Goal: Use online tool/utility: Use online tool/utility

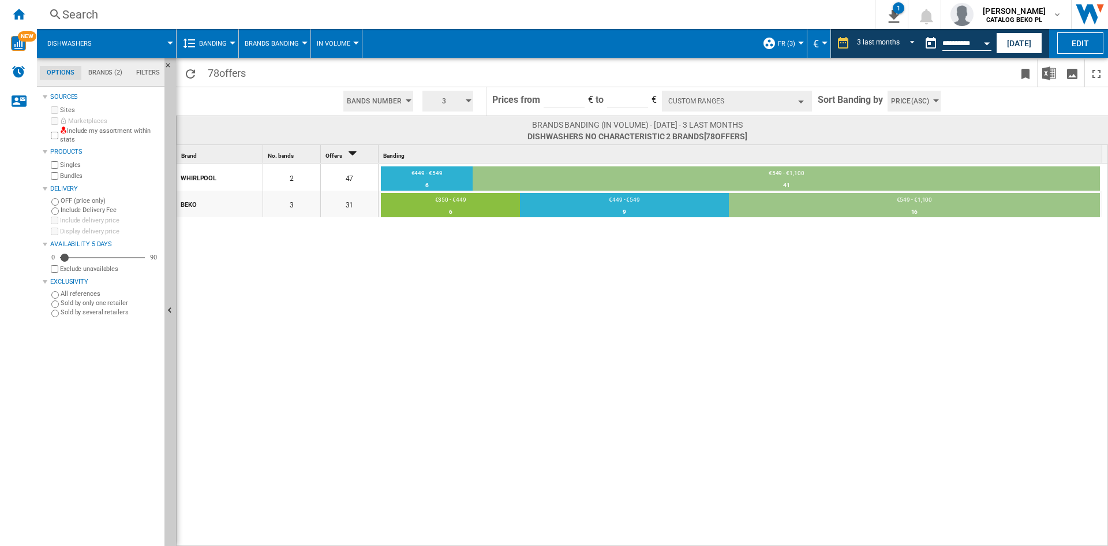
click at [398, 290] on div "WHIRLPOOL 2 47 €449 - €549 6 12.77% €549 - €1,100 41 87.23% BEKO 3 31 €350 - €4…" at bounding box center [643, 354] width 932 height 383
click at [0, 27] on div "Home" at bounding box center [18, 14] width 37 height 29
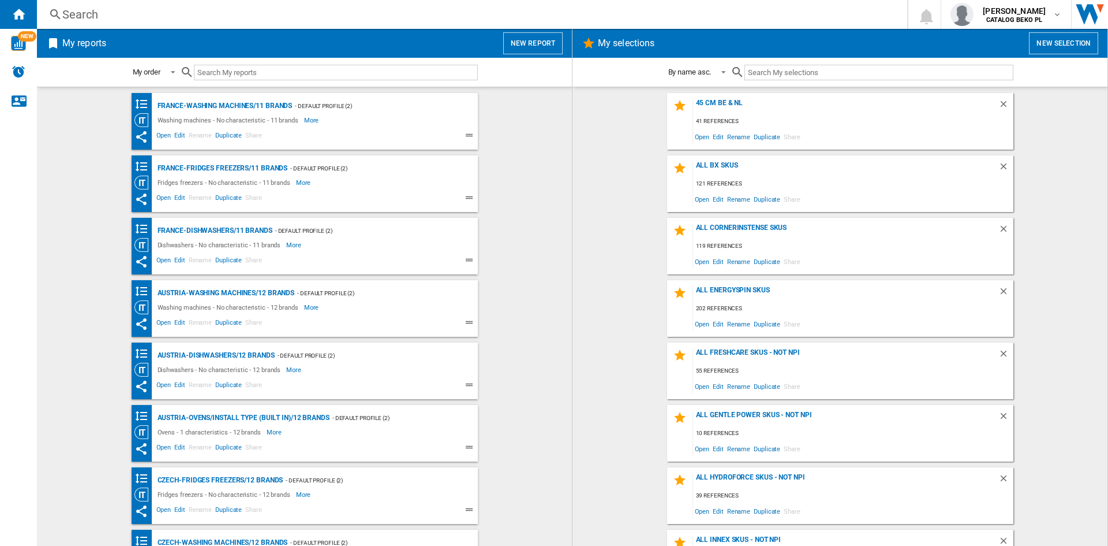
click at [541, 33] on button "New report" at bounding box center [532, 43] width 59 height 22
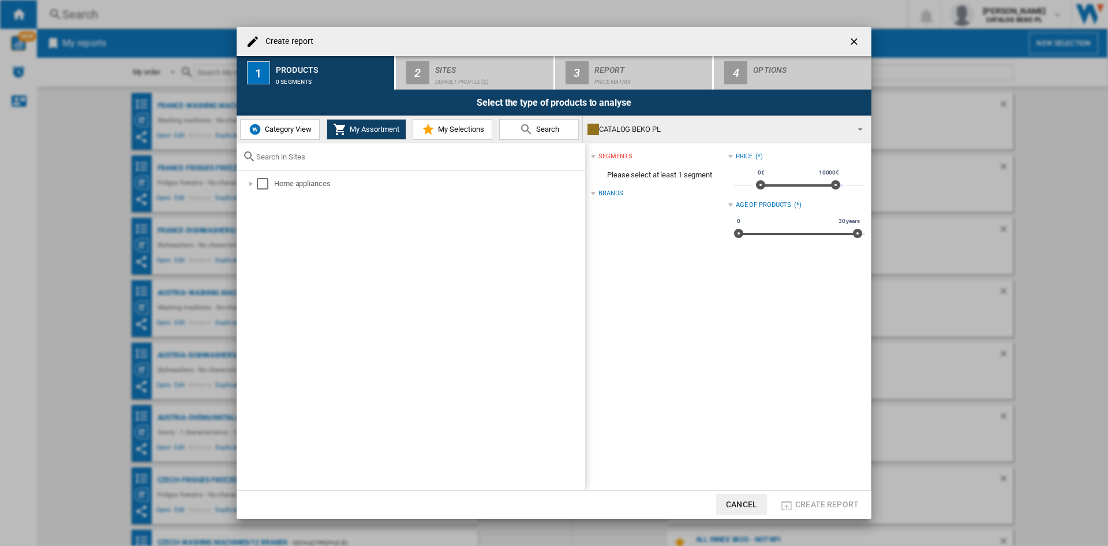
click at [466, 132] on span "My Selections" at bounding box center [459, 129] width 49 height 9
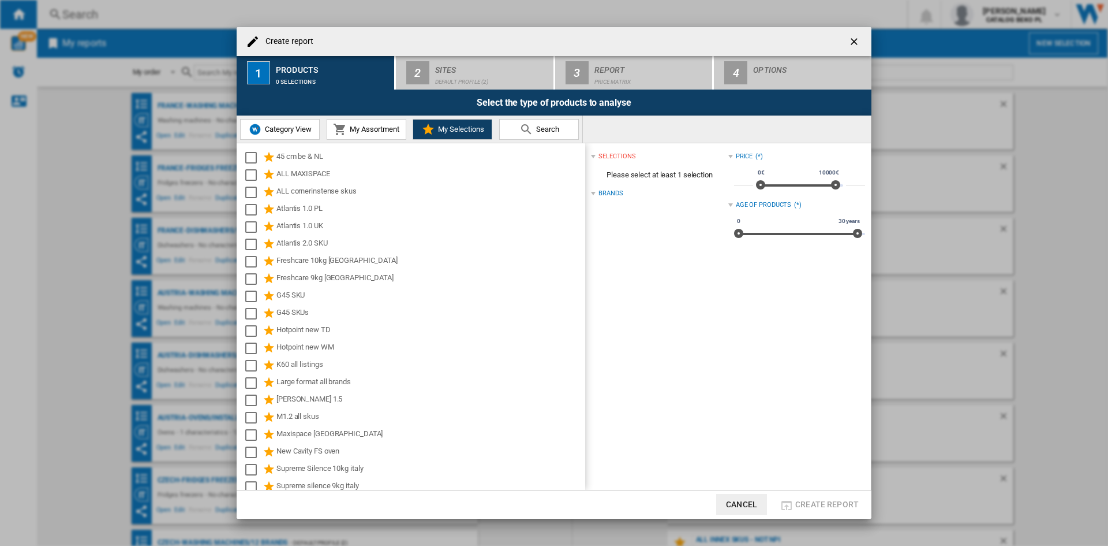
click at [296, 123] on button "Category View" at bounding box center [280, 129] width 80 height 21
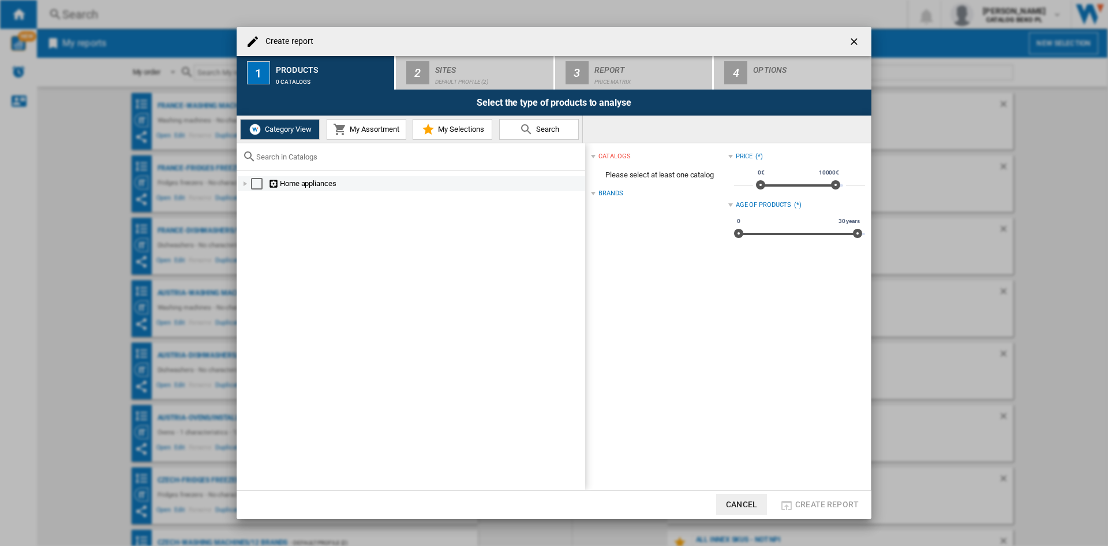
click at [245, 184] on div at bounding box center [246, 184] width 12 height 12
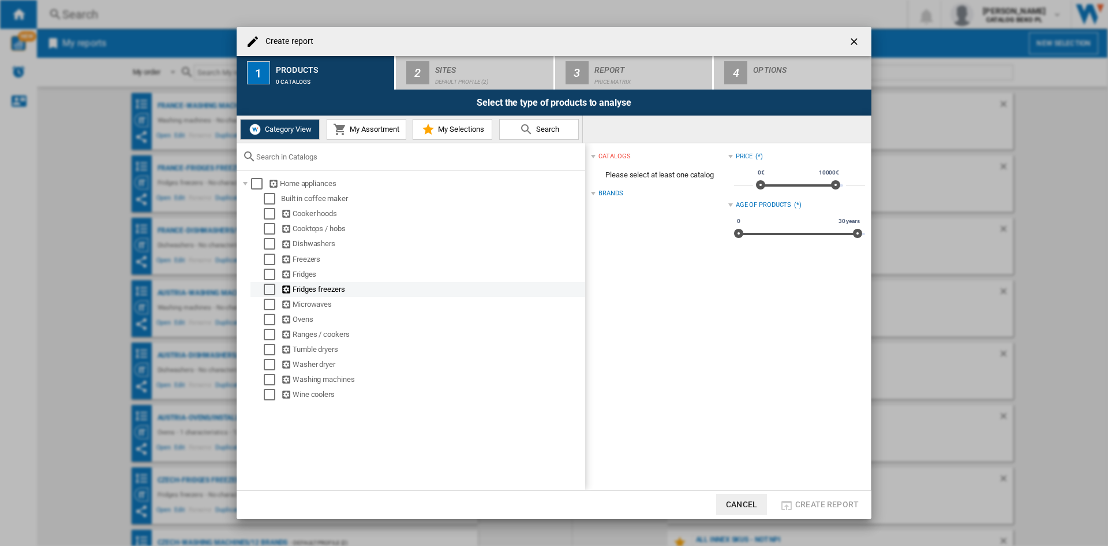
click at [277, 289] on md-checkbox "Select" at bounding box center [272, 289] width 17 height 12
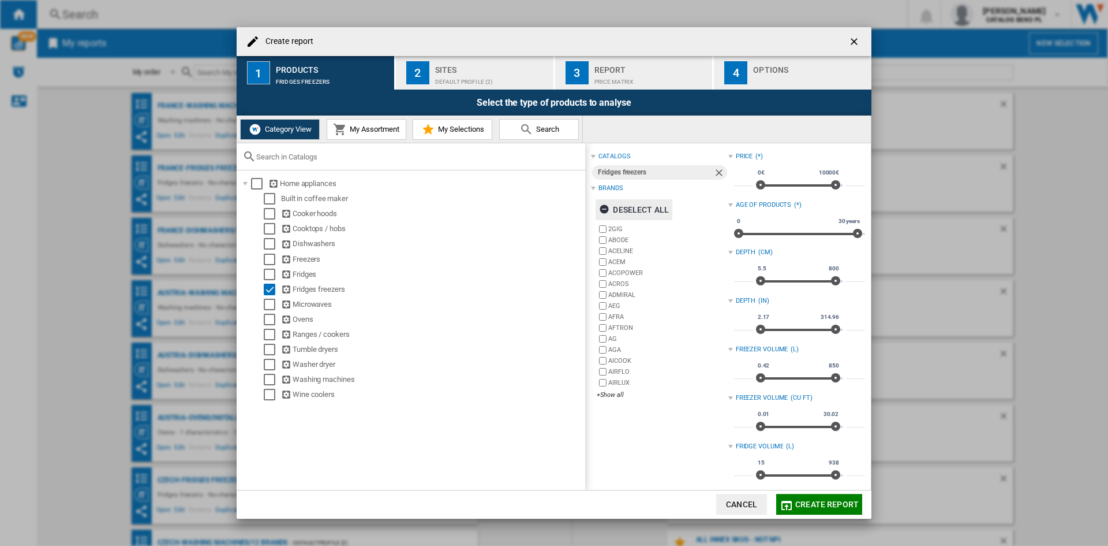
click at [625, 210] on div "Deselect all" at bounding box center [634, 209] width 70 height 21
click at [608, 393] on div "+Show all" at bounding box center [662, 394] width 131 height 9
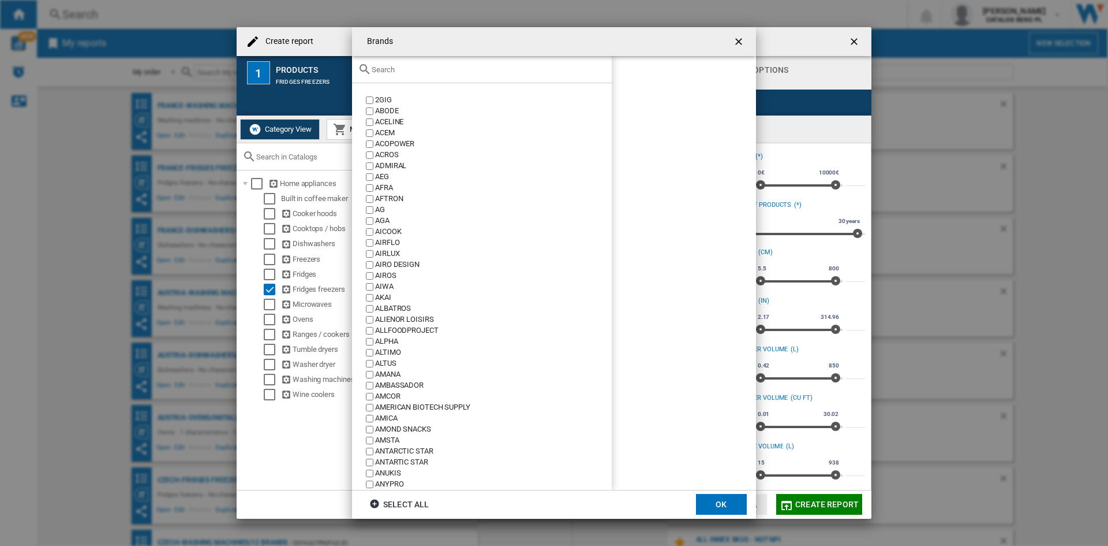
click at [563, 72] on input "text" at bounding box center [489, 69] width 234 height 9
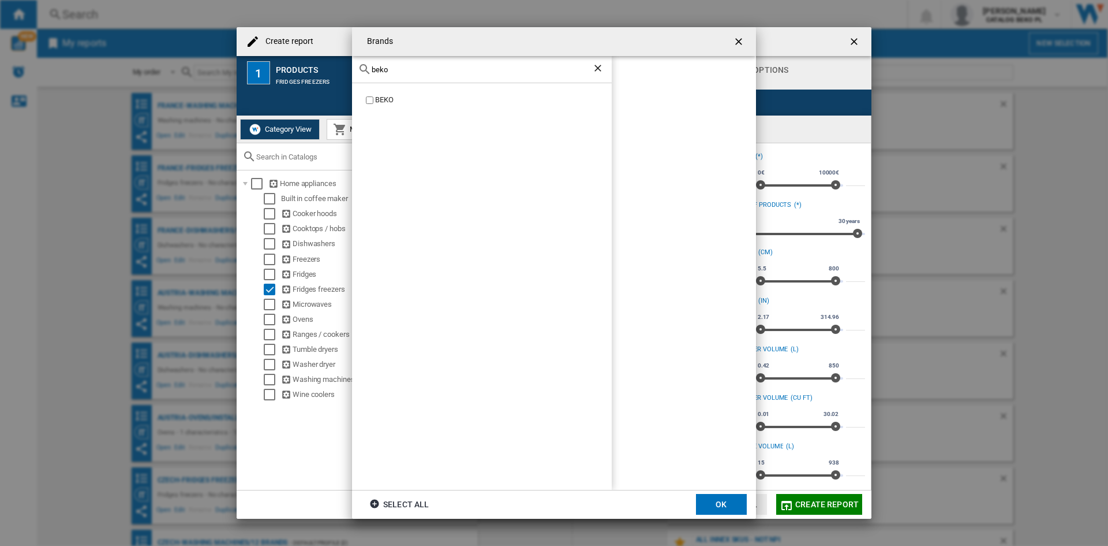
click at [390, 98] on div "BEKO" at bounding box center [493, 100] width 237 height 11
click at [434, 69] on input "beko" at bounding box center [482, 69] width 221 height 9
type input "hotp"
click at [398, 92] on div "HOTPOINT [GEOGRAPHIC_DATA]" at bounding box center [482, 286] width 260 height 406
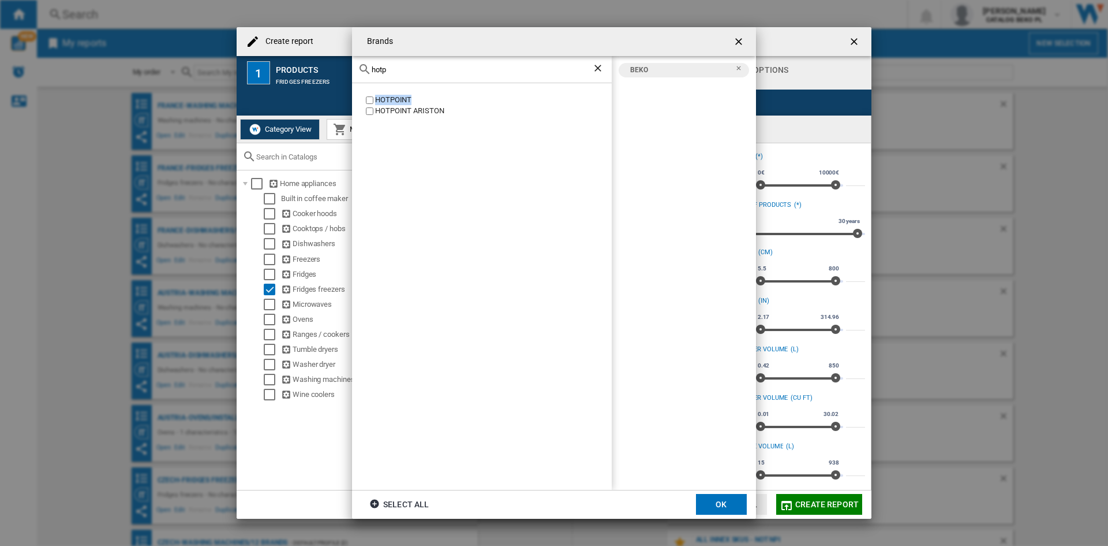
click at [397, 93] on div "HOTPOINT [GEOGRAPHIC_DATA]" at bounding box center [482, 286] width 260 height 406
click at [396, 102] on div "HOTPOINT" at bounding box center [493, 100] width 237 height 11
click at [713, 506] on button "OK" at bounding box center [721, 504] width 51 height 21
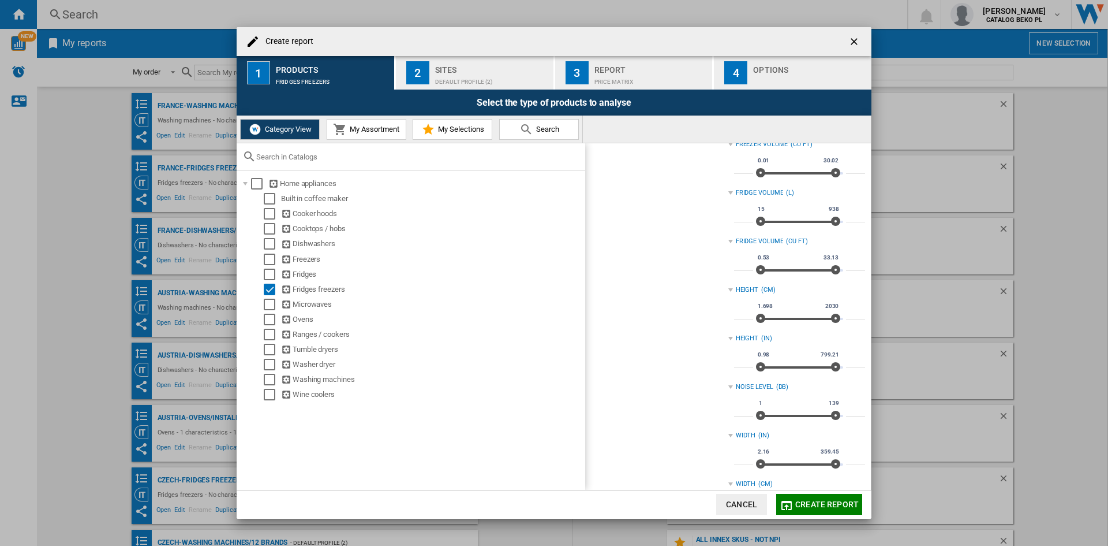
scroll to position [404, 0]
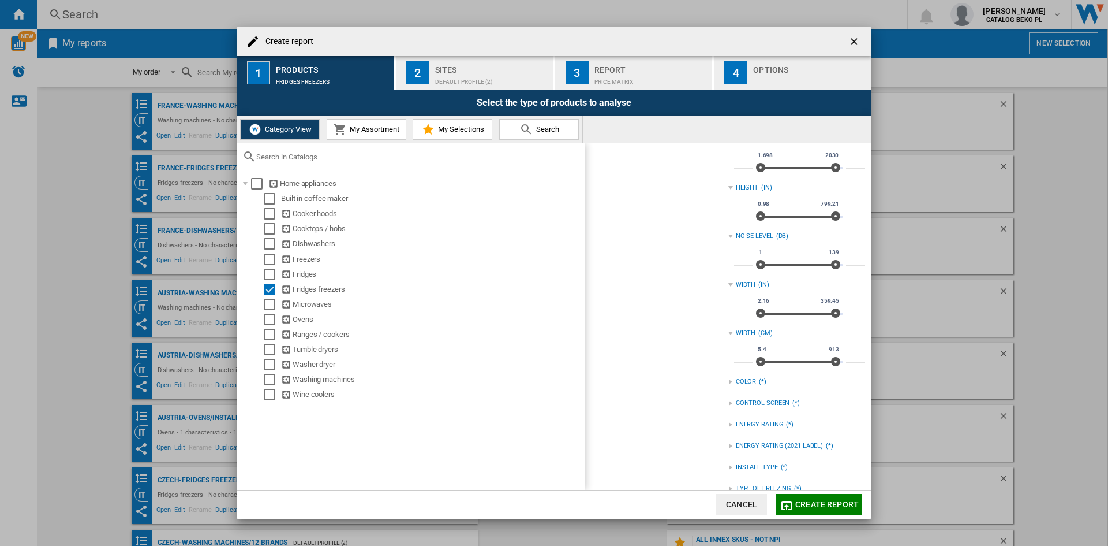
click at [738, 359] on input "***" at bounding box center [743, 357] width 19 height 12
type input "*"
type input "****"
click at [621, 372] on div "catalogs Fridges freezers Brands Select all BEKO [GEOGRAPHIC_DATA] 2GIG ABODE A…" at bounding box center [659, 145] width 137 height 800
click at [854, 352] on input "***" at bounding box center [855, 357] width 19 height 12
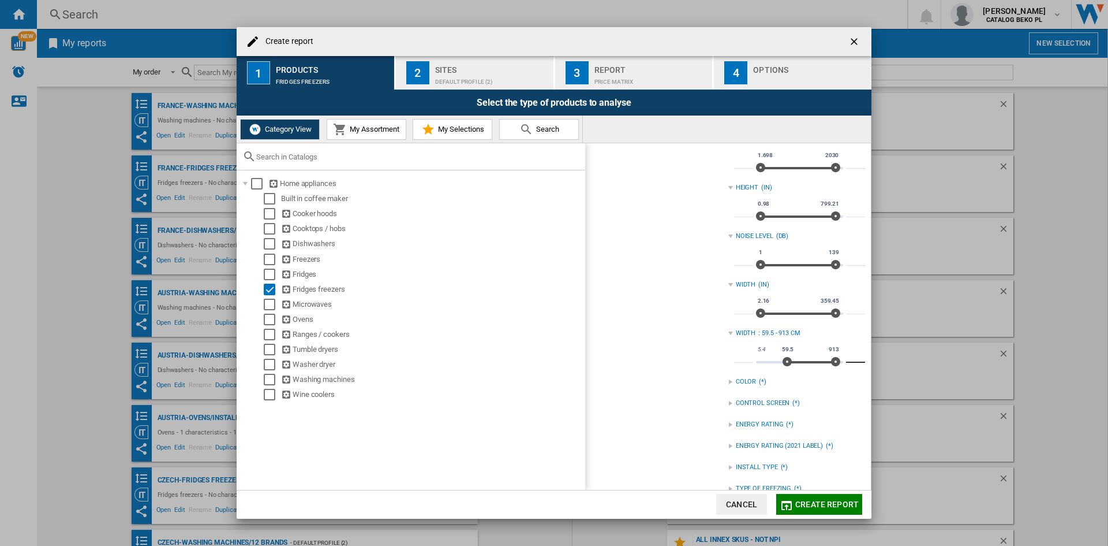
type input "**"
click at [636, 376] on div "catalogs Fridges freezers Brands Select all BEKO [GEOGRAPHIC_DATA] 2GIG ABODE A…" at bounding box center [659, 145] width 137 height 800
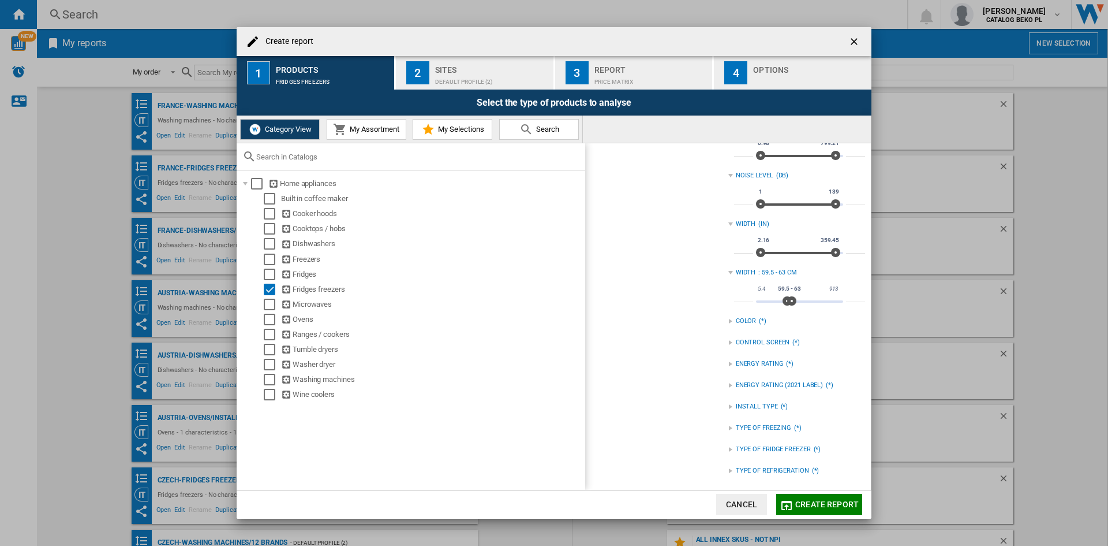
scroll to position [465, 0]
click at [779, 469] on div "TYPE OF REFRIGERATION" at bounding box center [772, 469] width 73 height 9
click at [764, 474] on div "TYPE OF REFRIGERATION" at bounding box center [772, 469] width 73 height 9
click at [765, 463] on div "TYPE OF REFRIGERATION (*)" at bounding box center [796, 469] width 137 height 15
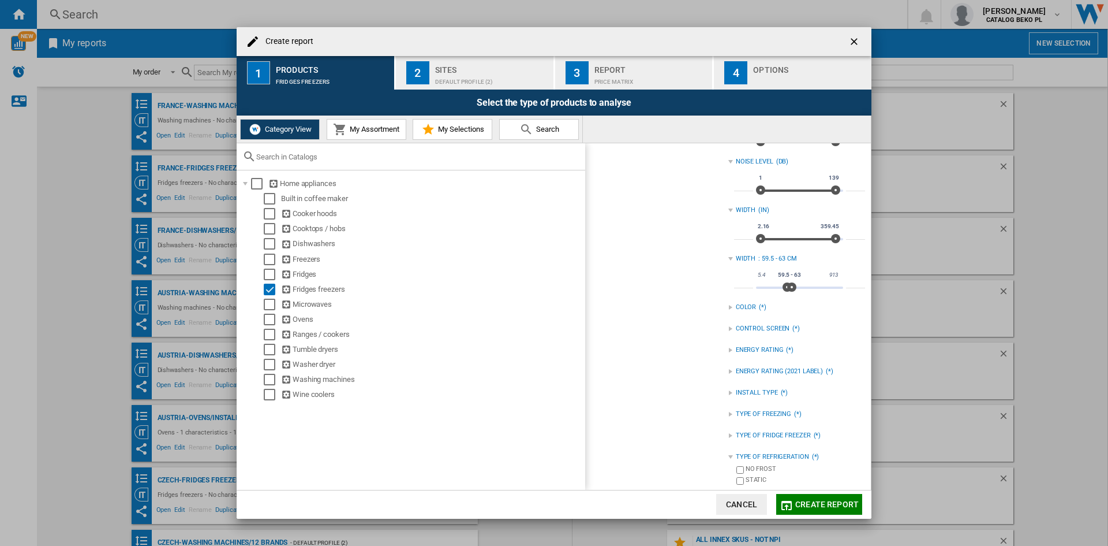
scroll to position [482, 0]
click at [760, 464] on div "NO FROST" at bounding box center [805, 466] width 119 height 11
click at [670, 410] on div "catalogs Fridges freezers Brands Select all BEKO [GEOGRAPHIC_DATA] 2GIG ABODE A…" at bounding box center [659, 75] width 137 height 817
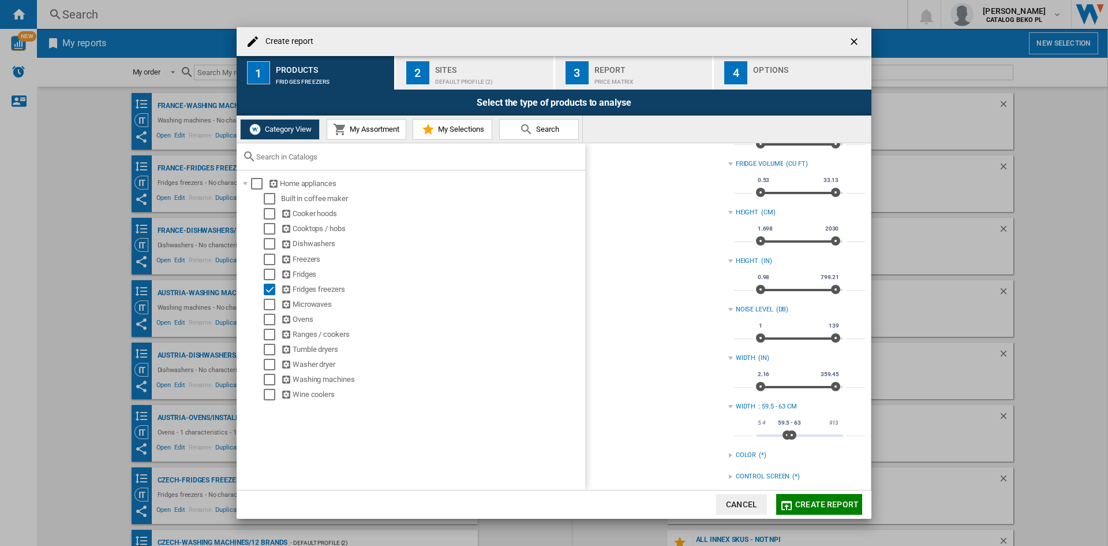
scroll to position [193, 0]
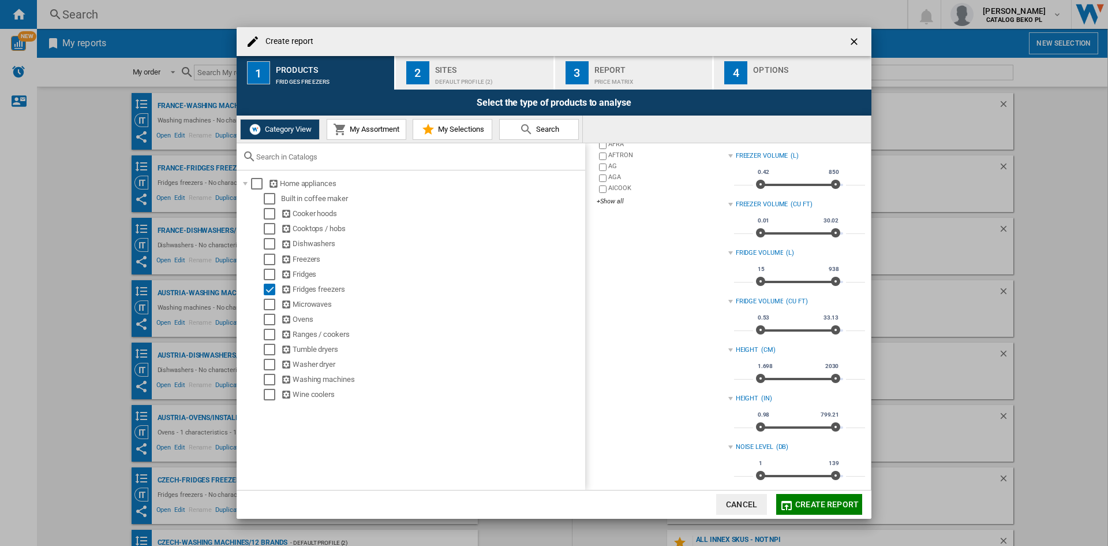
click at [432, 83] on button "2 Sites Default profile (2)" at bounding box center [475, 72] width 159 height 33
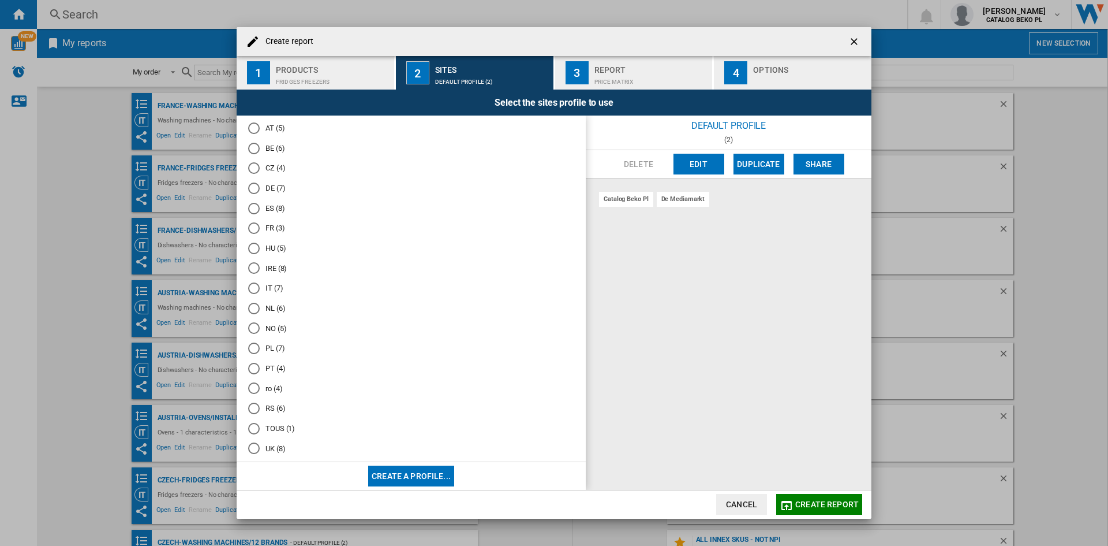
scroll to position [57, 0]
click at [275, 434] on md-radio-button "UK (8)" at bounding box center [411, 435] width 326 height 11
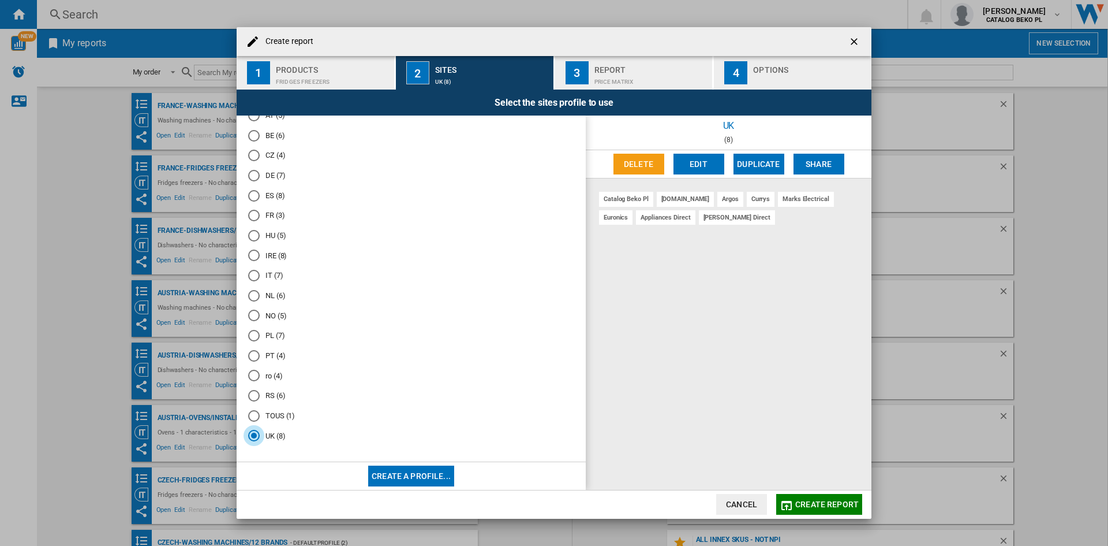
click at [694, 338] on div "catalog beko pl [DOMAIN_NAME] argos currys marks electrical euronics appliances…" at bounding box center [729, 333] width 286 height 311
click at [694, 159] on button "Edit" at bounding box center [699, 164] width 51 height 21
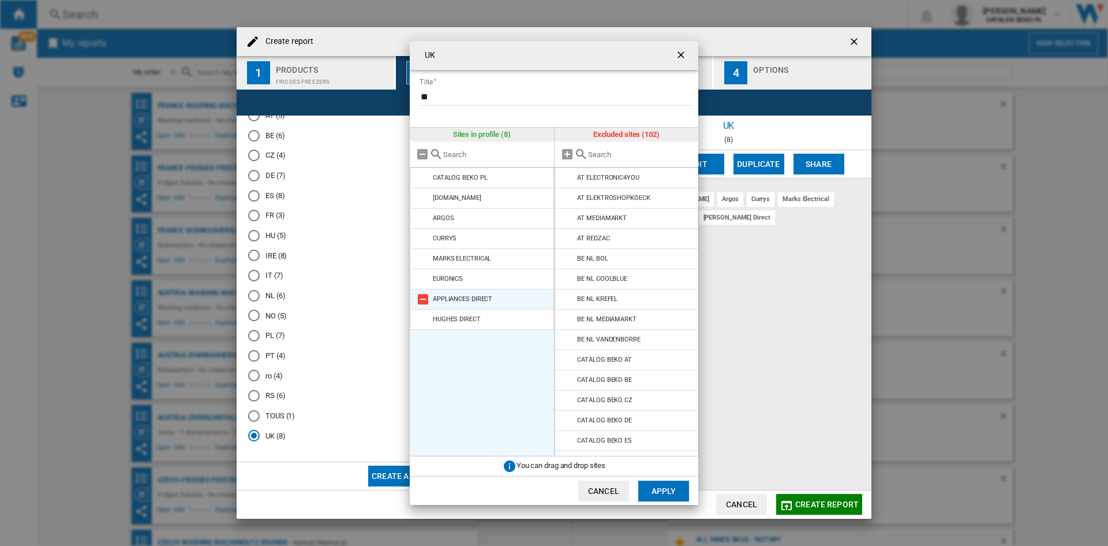
click at [421, 300] on md-icon at bounding box center [423, 299] width 14 height 14
click at [423, 299] on md-icon at bounding box center [423, 299] width 14 height 14
click at [655, 490] on button "Apply" at bounding box center [663, 490] width 51 height 21
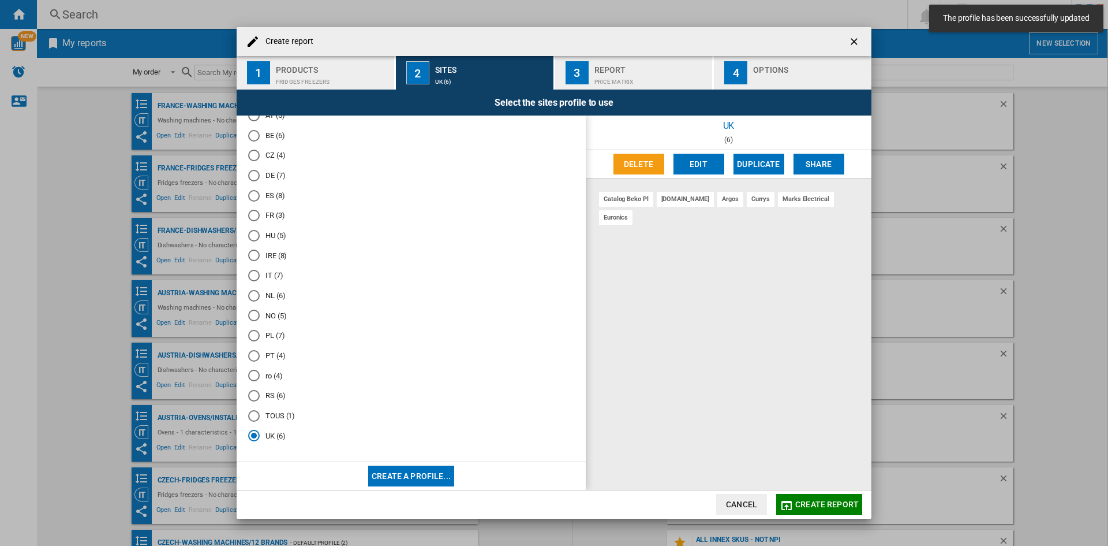
click at [760, 77] on div "button" at bounding box center [810, 79] width 114 height 12
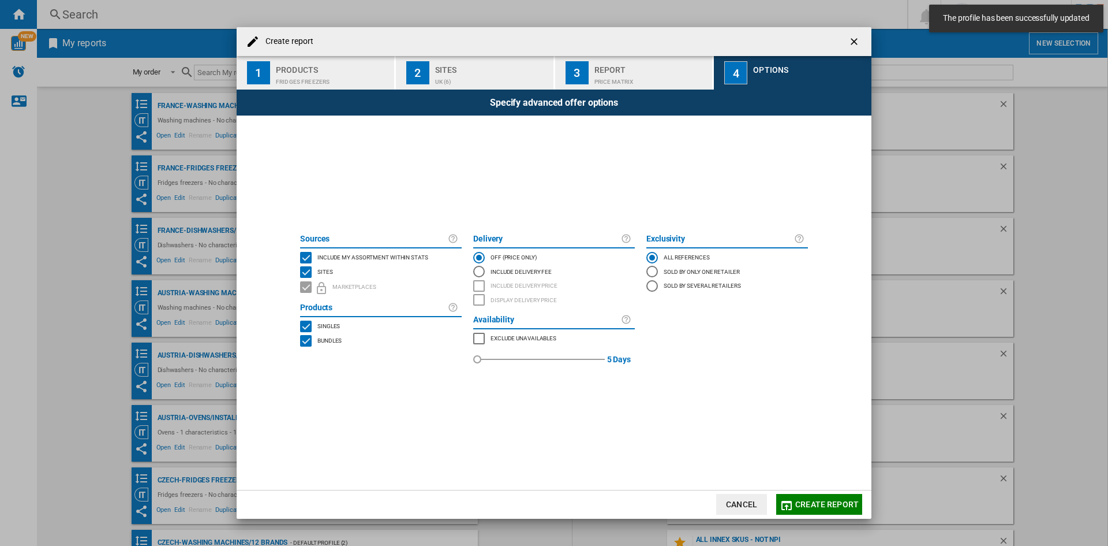
click at [376, 255] on span "Include my assortment within stats" at bounding box center [372, 256] width 111 height 8
click at [820, 502] on span "Create report" at bounding box center [826, 503] width 63 height 9
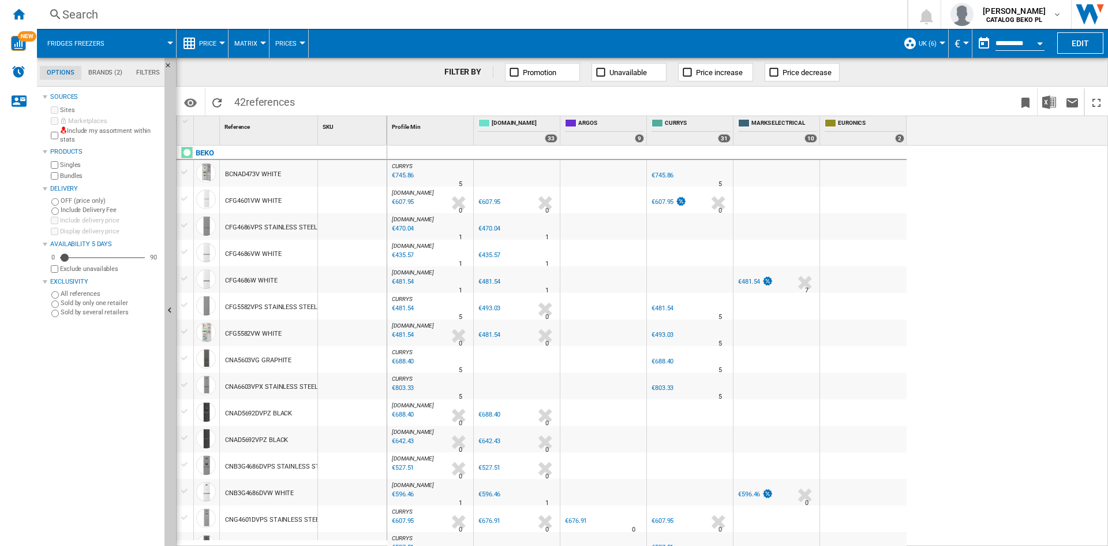
click at [216, 47] on span "Price" at bounding box center [207, 44] width 17 height 8
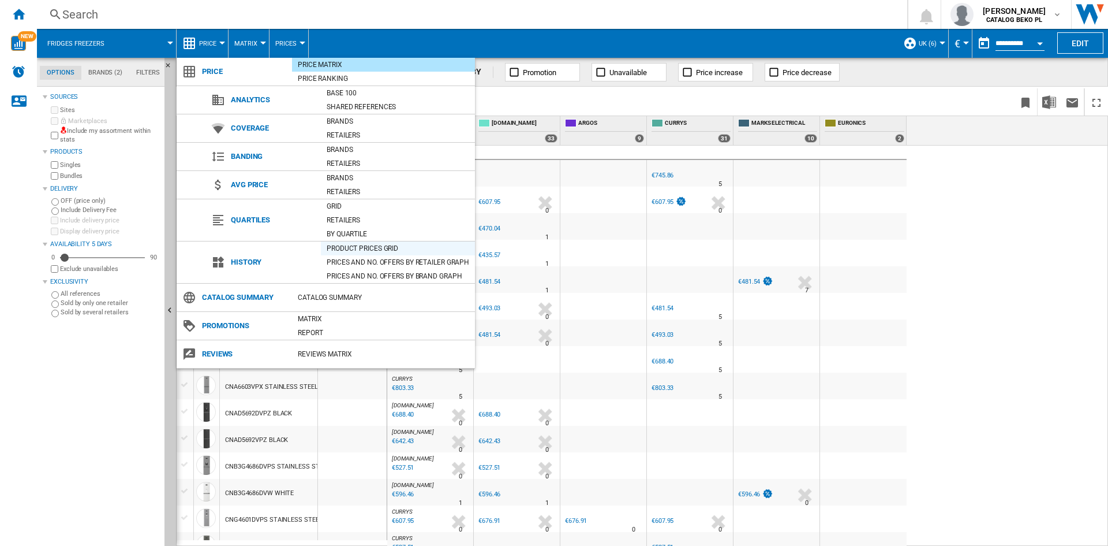
click at [357, 248] on div "Product prices grid" at bounding box center [398, 248] width 154 height 12
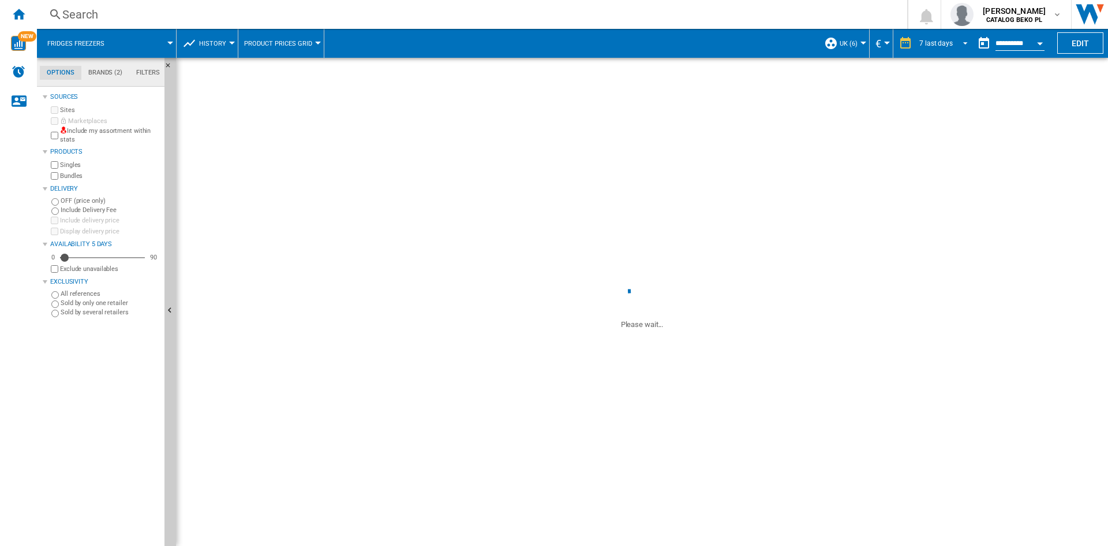
click at [936, 43] on div "7 last days" at bounding box center [936, 43] width 33 height 8
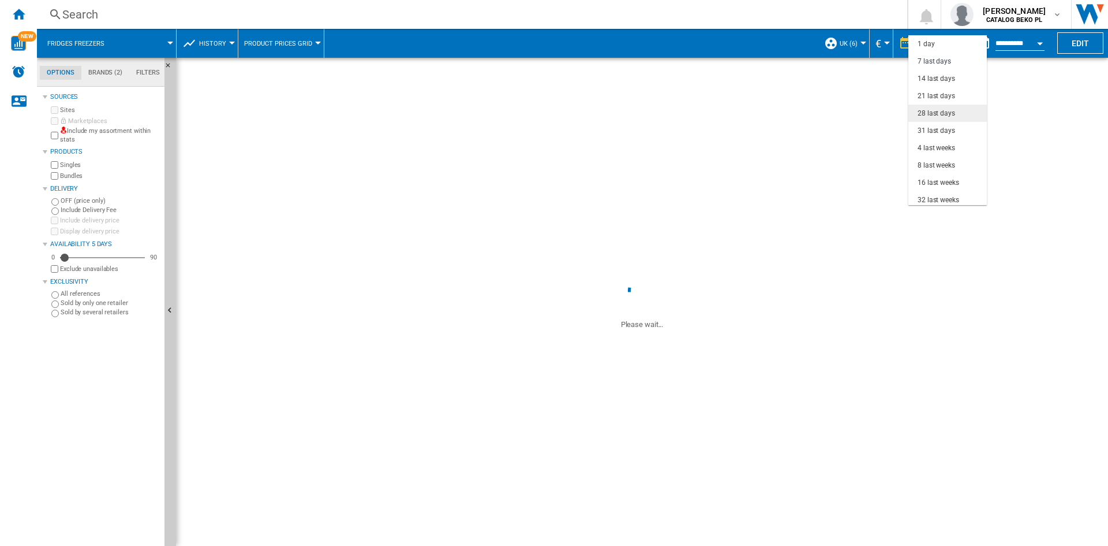
scroll to position [17, 0]
click at [945, 111] on div "31 last days" at bounding box center [937, 114] width 38 height 10
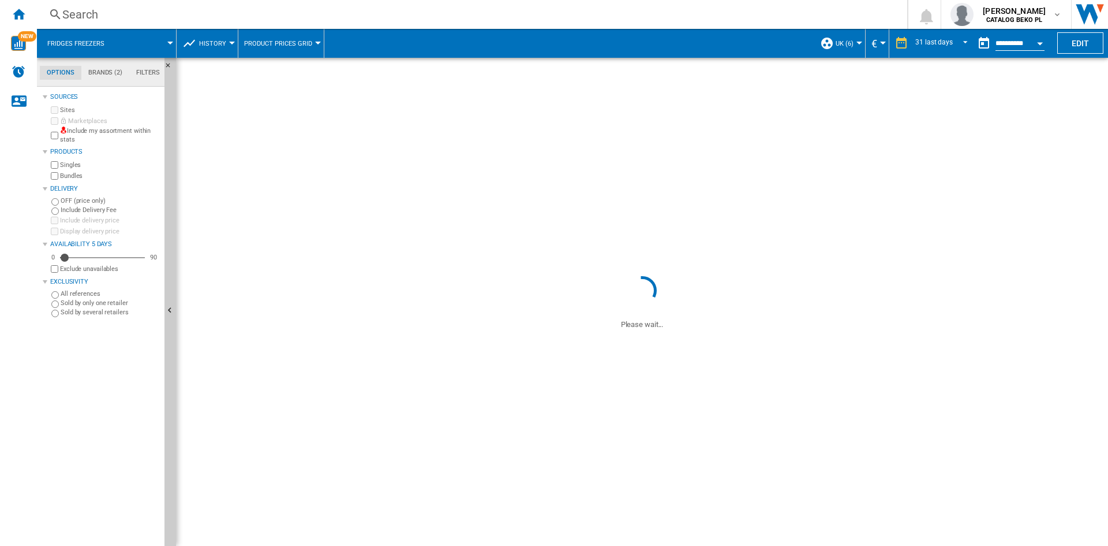
click at [1041, 39] on button "Open calendar" at bounding box center [1040, 41] width 21 height 21
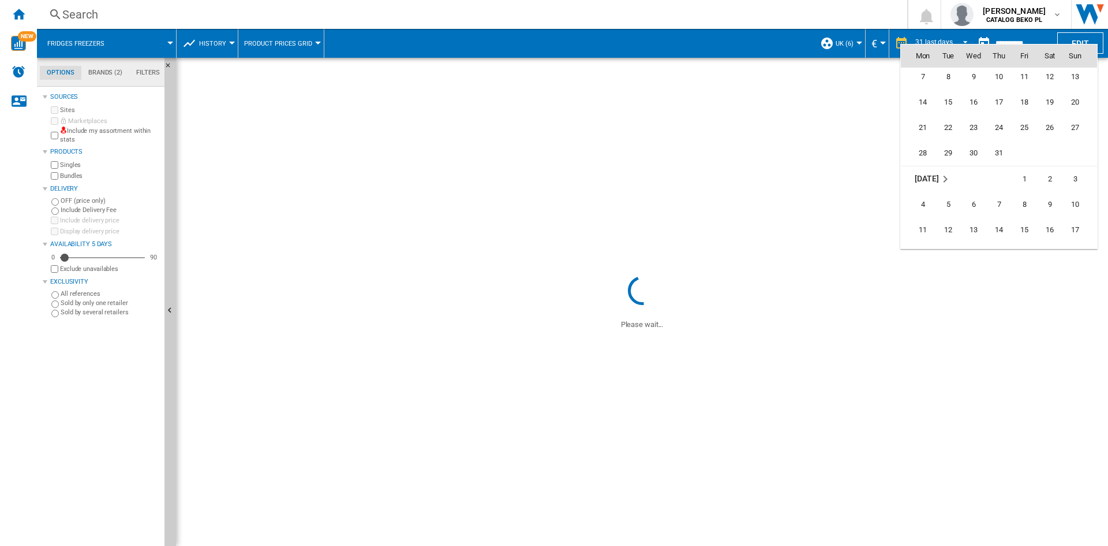
scroll to position [5392, 0]
click at [947, 174] on span "30" at bounding box center [948, 170] width 23 height 23
type input "**********"
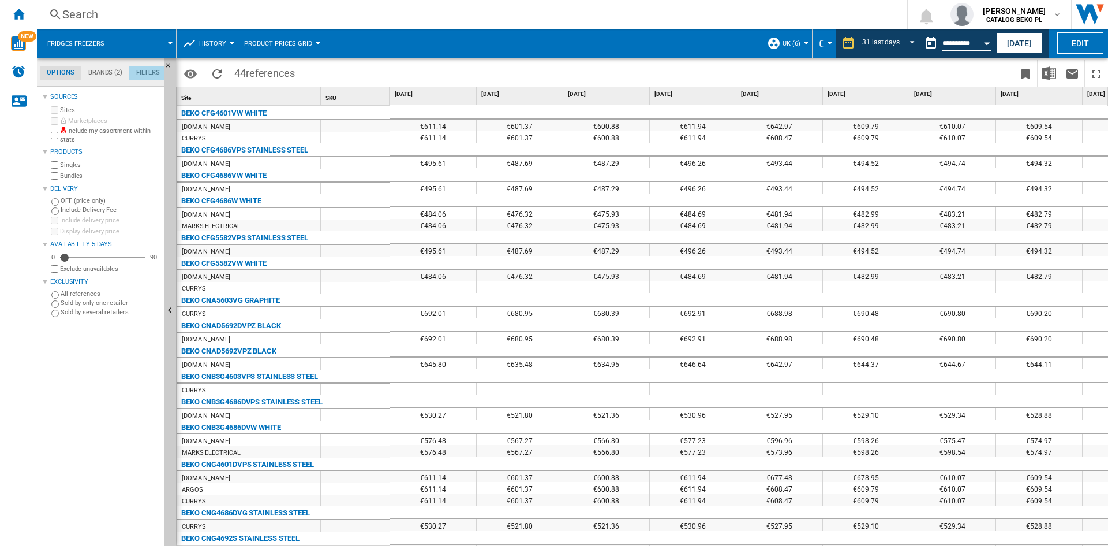
click at [137, 73] on md-tab-item "Filters" at bounding box center [148, 73] width 38 height 14
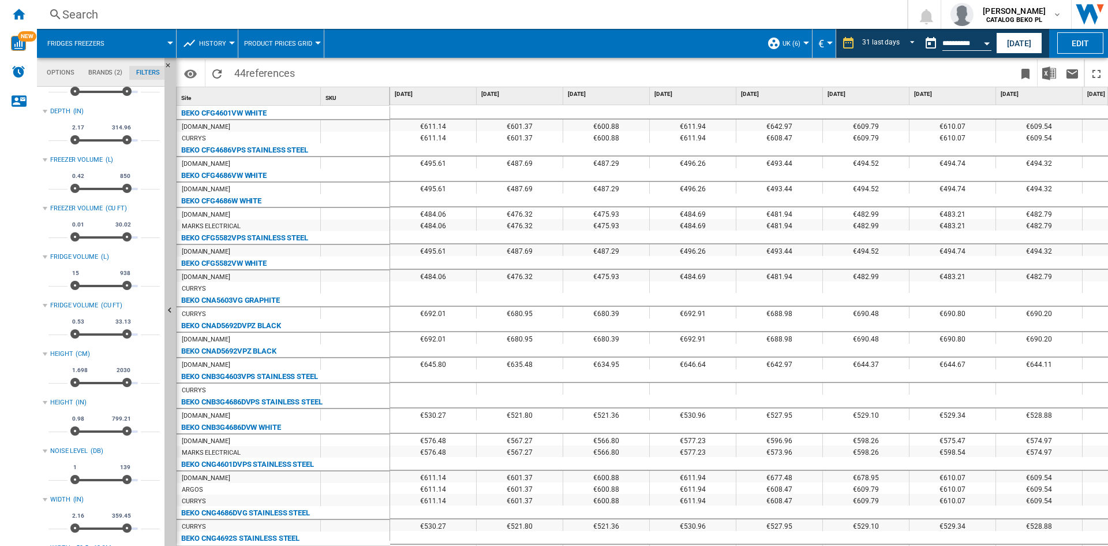
scroll to position [361, 0]
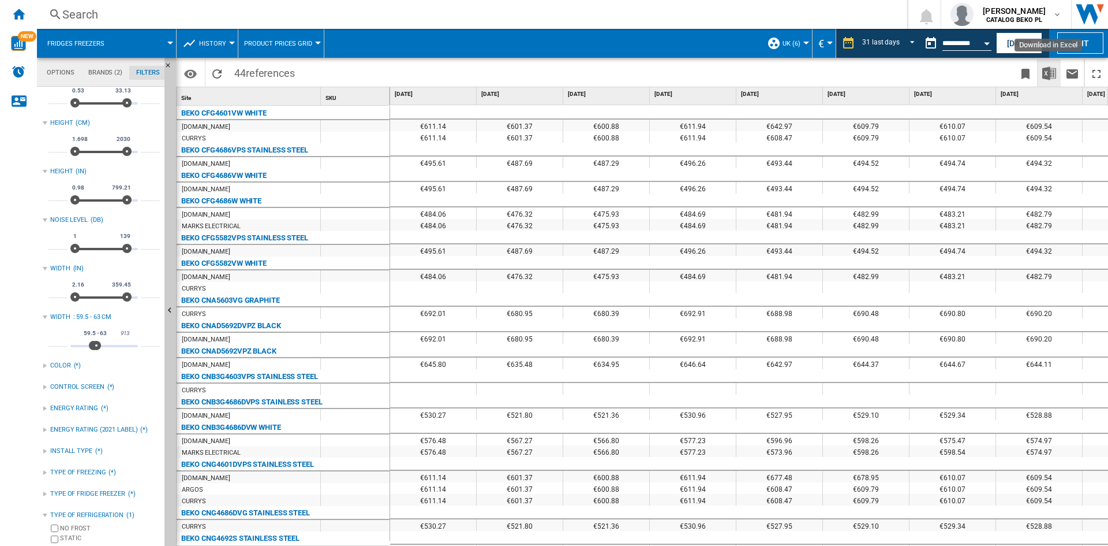
click at [1052, 74] on img "Download in Excel" at bounding box center [1050, 73] width 14 height 14
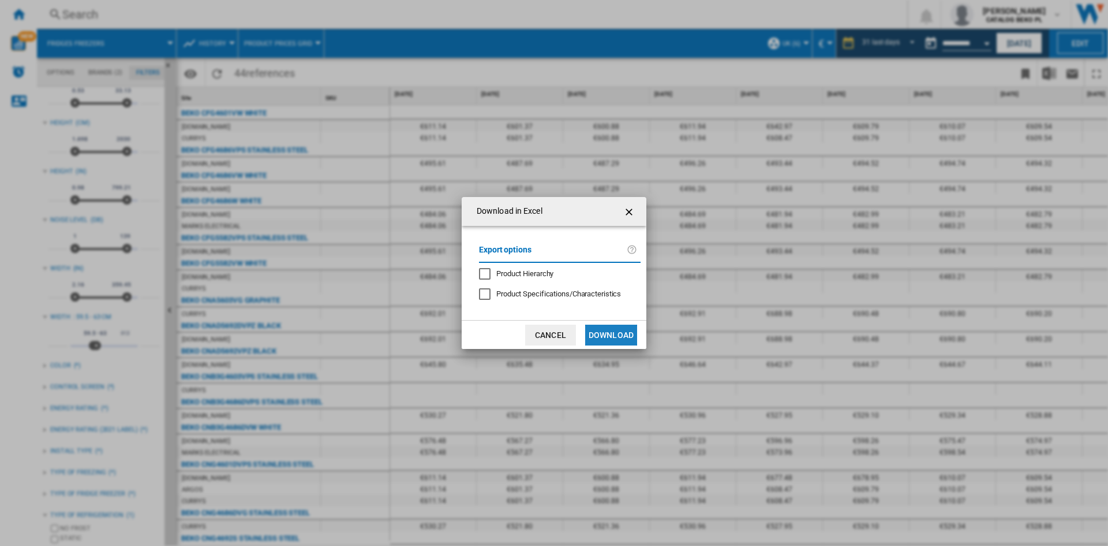
click at [585, 324] on button "Download" at bounding box center [611, 334] width 52 height 21
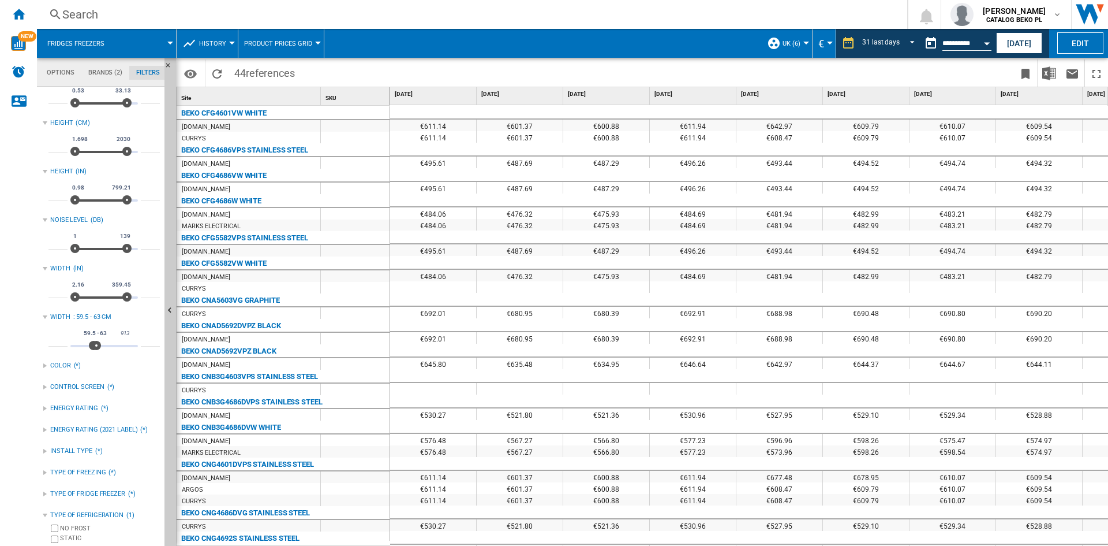
click at [607, 333] on div "€680.39" at bounding box center [606, 338] width 86 height 12
click at [17, 23] on div "Home" at bounding box center [18, 14] width 37 height 29
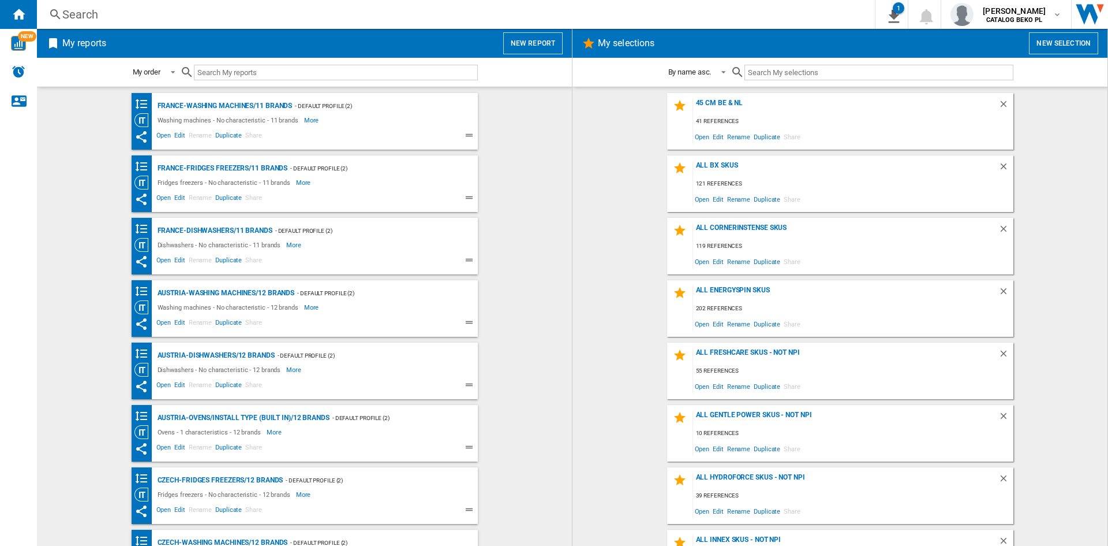
click at [524, 32] on div "My reports New report" at bounding box center [304, 43] width 535 height 29
click at [524, 41] on button "New report" at bounding box center [532, 43] width 59 height 22
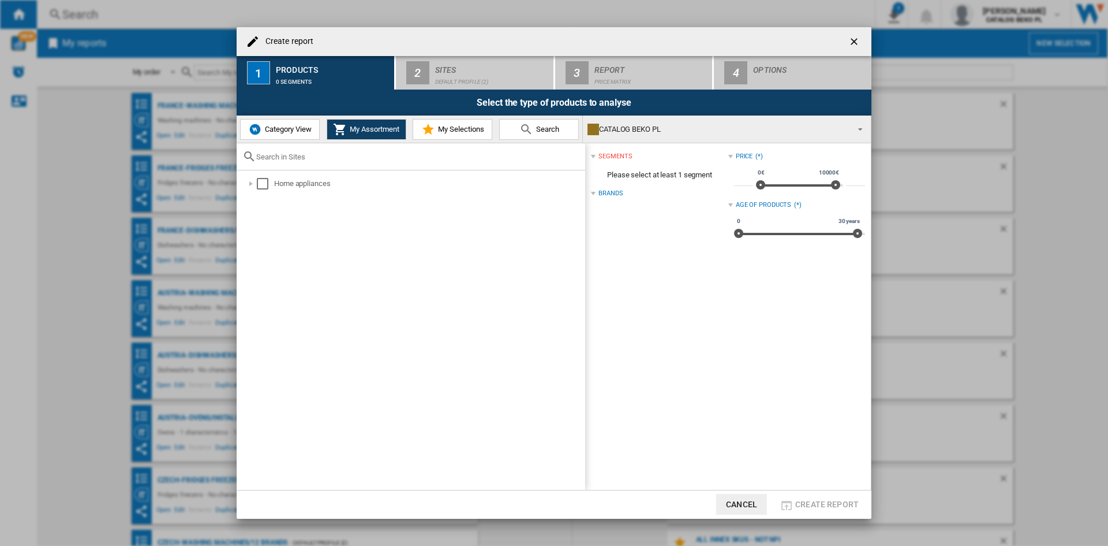
click at [307, 128] on span "Category View" at bounding box center [287, 129] width 50 height 9
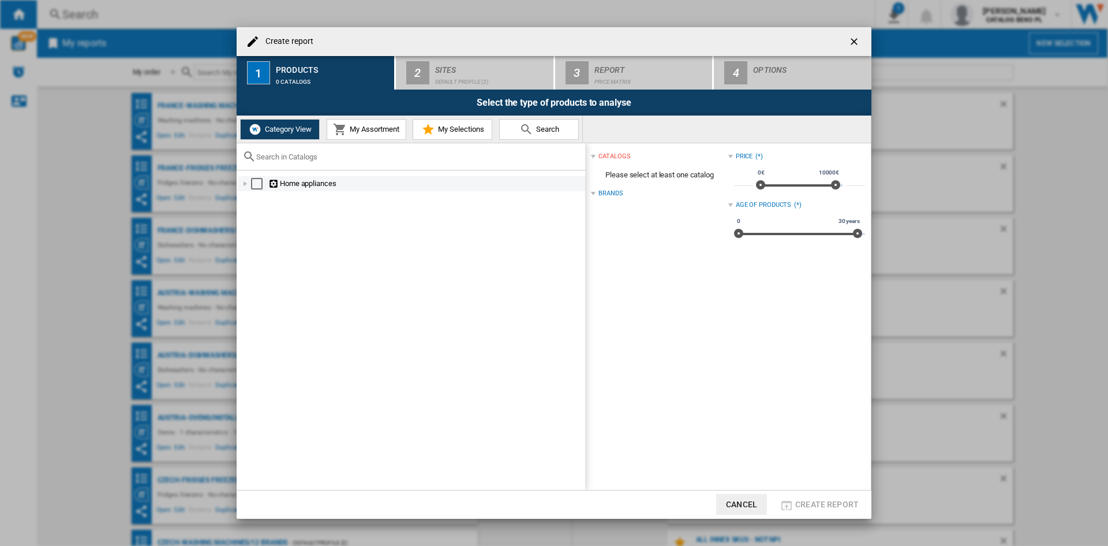
click at [241, 181] on div "Create report ..." at bounding box center [246, 184] width 12 height 12
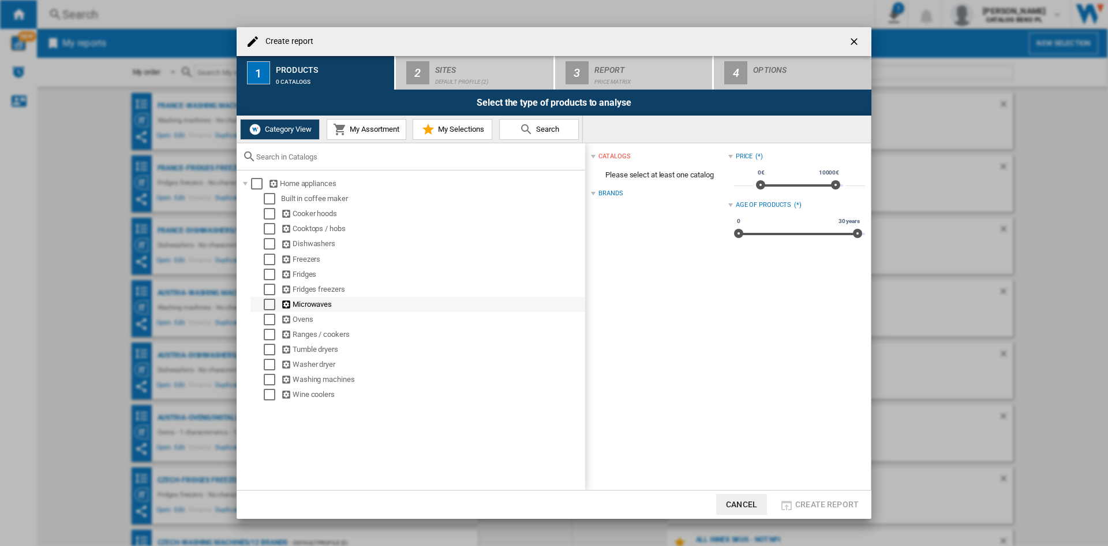
click at [267, 292] on div "Select" at bounding box center [270, 289] width 12 height 12
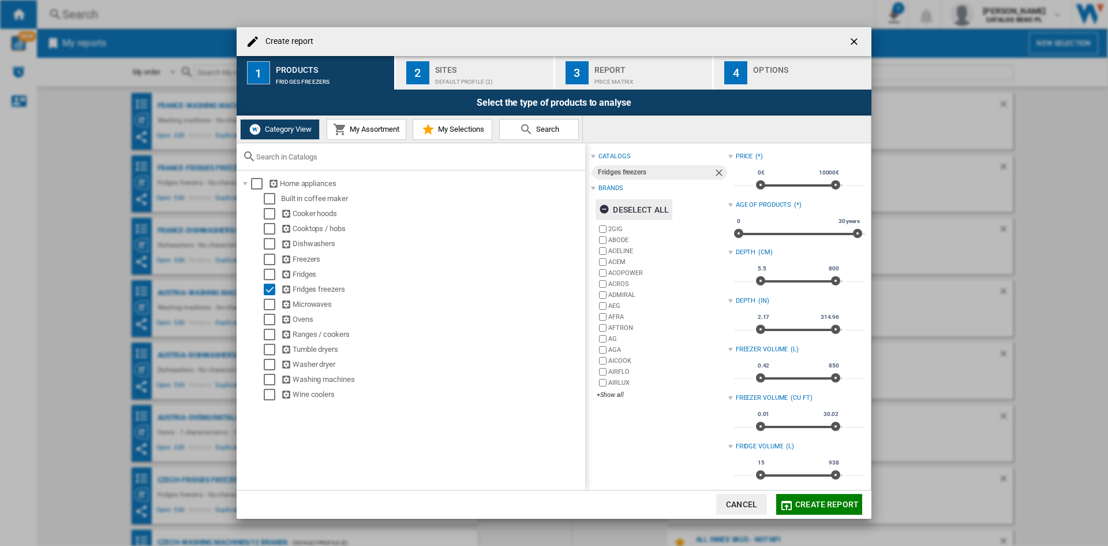
click at [645, 207] on div "Deselect all" at bounding box center [634, 209] width 70 height 21
click at [614, 393] on div "+Show all" at bounding box center [662, 394] width 131 height 9
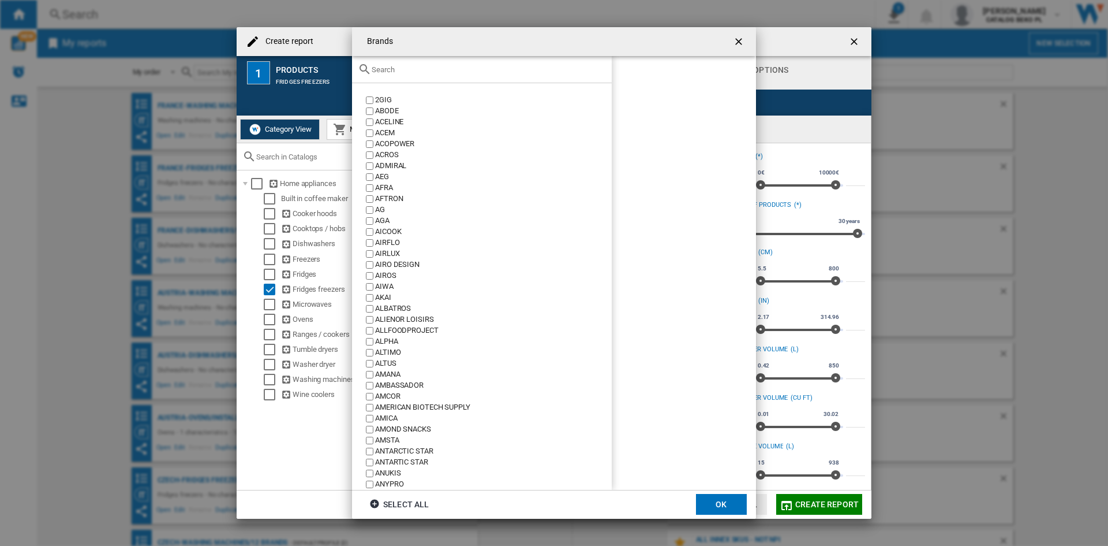
click at [430, 77] on div "Brands 2GIG ..." at bounding box center [482, 69] width 260 height 27
click at [434, 69] on input "Brands 2GIG ..." at bounding box center [489, 69] width 234 height 9
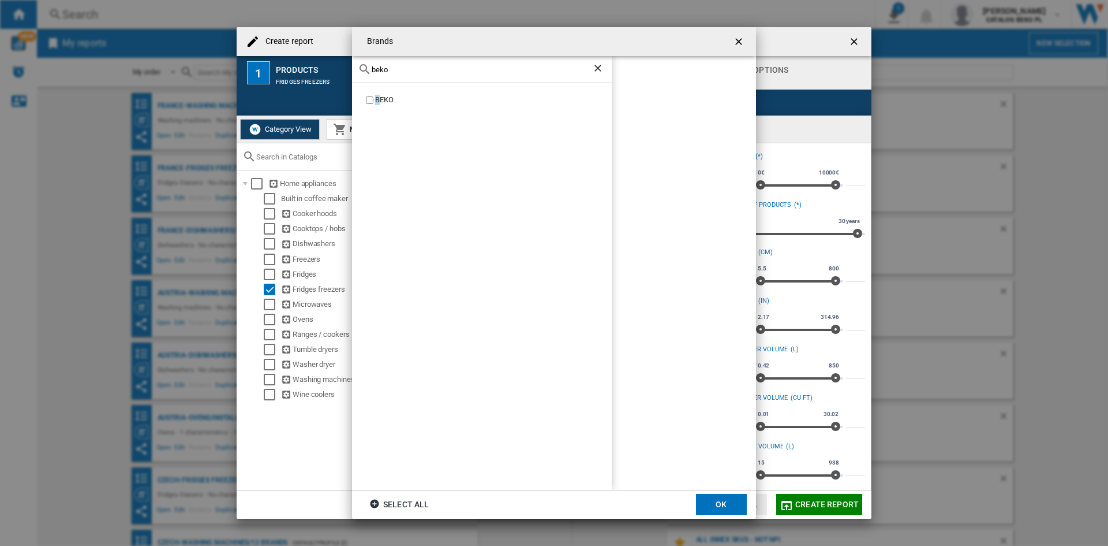
drag, startPoint x: 376, startPoint y: 104, endPoint x: 379, endPoint y: 99, distance: 5.9
click at [378, 104] on div "BEKO" at bounding box center [493, 100] width 237 height 11
click at [380, 98] on div "BEKO" at bounding box center [493, 100] width 237 height 11
click at [401, 71] on input "beko" at bounding box center [482, 69] width 221 height 9
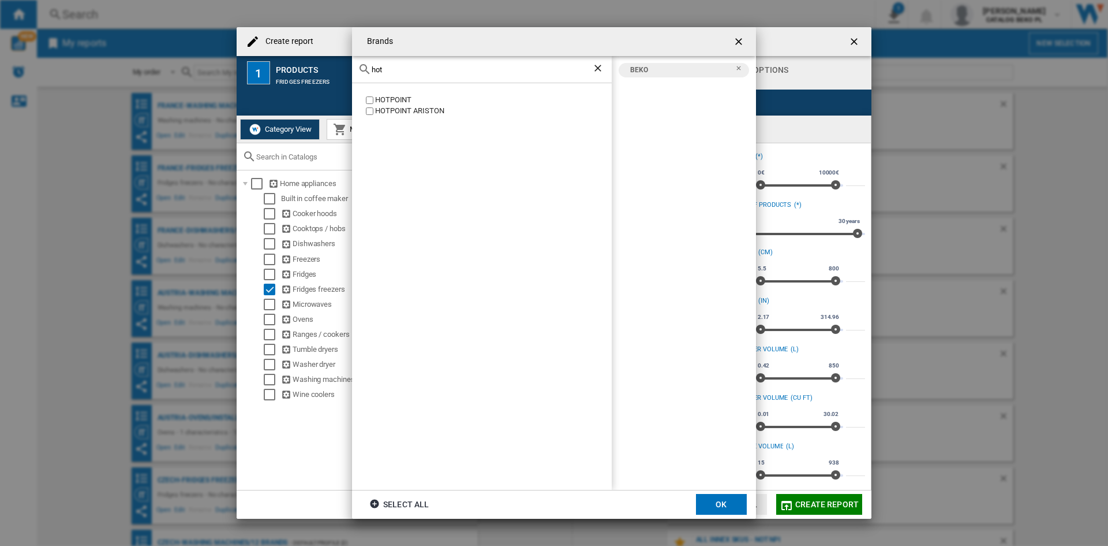
type input "hot"
click at [400, 100] on div "HOTPOINT" at bounding box center [493, 100] width 237 height 11
click at [402, 110] on div "HOTPOINT ARISTON" at bounding box center [493, 111] width 237 height 11
click at [710, 492] on md-dialog-actions "Select all OK" at bounding box center [554, 504] width 404 height 29
click at [712, 507] on button "OK" at bounding box center [721, 504] width 51 height 21
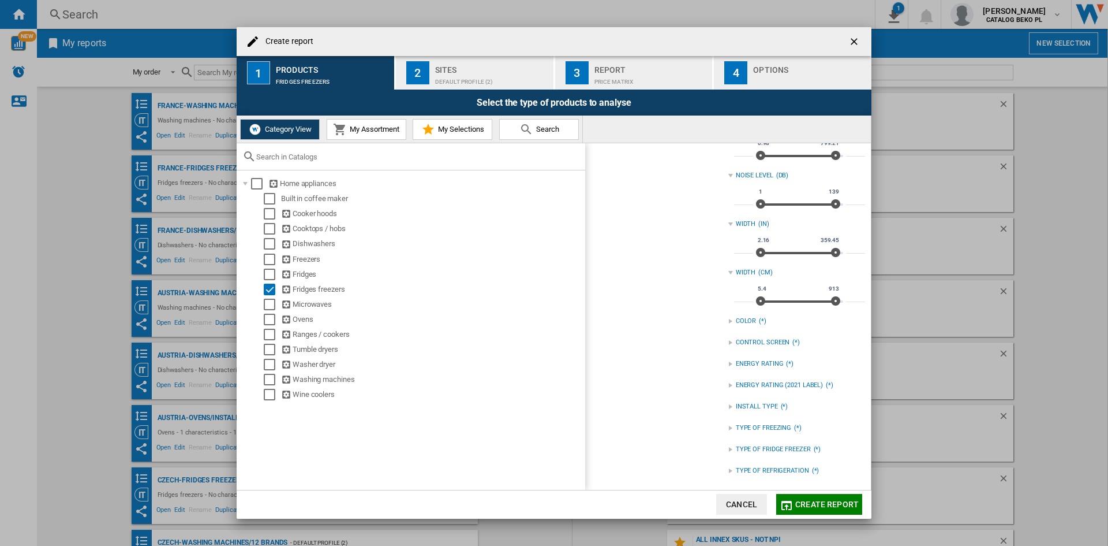
scroll to position [465, 0]
click at [739, 293] on input "***" at bounding box center [743, 296] width 19 height 12
type input "****"
type input "**"
click at [760, 470] on div "TYPE OF REFRIGERATION" at bounding box center [772, 469] width 73 height 9
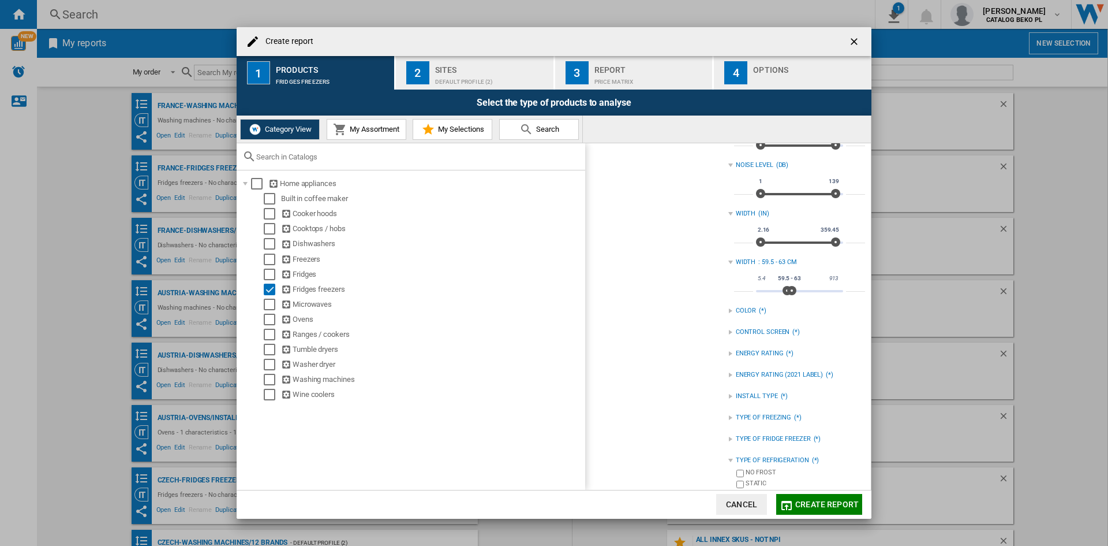
scroll to position [482, 0]
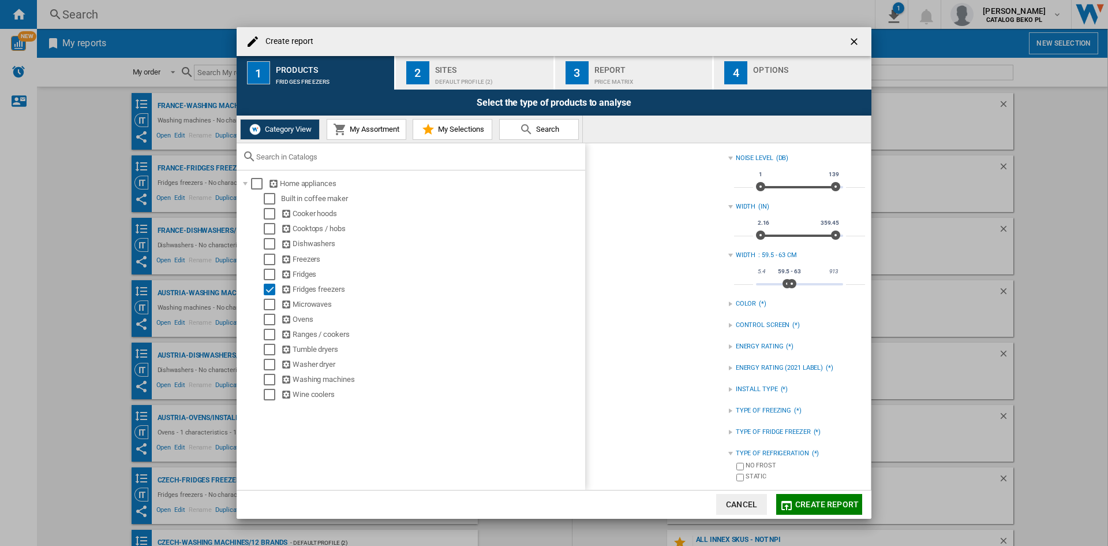
click at [766, 465] on div "NO FROST" at bounding box center [805, 466] width 119 height 11
click at [480, 85] on button "2 Sites Default profile (2)" at bounding box center [475, 72] width 159 height 33
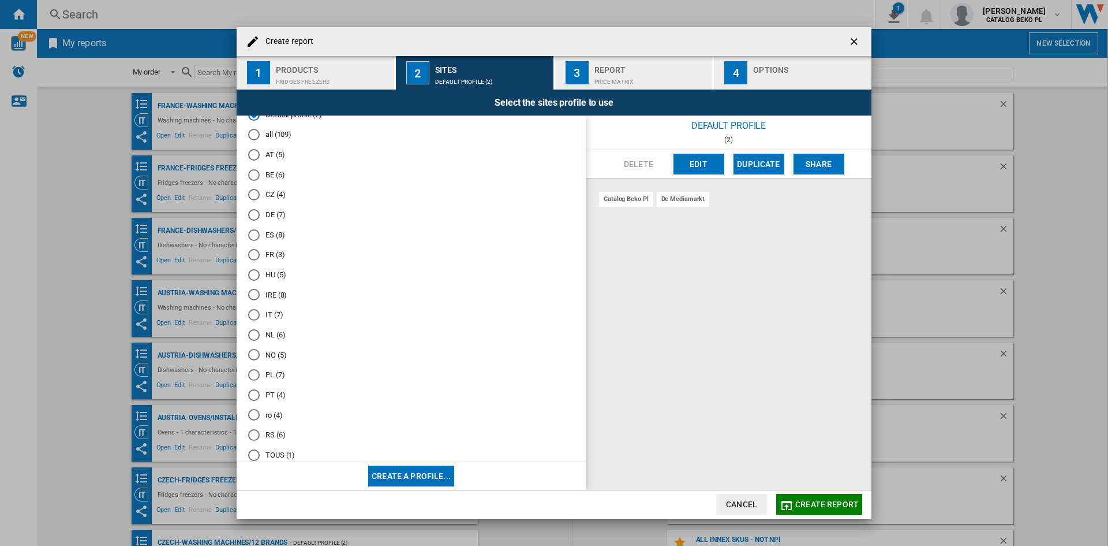
scroll to position [57, 0]
click at [261, 437] on md-radio-button "UK (6)" at bounding box center [411, 435] width 326 height 11
click at [761, 87] on button "4 Options" at bounding box center [793, 72] width 158 height 33
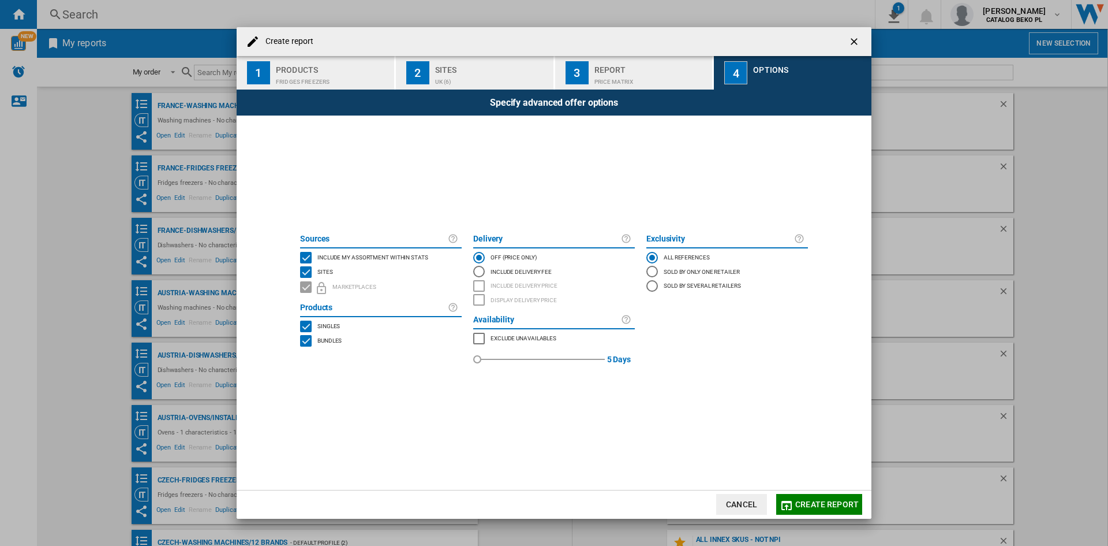
click at [393, 255] on span "Include my assortment within stats" at bounding box center [372, 256] width 111 height 8
click at [819, 500] on span "Create report" at bounding box center [826, 503] width 63 height 9
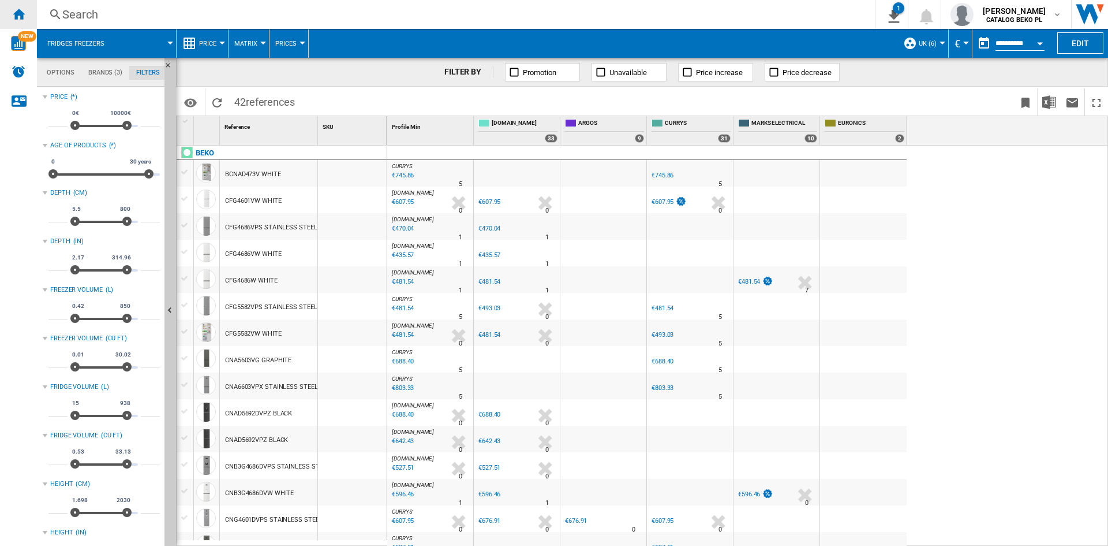
click at [11, 24] on div "Home" at bounding box center [18, 14] width 37 height 29
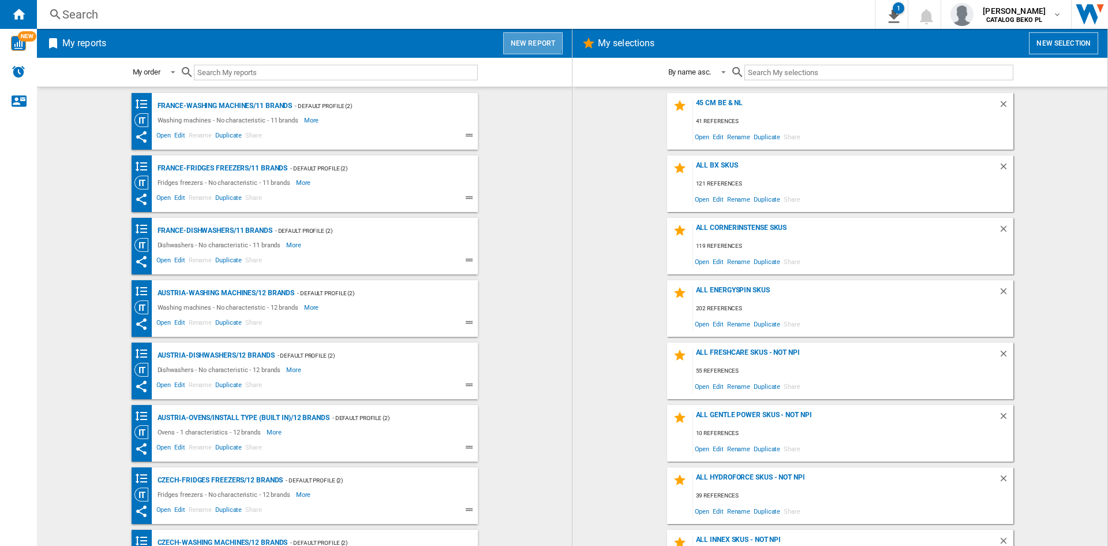
click at [524, 40] on button "New report" at bounding box center [532, 43] width 59 height 22
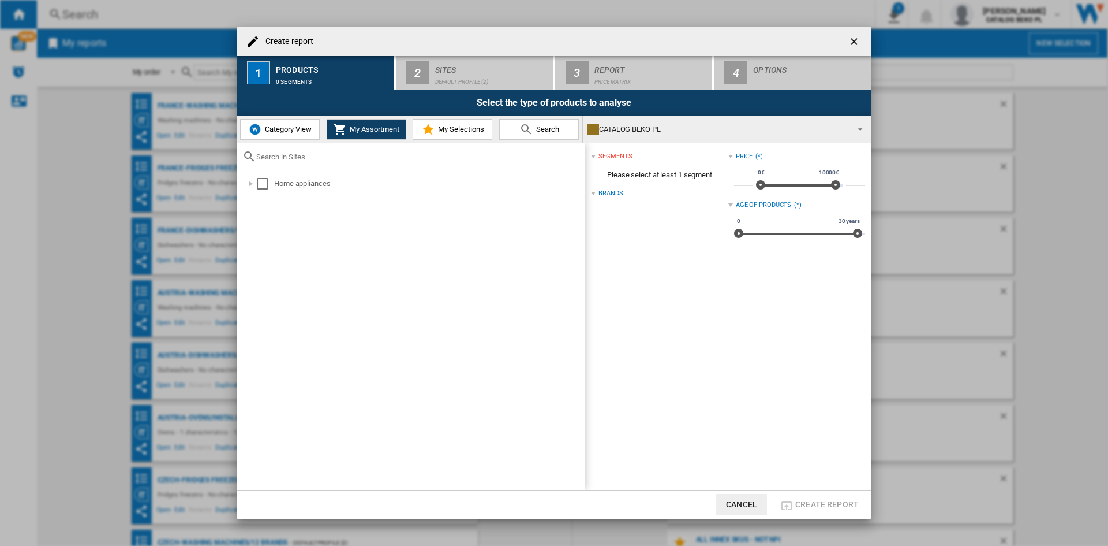
click at [302, 129] on span "Category View" at bounding box center [287, 129] width 50 height 9
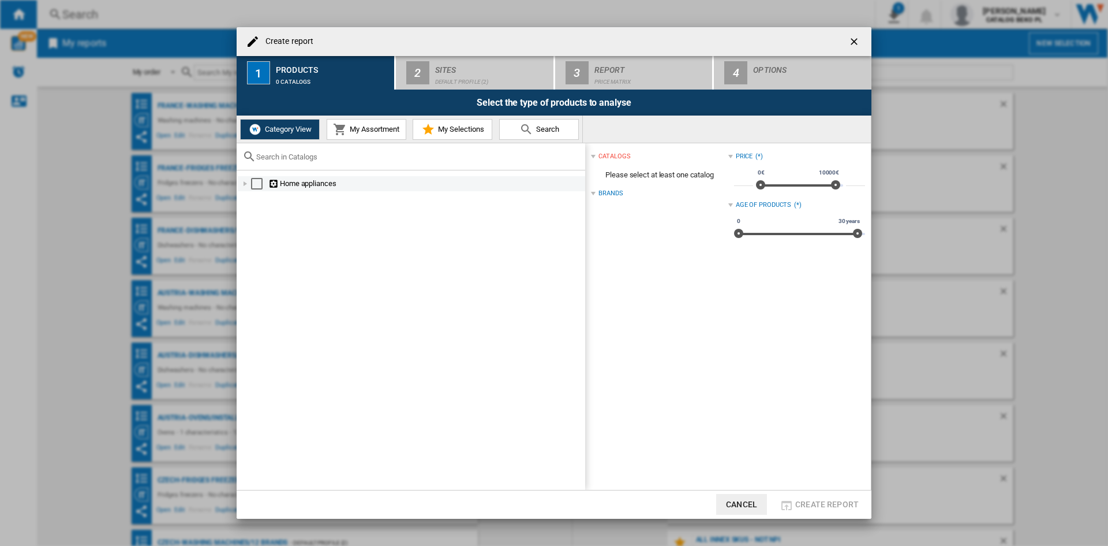
click at [248, 181] on div "Create report ..." at bounding box center [246, 184] width 12 height 12
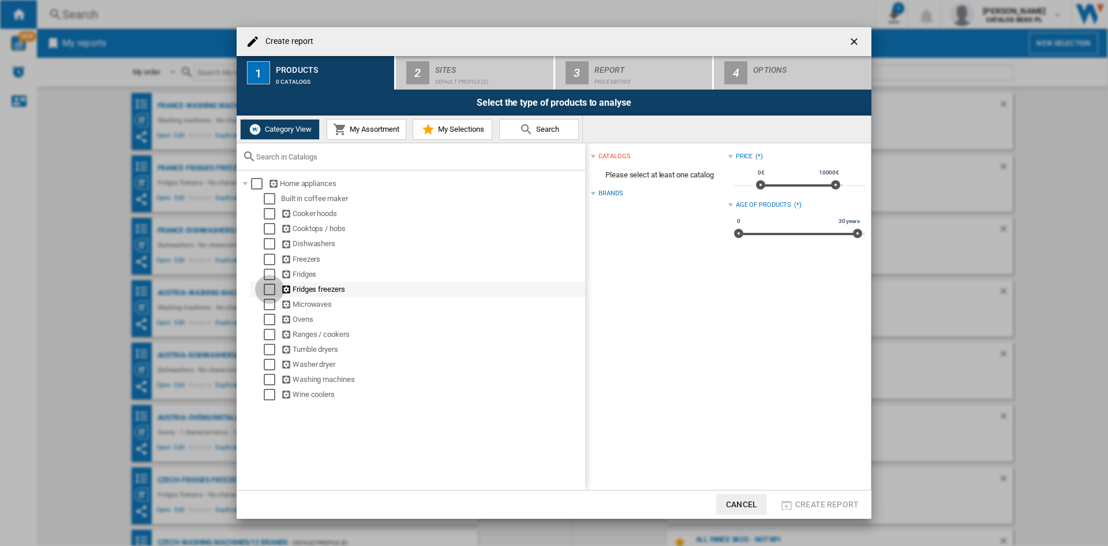
click at [269, 293] on div "Select" at bounding box center [270, 289] width 12 height 12
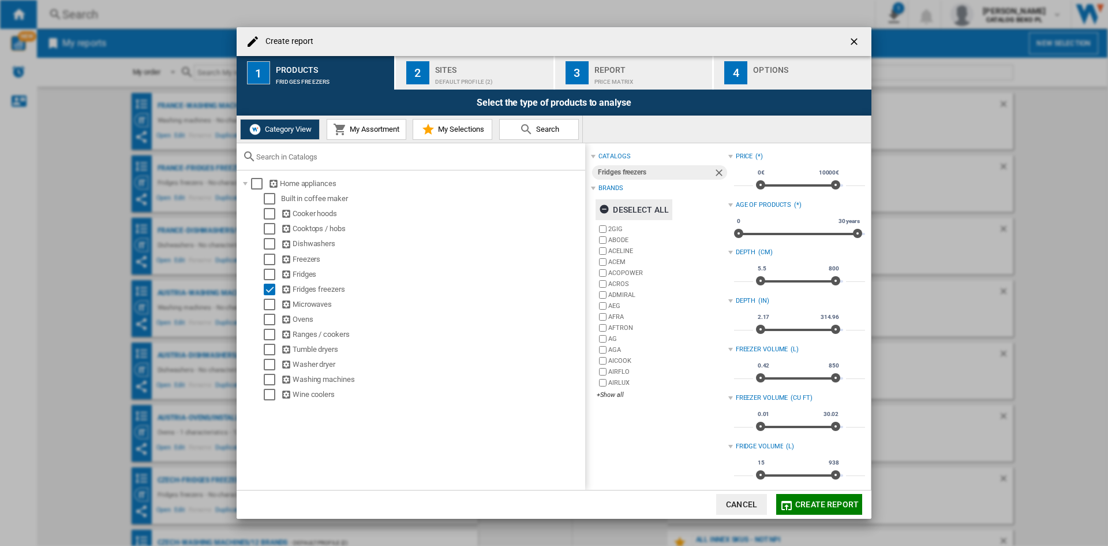
click at [636, 210] on div "Deselect all" at bounding box center [634, 209] width 70 height 21
click at [611, 394] on div "+Show all" at bounding box center [662, 394] width 131 height 9
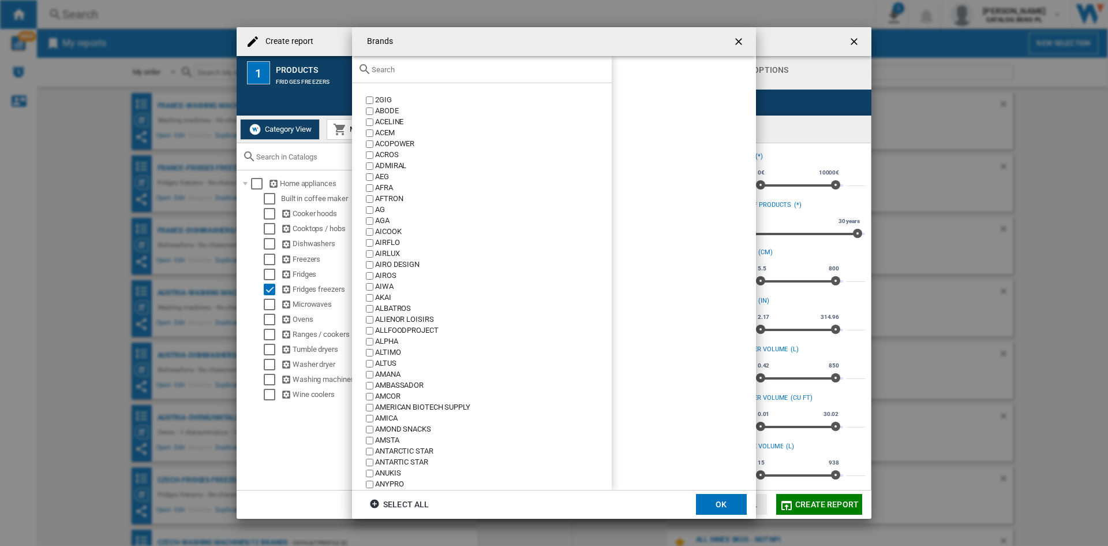
click at [428, 68] on input "Brands 2GIG ..." at bounding box center [489, 69] width 234 height 9
type input "w"
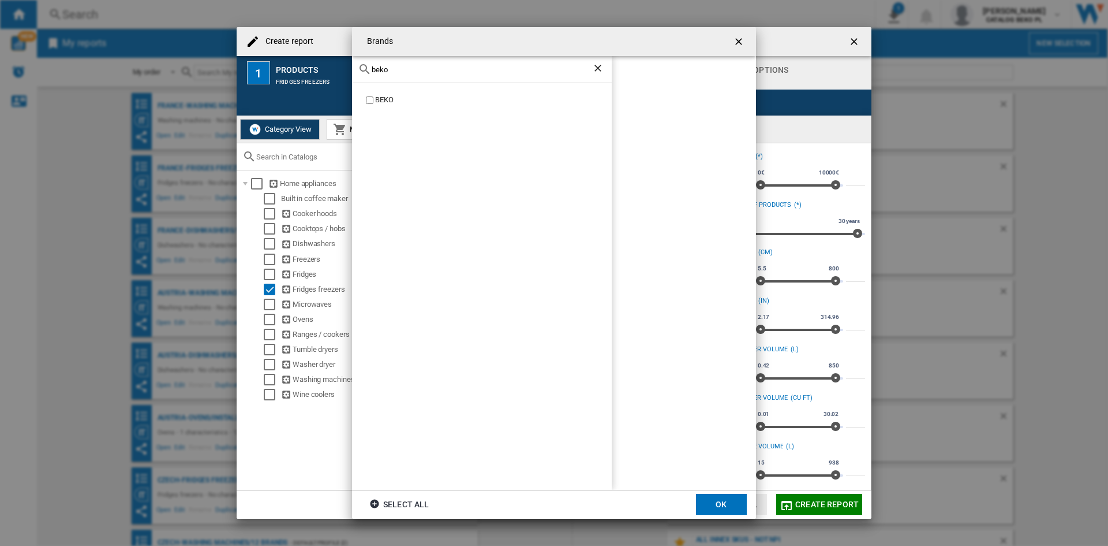
click at [382, 104] on div "BEKO" at bounding box center [493, 100] width 237 height 11
click at [414, 69] on input "beko" at bounding box center [482, 69] width 221 height 9
type input "hotp"
click at [397, 98] on div "HOTPOINT" at bounding box center [493, 100] width 237 height 11
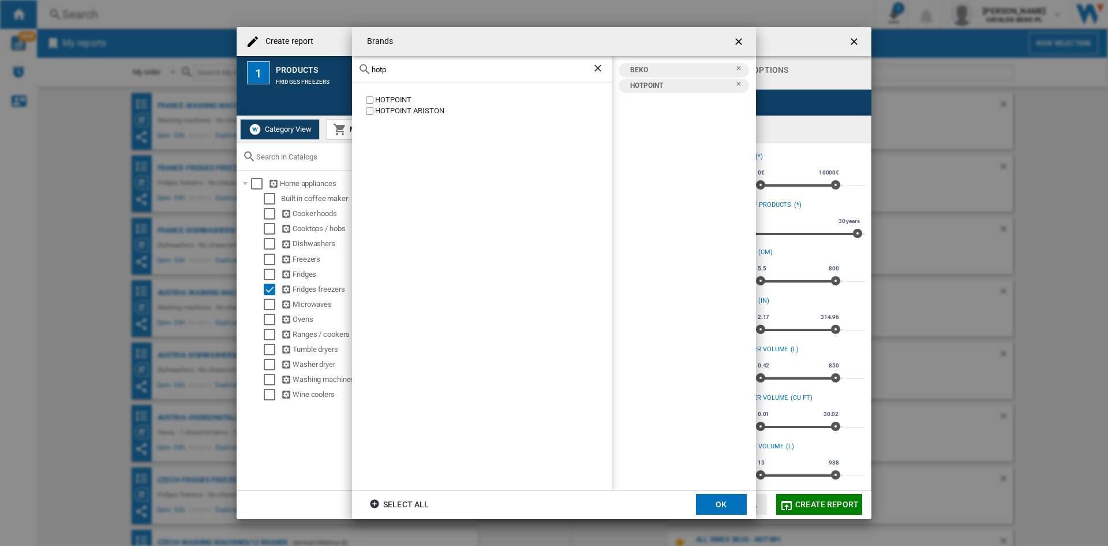
click at [395, 107] on div "HOTPOINT ARISTON" at bounding box center [493, 111] width 237 height 11
click at [720, 499] on button "OK" at bounding box center [721, 504] width 51 height 21
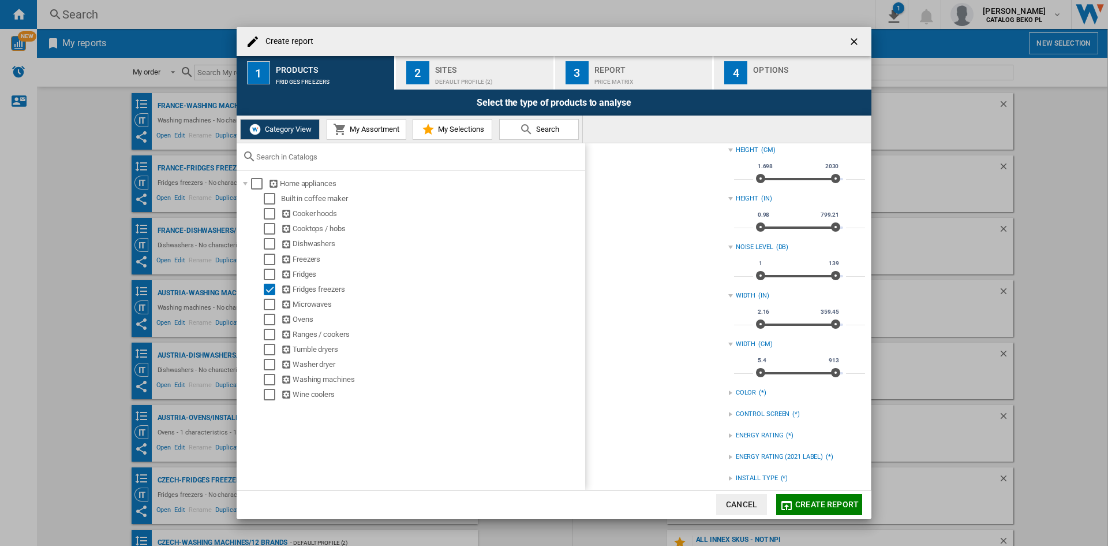
scroll to position [465, 0]
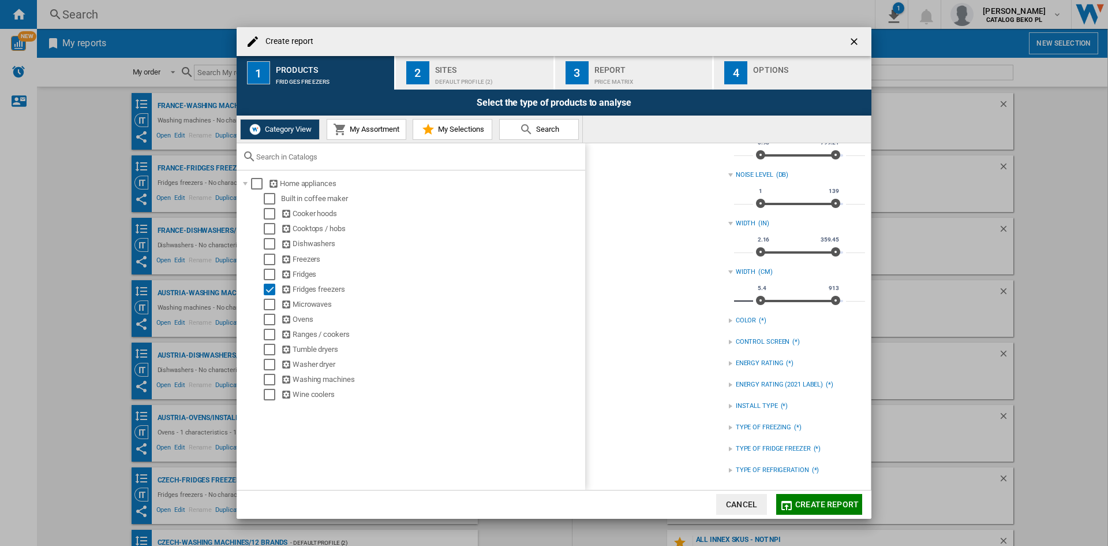
click at [737, 299] on input "***" at bounding box center [743, 296] width 19 height 12
type input "**"
click at [654, 300] on div "catalogs Fridges freezers Brands Select all BEKO [GEOGRAPHIC_DATA] [GEOGRAPHIC_…" at bounding box center [659, 84] width 137 height 800
click at [759, 463] on div "TYPE OF REFRIGERATION (*)" at bounding box center [796, 469] width 137 height 15
click at [760, 481] on div "NO FROST" at bounding box center [805, 482] width 119 height 11
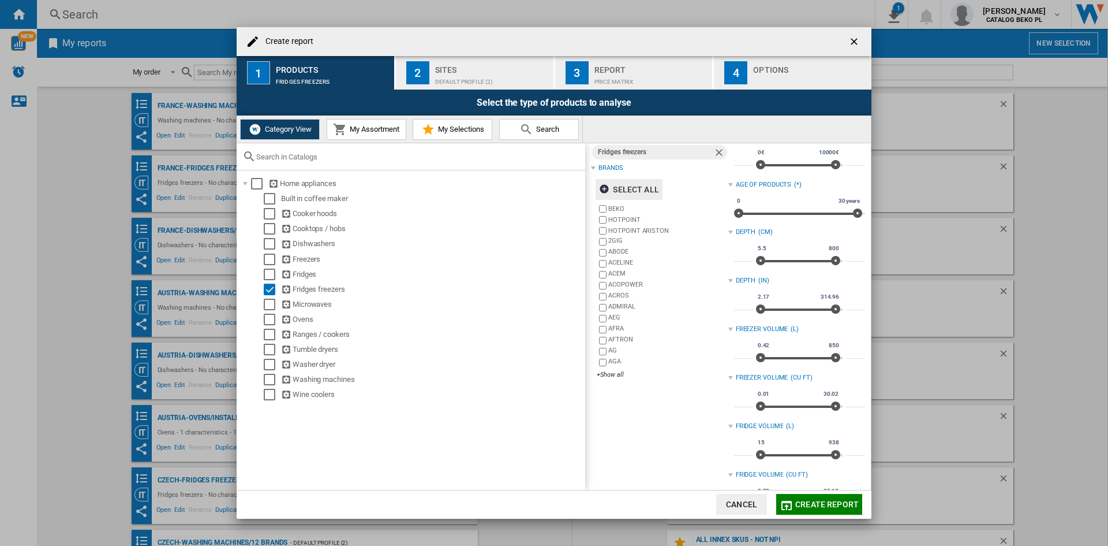
scroll to position [0, 0]
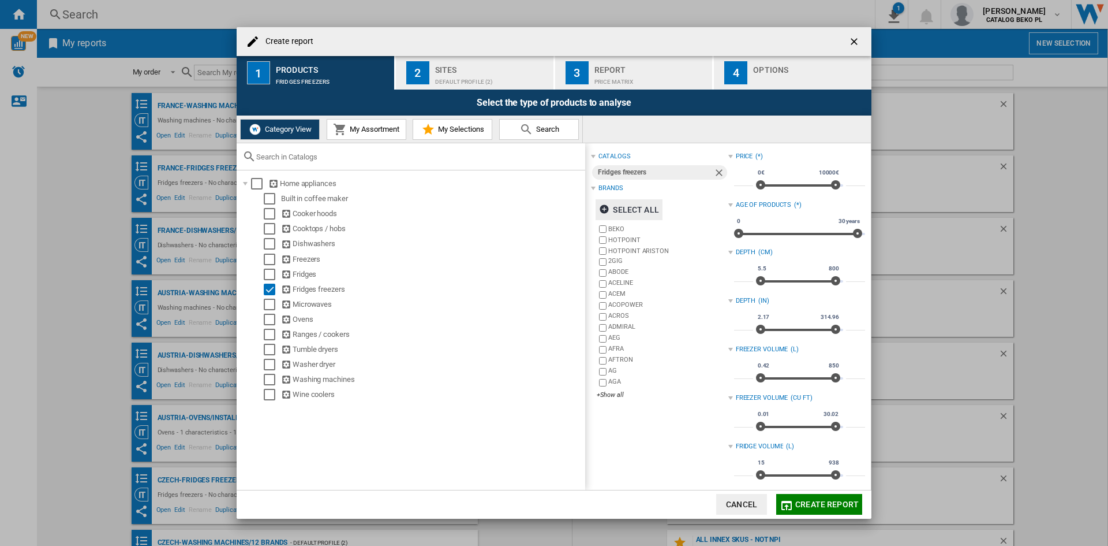
click at [462, 78] on div "Default profile (2)" at bounding box center [492, 79] width 114 height 12
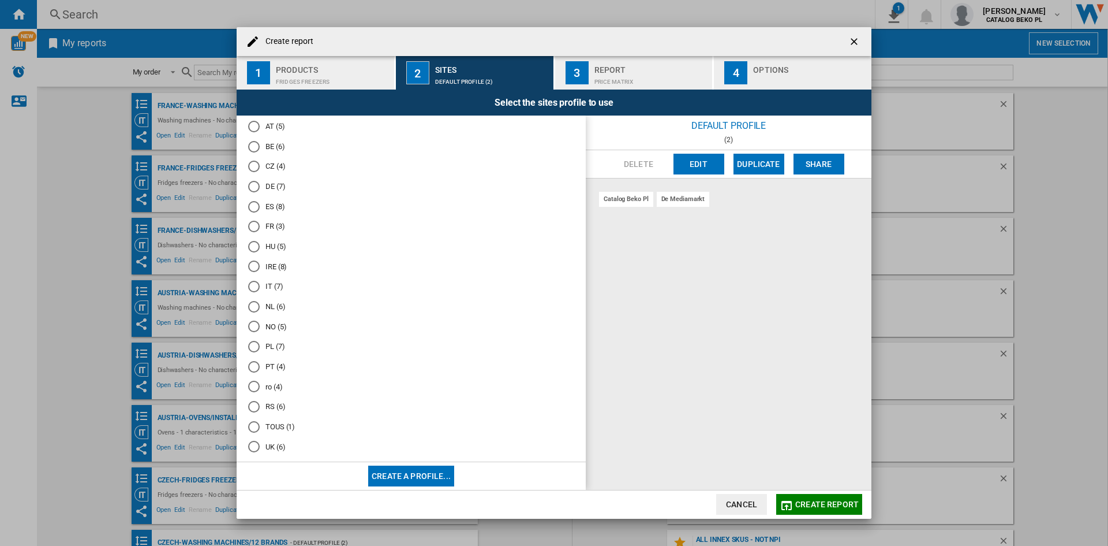
scroll to position [57, 0]
click at [277, 431] on md-radio-button "UK (6)" at bounding box center [411, 435] width 326 height 11
click at [771, 71] on div "Options" at bounding box center [810, 67] width 114 height 12
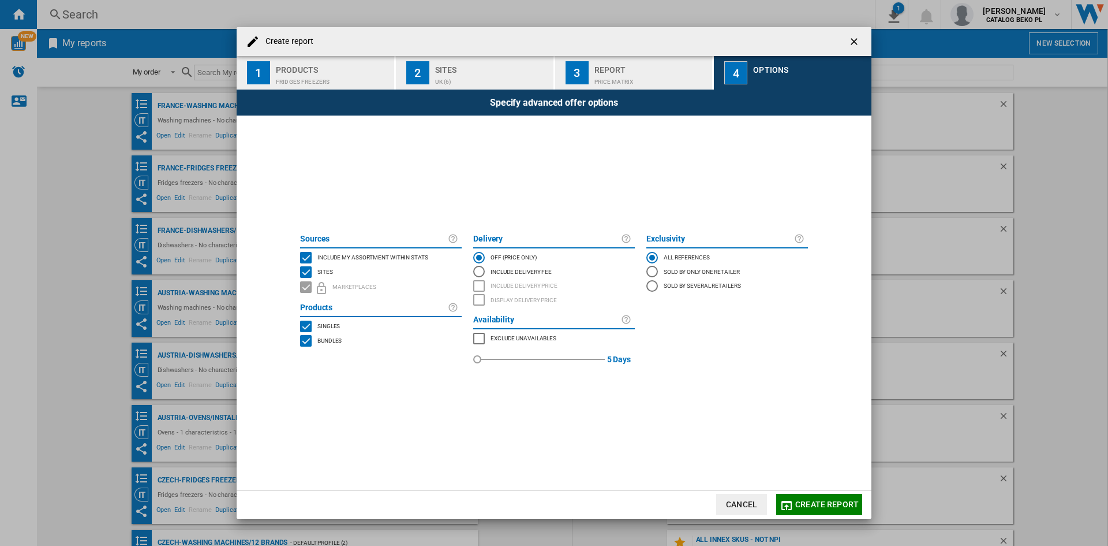
click at [395, 249] on div "Sources Include my assortment within stats Sites Marketplaces" at bounding box center [381, 263] width 162 height 69
click at [409, 256] on span "Include my assortment within stats" at bounding box center [372, 256] width 111 height 8
click at [810, 500] on span "Create report" at bounding box center [826, 503] width 63 height 9
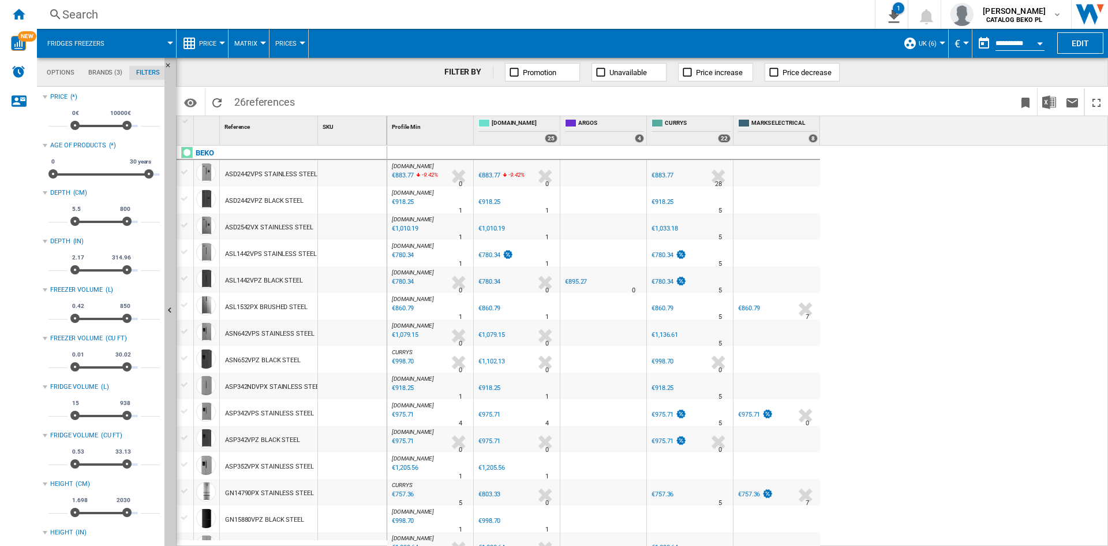
click at [200, 40] on span "Price" at bounding box center [207, 44] width 17 height 8
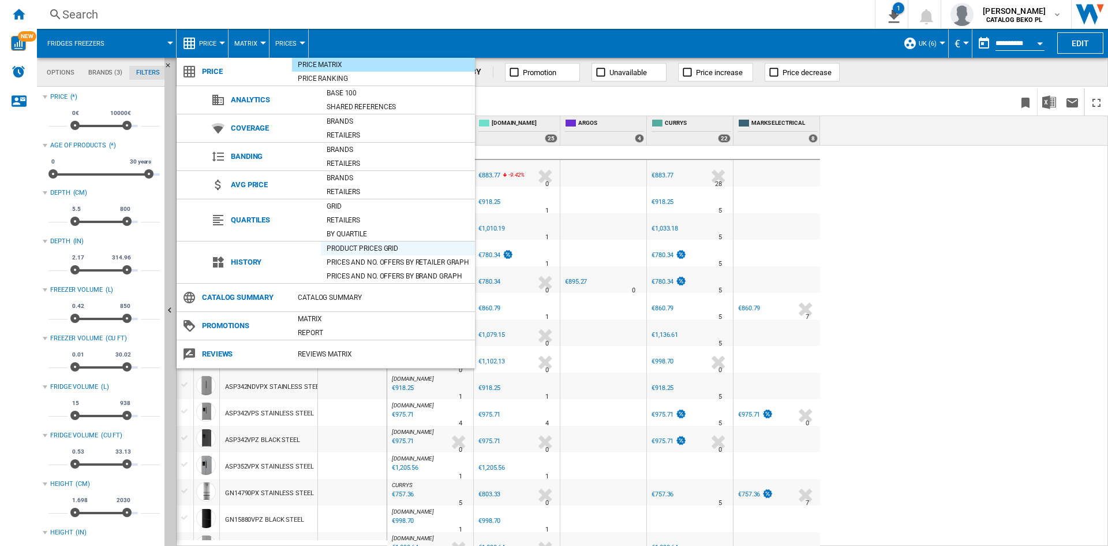
click at [360, 246] on div "Product prices grid" at bounding box center [398, 248] width 154 height 12
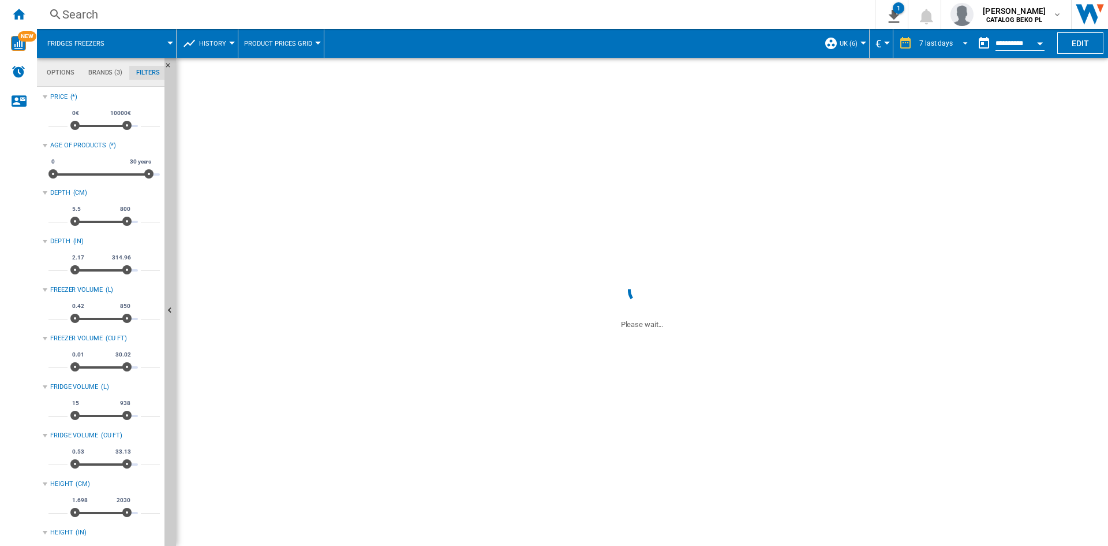
click at [924, 46] on div "7 last days" at bounding box center [936, 43] width 33 height 8
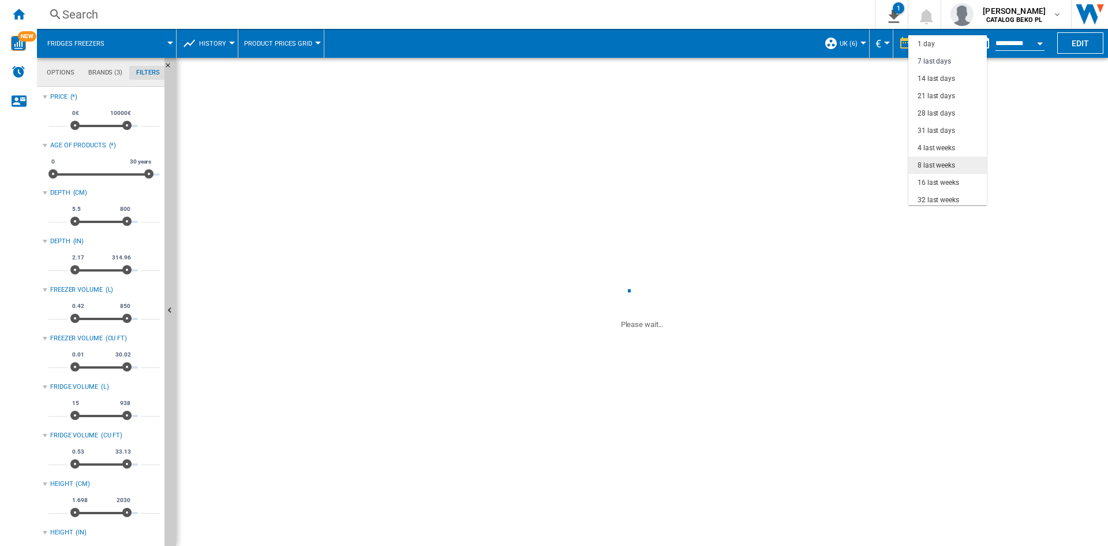
scroll to position [17, 0]
click at [935, 109] on div "31 last days" at bounding box center [937, 114] width 38 height 10
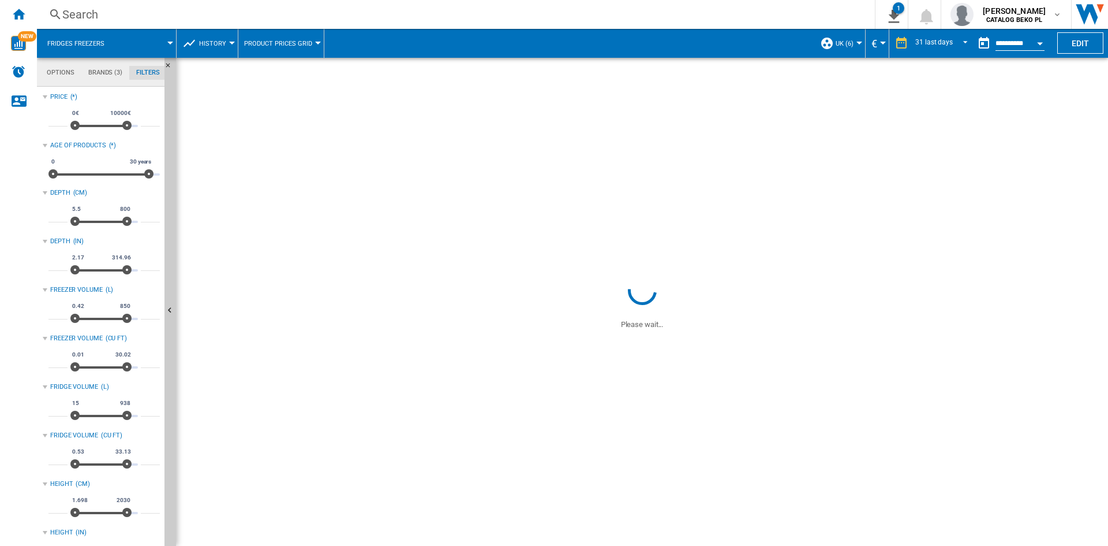
click at [1041, 39] on button "Open calendar" at bounding box center [1040, 41] width 21 height 21
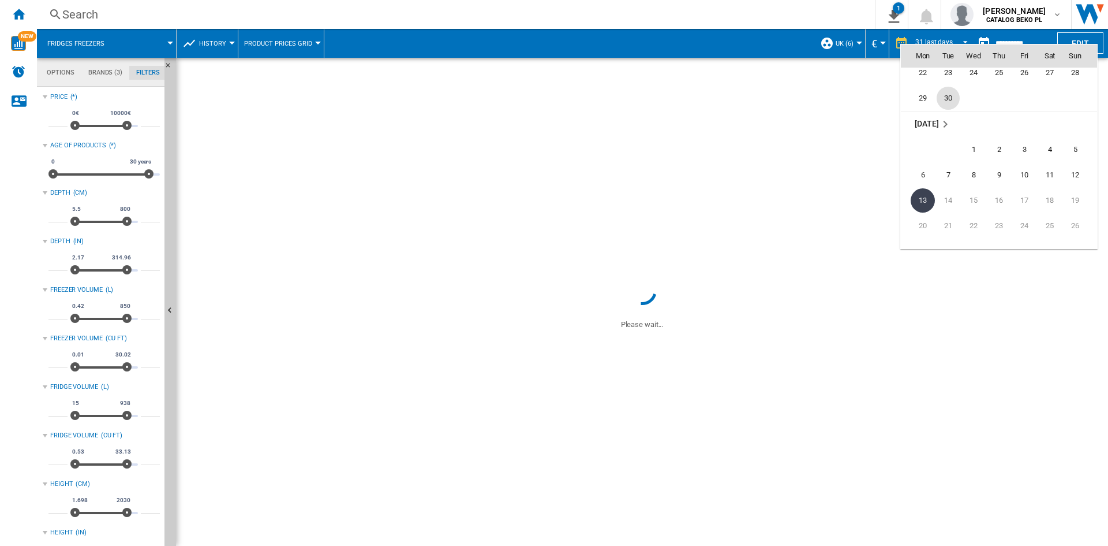
scroll to position [5449, 0]
click at [952, 109] on span "30" at bounding box center [948, 112] width 23 height 23
type input "**********"
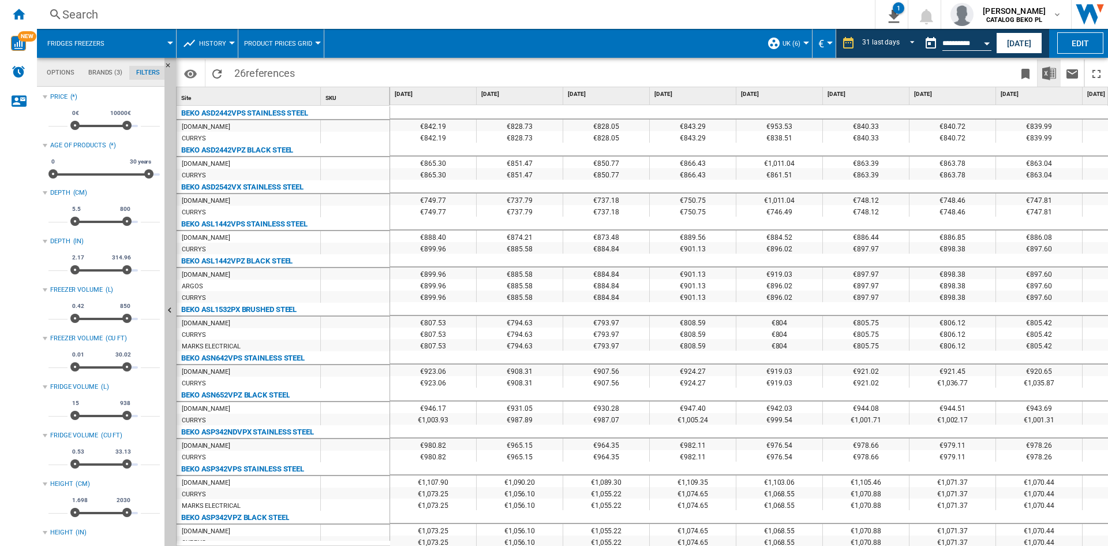
click at [1050, 73] on img "Download in Excel" at bounding box center [1050, 73] width 14 height 14
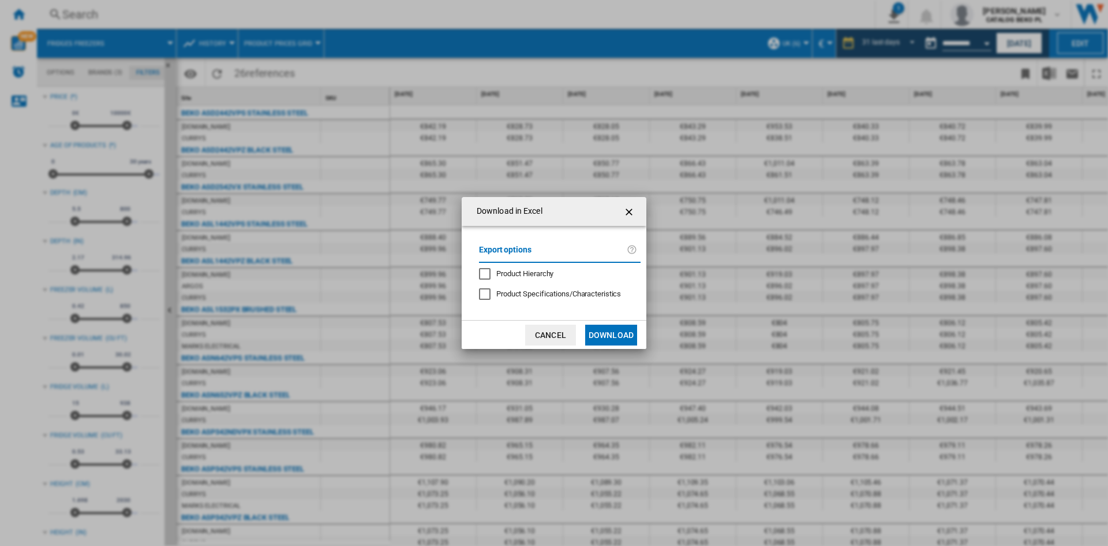
click at [610, 330] on button "Download" at bounding box center [611, 334] width 52 height 21
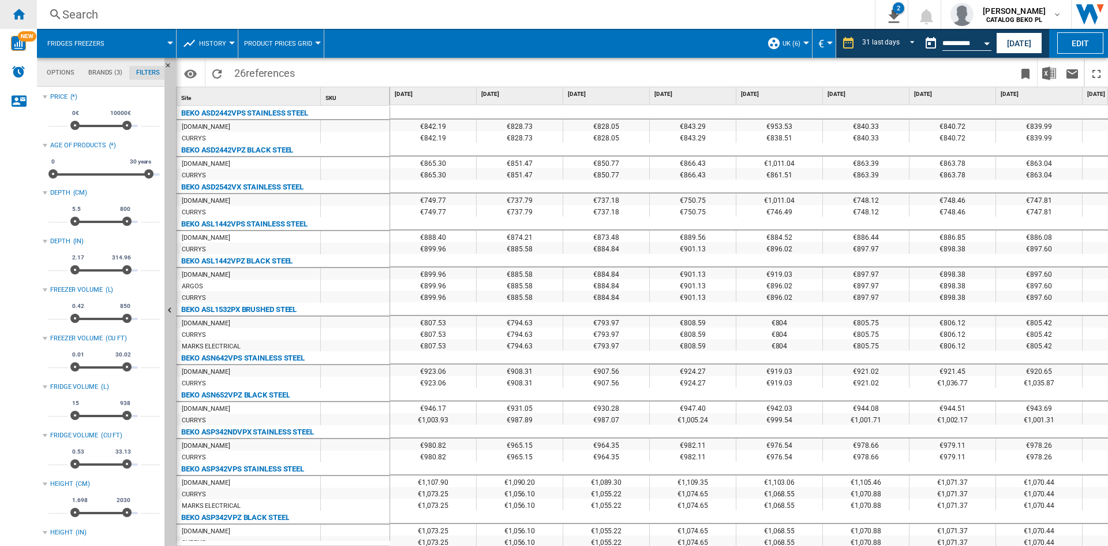
click at [0, 9] on div "Home" at bounding box center [18, 14] width 37 height 29
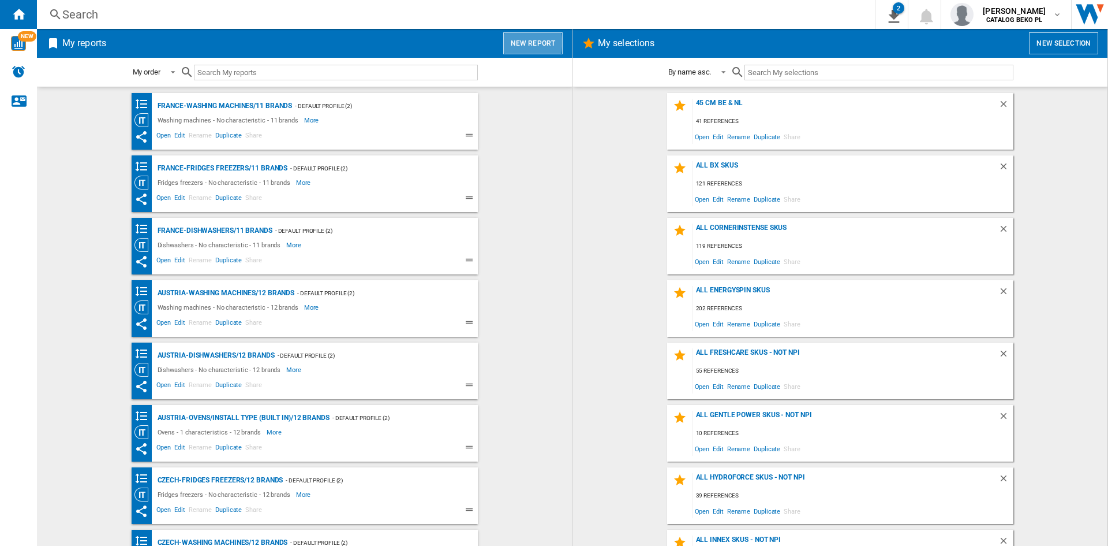
click at [521, 42] on button "New report" at bounding box center [532, 43] width 59 height 22
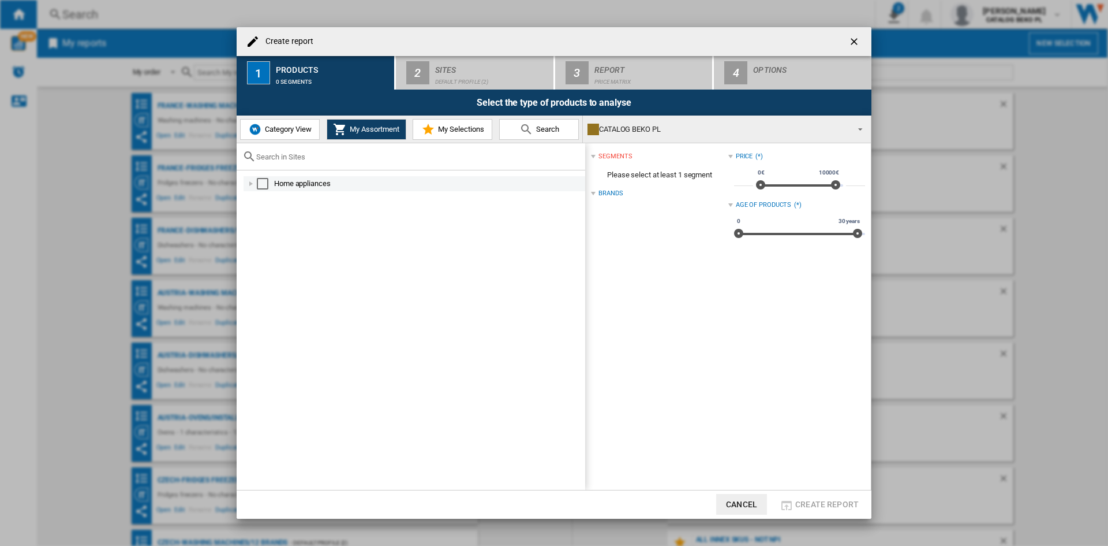
click at [249, 186] on div "Create report ..." at bounding box center [251, 184] width 12 height 12
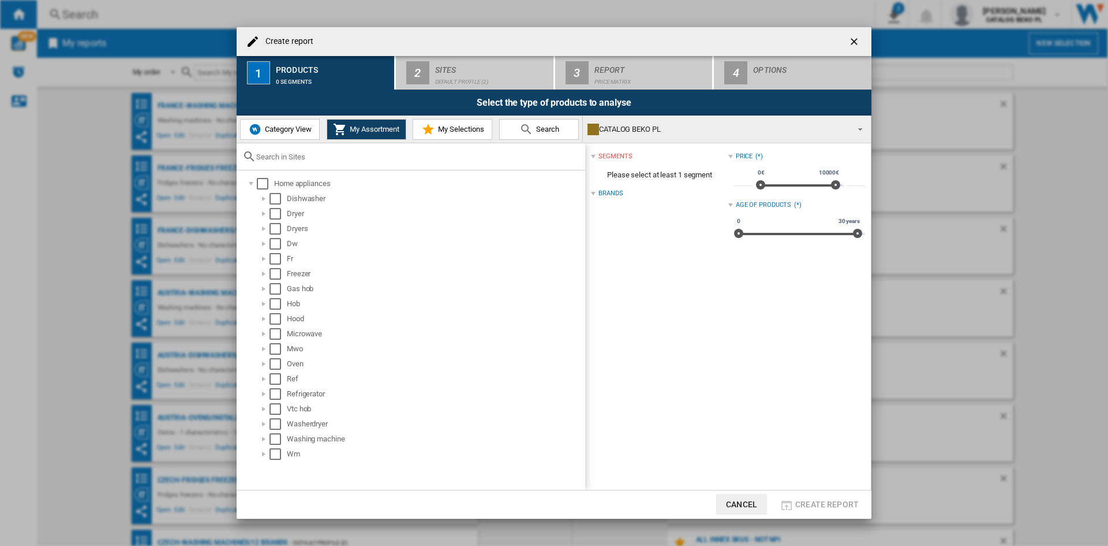
click at [263, 145] on div "Create report ..." at bounding box center [411, 156] width 349 height 27
click at [271, 122] on button "Category View" at bounding box center [280, 129] width 80 height 21
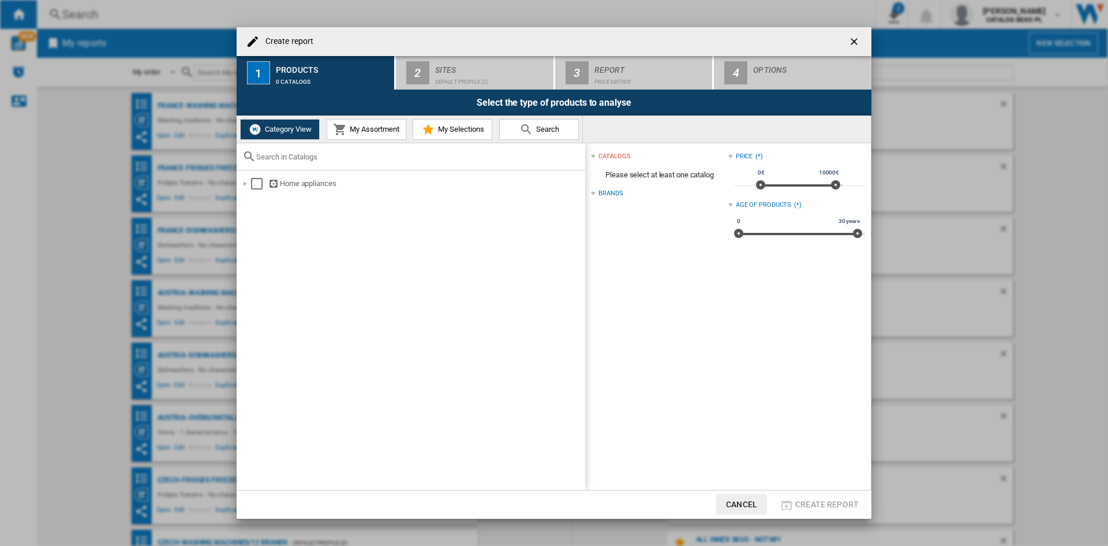
click at [239, 175] on div "Home appliances" at bounding box center [411, 329] width 349 height 319
click at [243, 182] on div "Create report ..." at bounding box center [246, 184] width 12 height 12
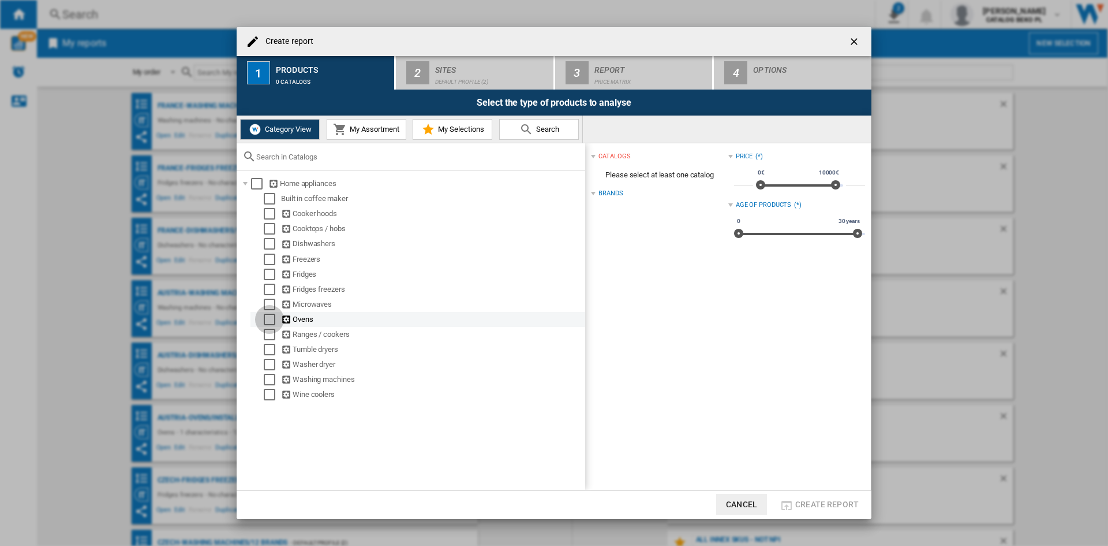
click at [266, 323] on div "Select" at bounding box center [270, 319] width 12 height 12
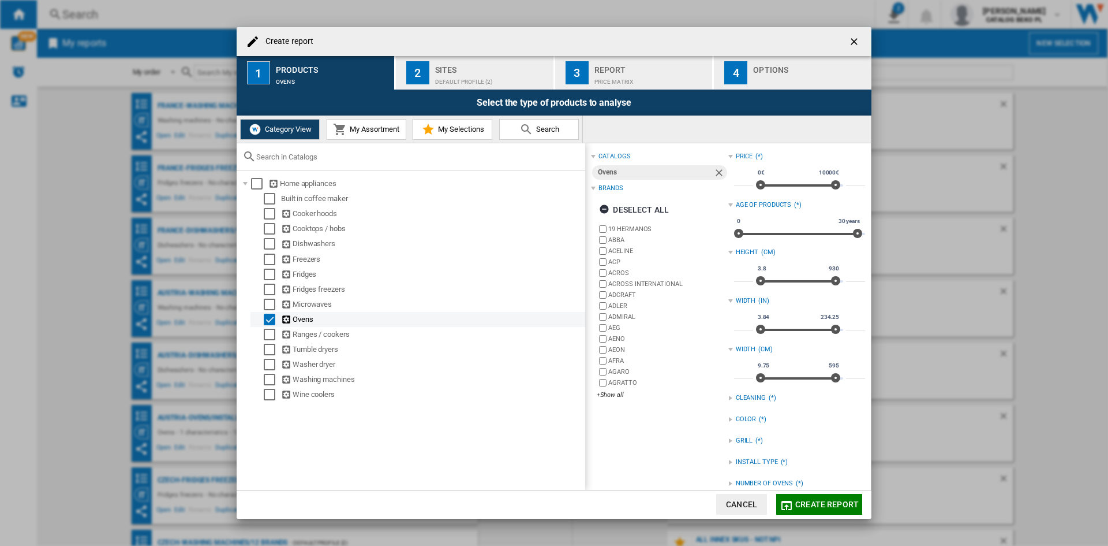
click at [265, 320] on div "Select" at bounding box center [270, 319] width 12 height 12
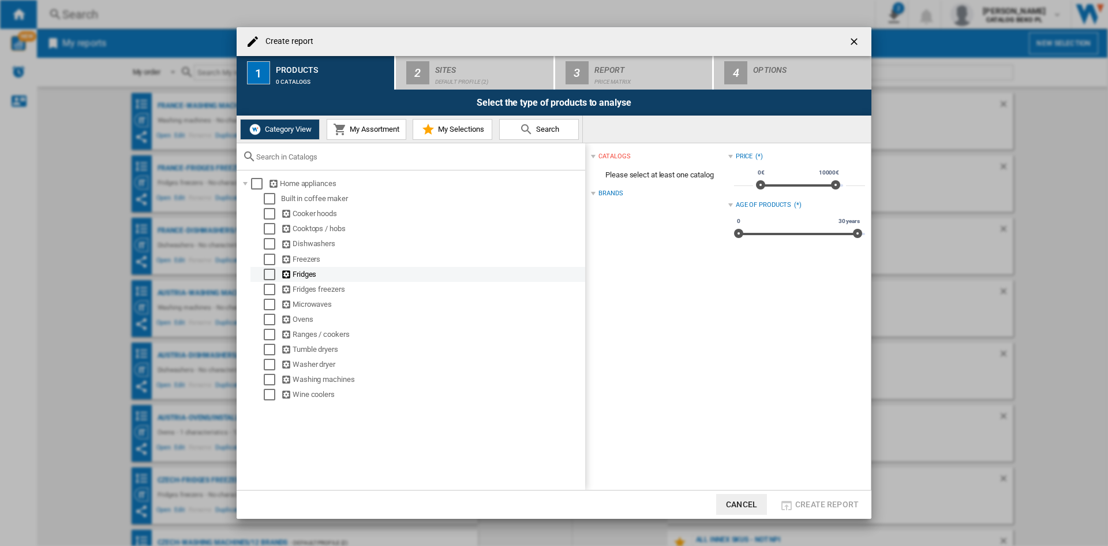
click at [266, 281] on div "Fridges" at bounding box center [418, 274] width 335 height 15
click at [266, 289] on div "Select" at bounding box center [270, 289] width 12 height 12
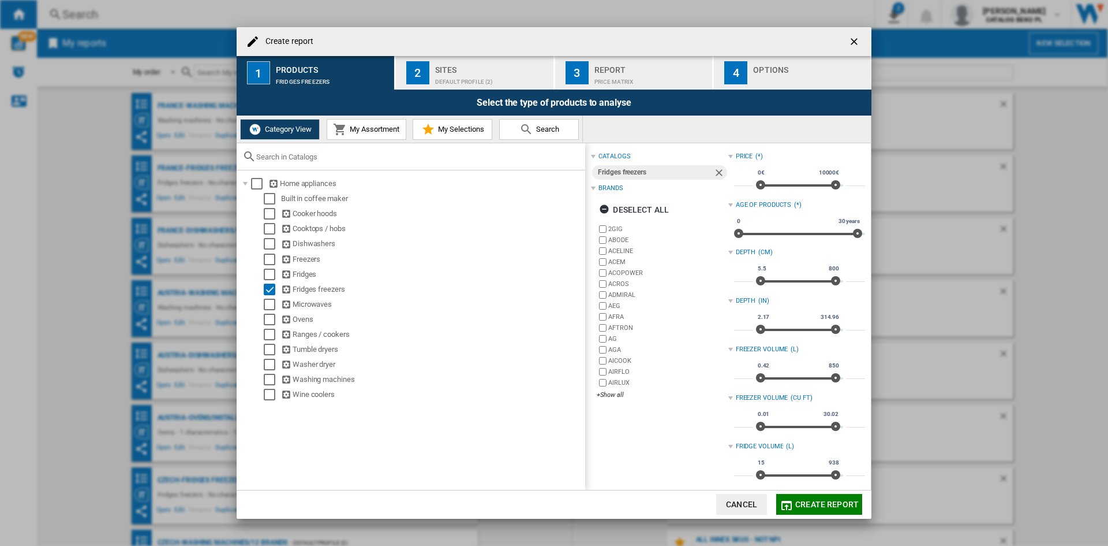
click at [621, 206] on div "Deselect all" at bounding box center [634, 209] width 70 height 21
click at [612, 388] on div "2GIG ABODE ACELINE ACEM [GEOGRAPHIC_DATA] ACROS ADMIRAL AEG [GEOGRAPHIC_DATA] A…" at bounding box center [662, 312] width 131 height 178
click at [612, 391] on div "+Show all" at bounding box center [662, 394] width 131 height 9
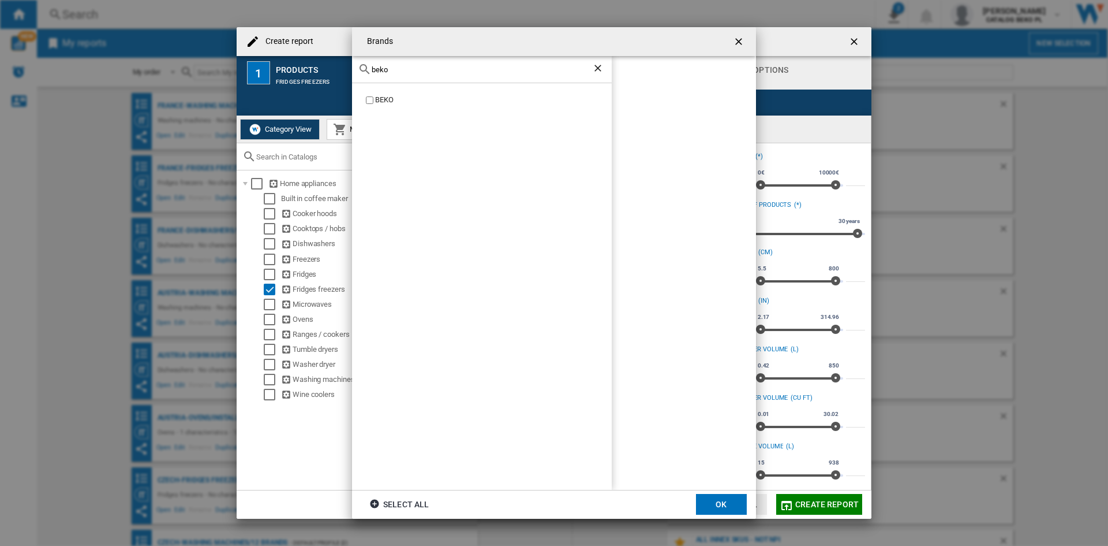
click at [385, 97] on div "BEKO" at bounding box center [493, 100] width 237 height 11
click at [395, 70] on input "beko" at bounding box center [482, 69] width 221 height 9
type input "w"
type input "hotp"
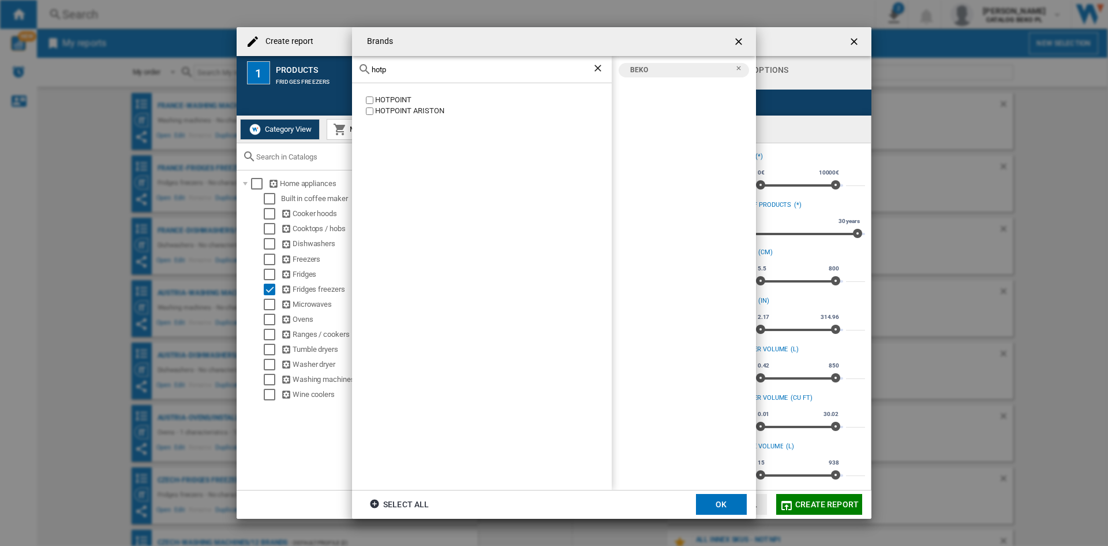
click at [391, 99] on div "HOTPOINT" at bounding box center [493, 100] width 237 height 11
click at [390, 112] on div "HOTPOINT ARISTON" at bounding box center [493, 111] width 237 height 11
click at [711, 511] on button "OK" at bounding box center [721, 504] width 51 height 21
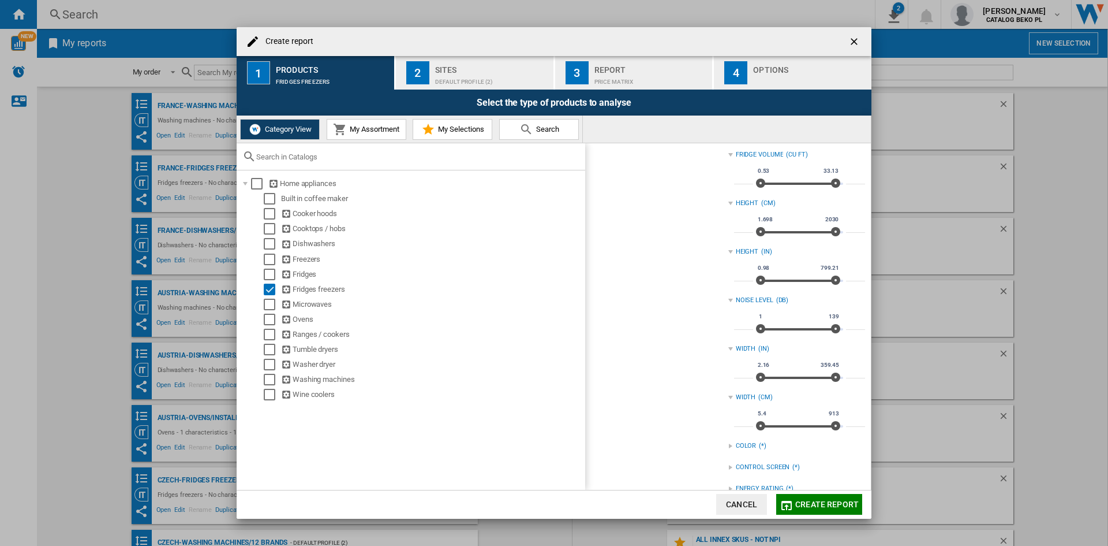
scroll to position [465, 0]
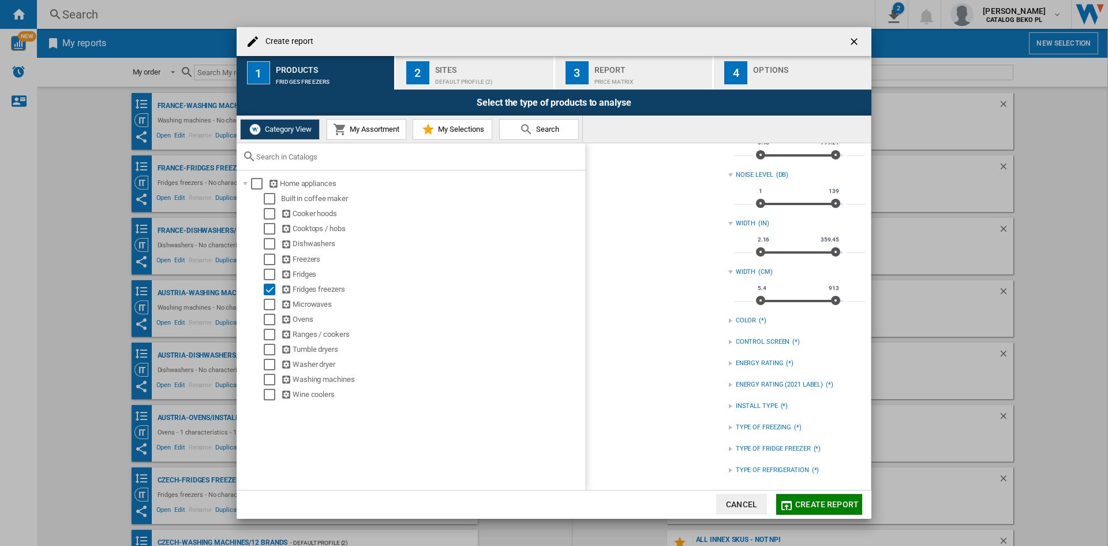
click at [752, 401] on div "INSTALL TYPE (*)" at bounding box center [796, 405] width 137 height 15
click at [753, 417] on div "BUILT IN" at bounding box center [805, 418] width 119 height 11
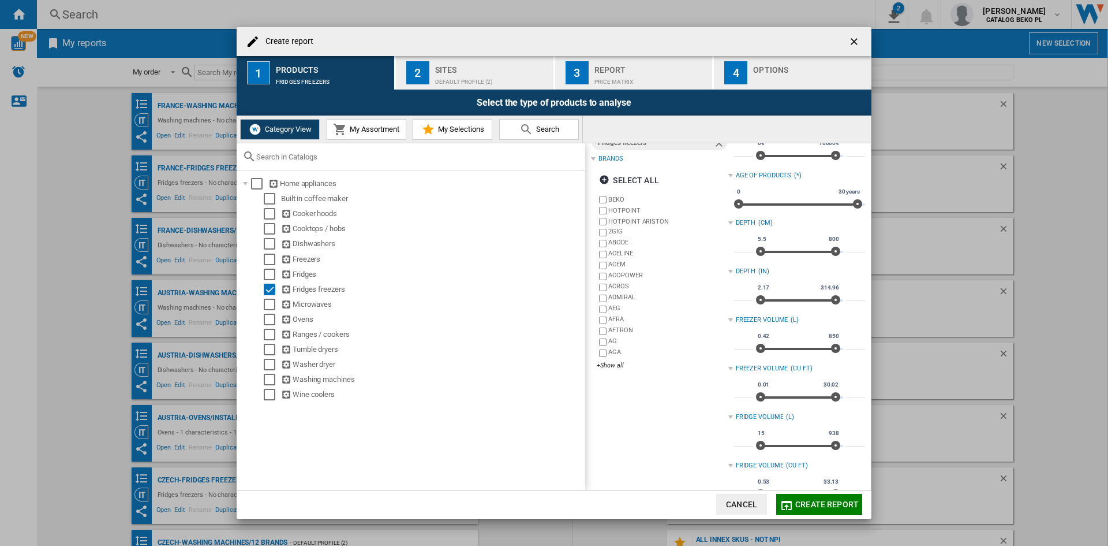
scroll to position [0, 0]
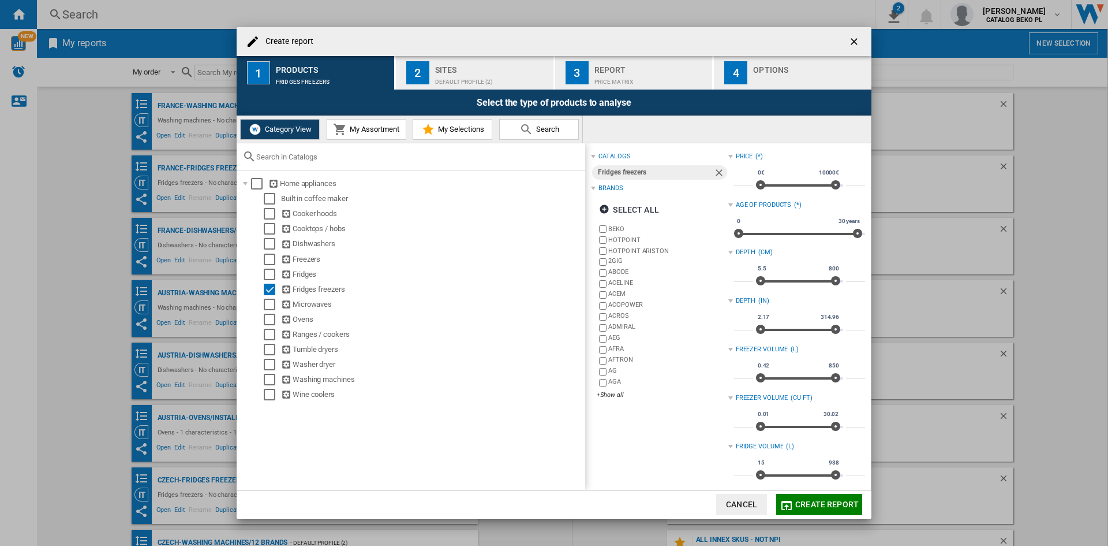
click at [464, 54] on div "Create report" at bounding box center [554, 41] width 635 height 29
drag, startPoint x: 468, startPoint y: 65, endPoint x: 470, endPoint y: 72, distance: 7.1
click at [469, 68] on div "Sites" at bounding box center [492, 67] width 114 height 12
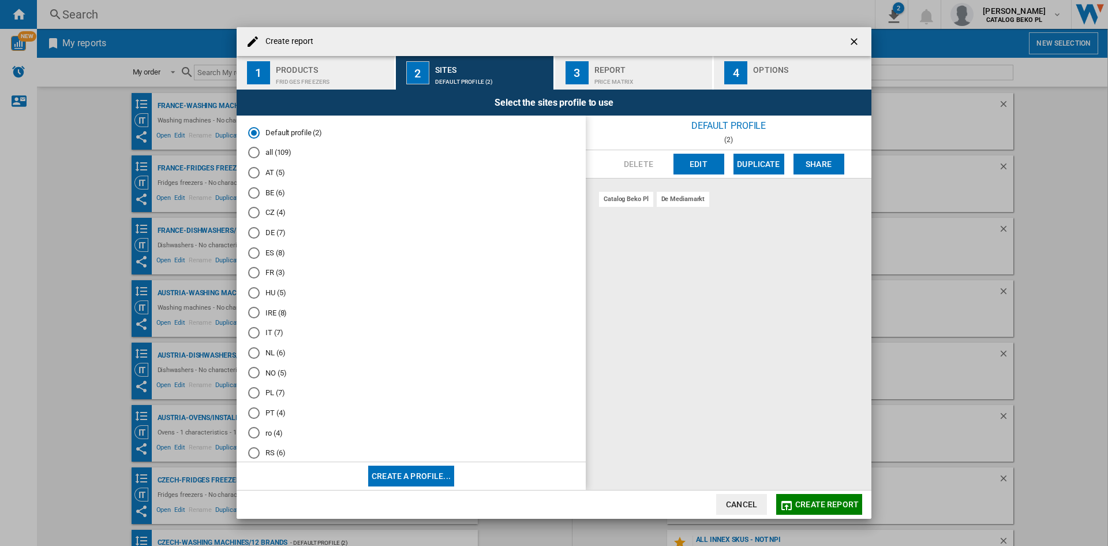
scroll to position [57, 0]
click at [263, 432] on md-radio-button "UK (6)" at bounding box center [411, 435] width 326 height 11
click at [755, 72] on div "Options" at bounding box center [810, 67] width 114 height 12
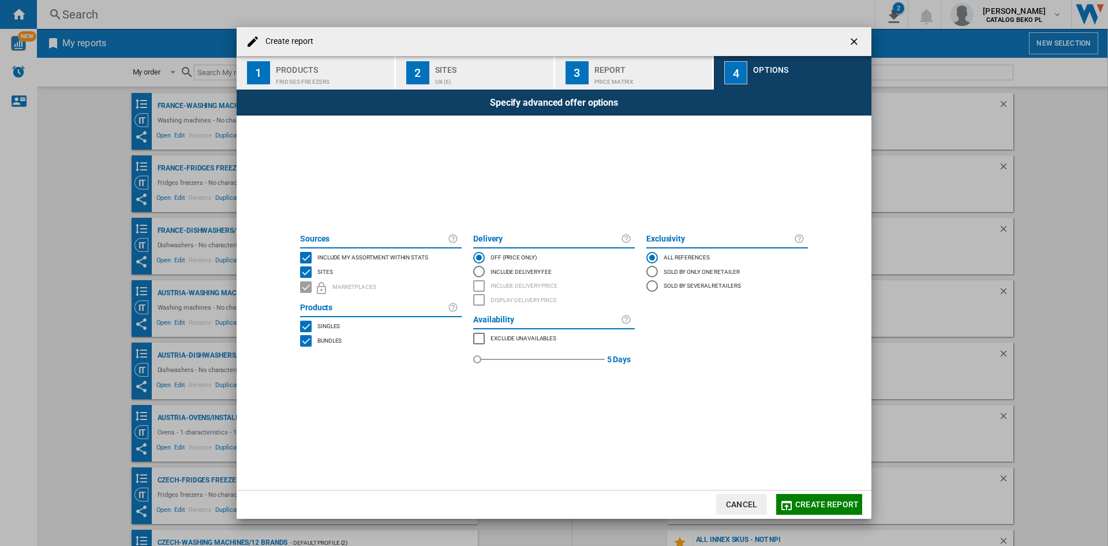
click at [342, 74] on div "Fridges freezers" at bounding box center [333, 79] width 114 height 12
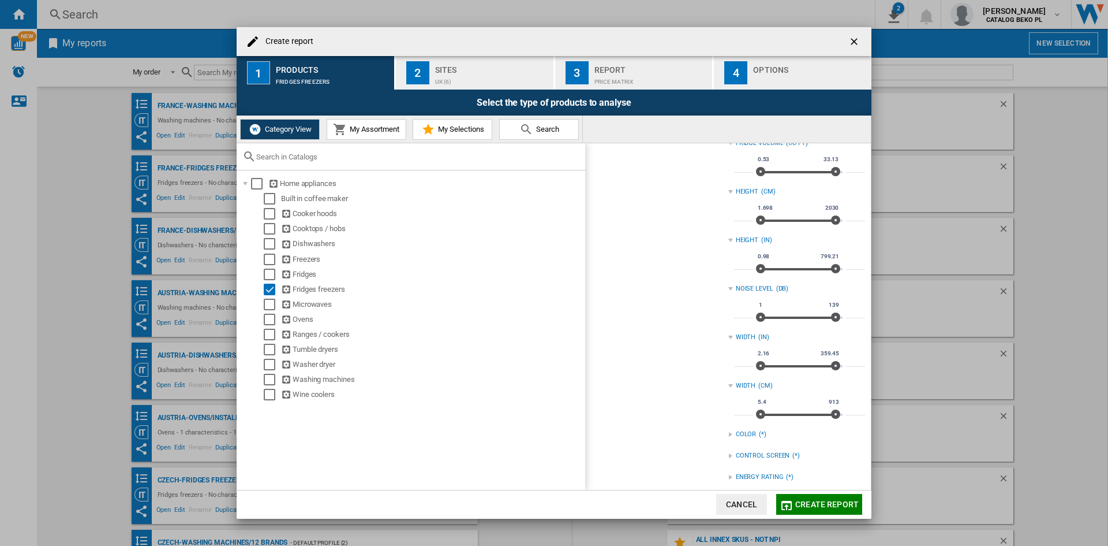
scroll to position [78, 0]
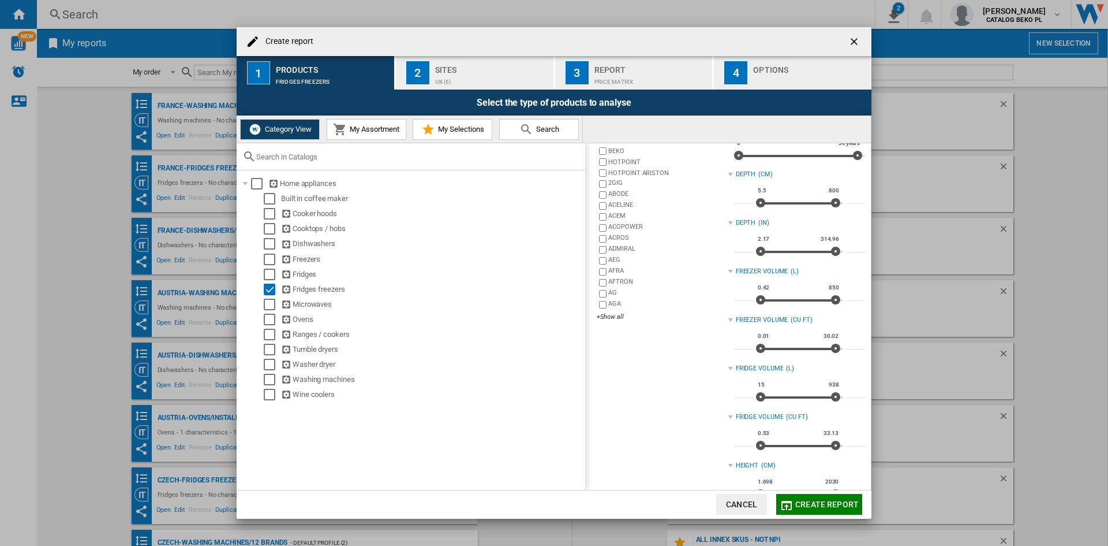
click at [796, 74] on div "Create report ..." at bounding box center [810, 79] width 114 height 12
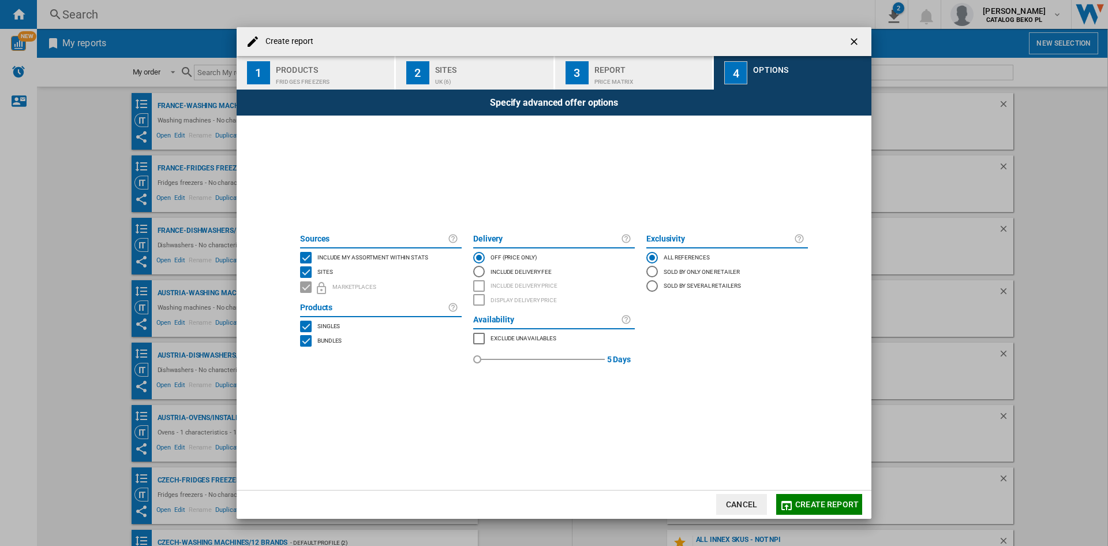
click at [359, 256] on span "Include my assortment within stats" at bounding box center [372, 256] width 111 height 8
click at [828, 500] on span "Create report" at bounding box center [826, 503] width 63 height 9
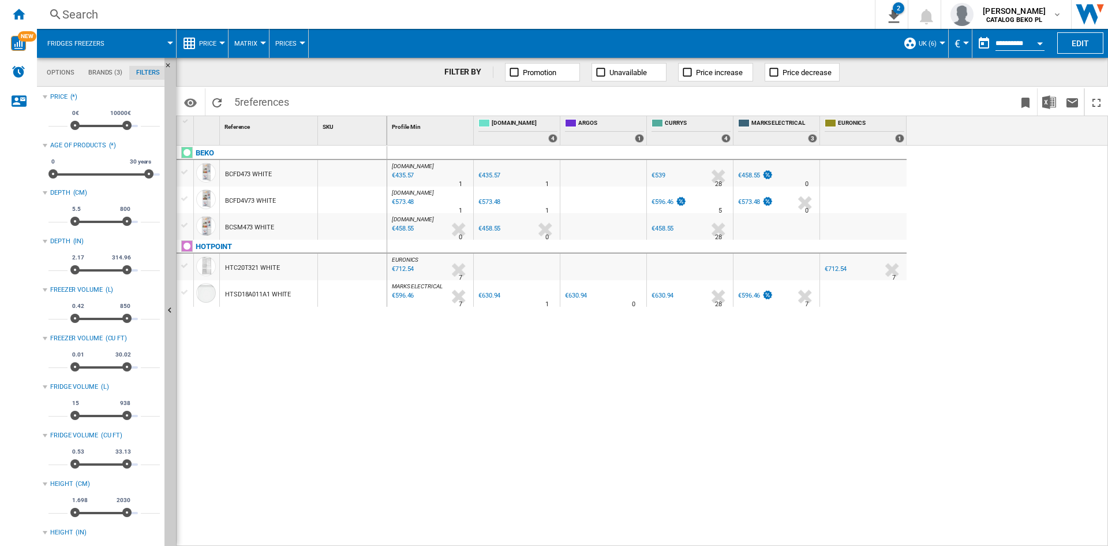
click at [217, 40] on button "Price" at bounding box center [210, 43] width 23 height 29
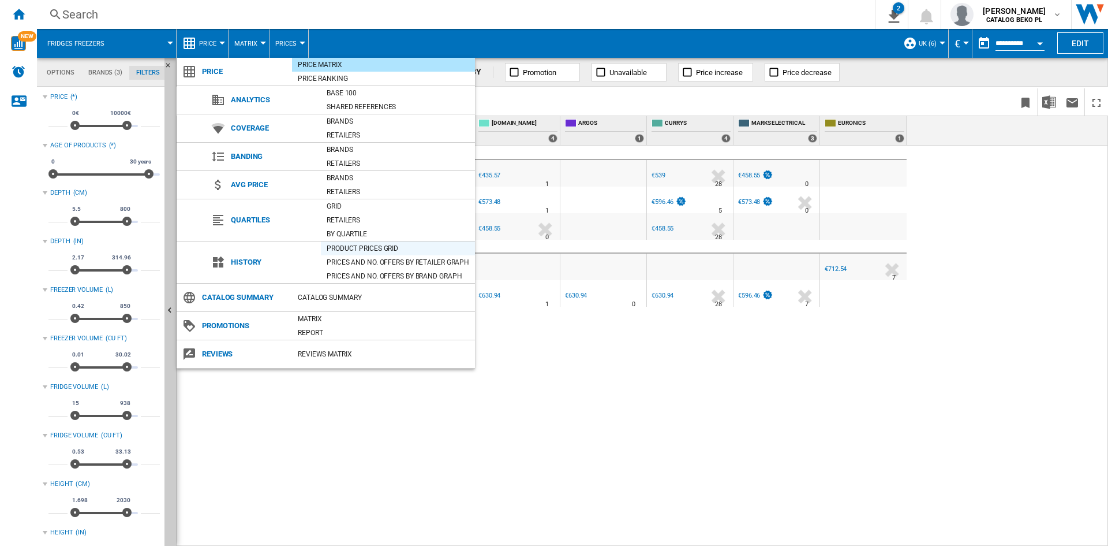
click at [351, 241] on div "Product prices grid" at bounding box center [398, 248] width 154 height 14
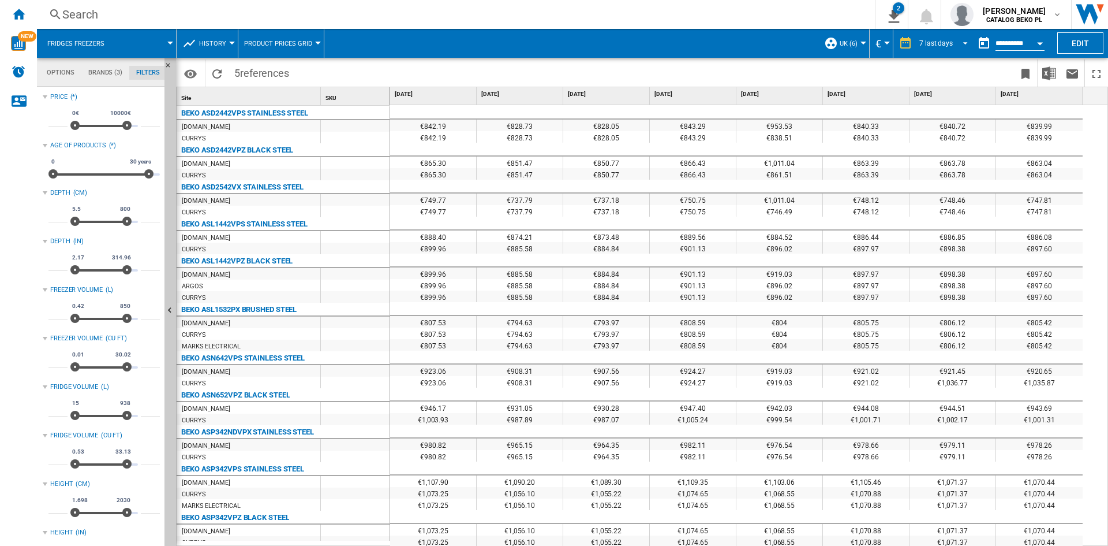
click at [945, 42] on div "7 last days" at bounding box center [936, 43] width 33 height 8
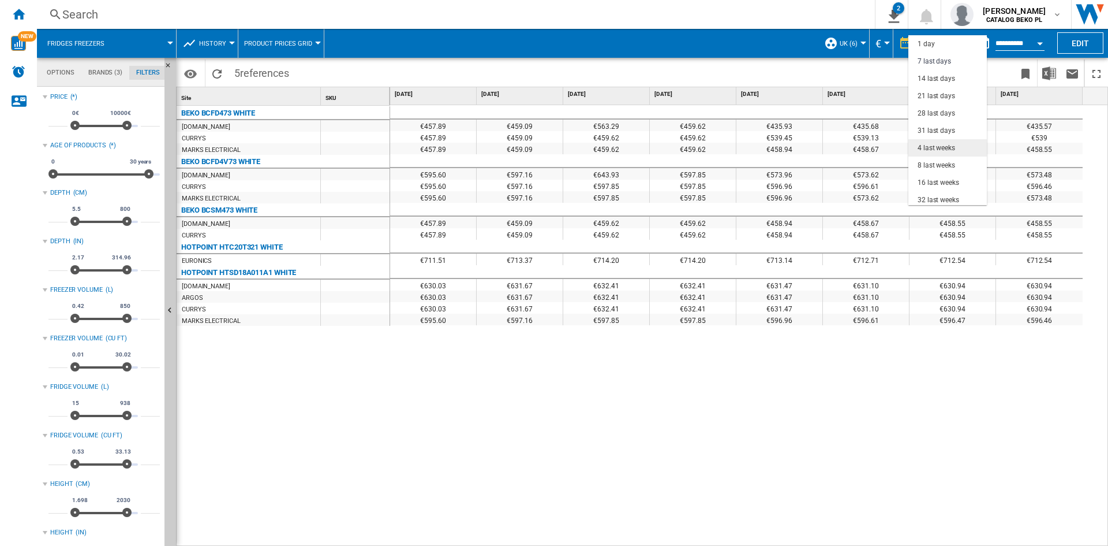
scroll to position [17, 0]
click at [938, 110] on div "31 last days" at bounding box center [937, 114] width 38 height 10
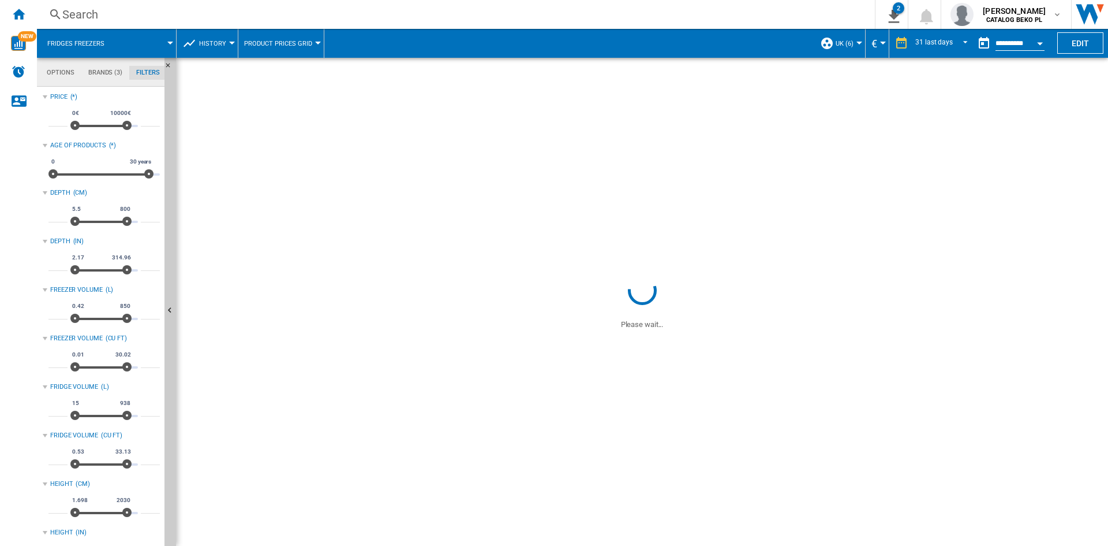
click at [1038, 46] on button "Open calendar" at bounding box center [1040, 41] width 21 height 21
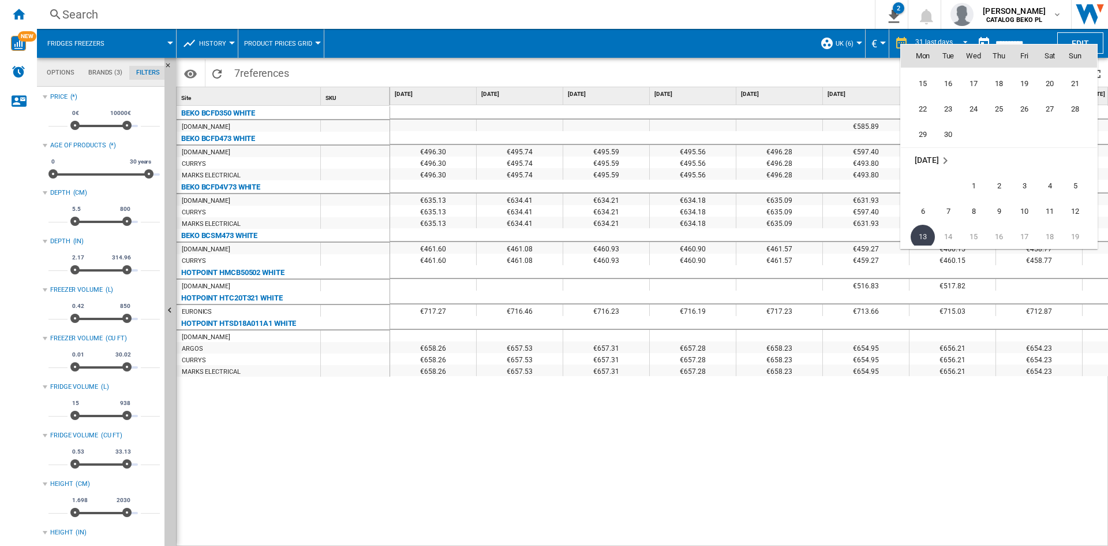
scroll to position [5392, 0]
click at [947, 169] on span "30" at bounding box center [948, 170] width 23 height 23
type input "**********"
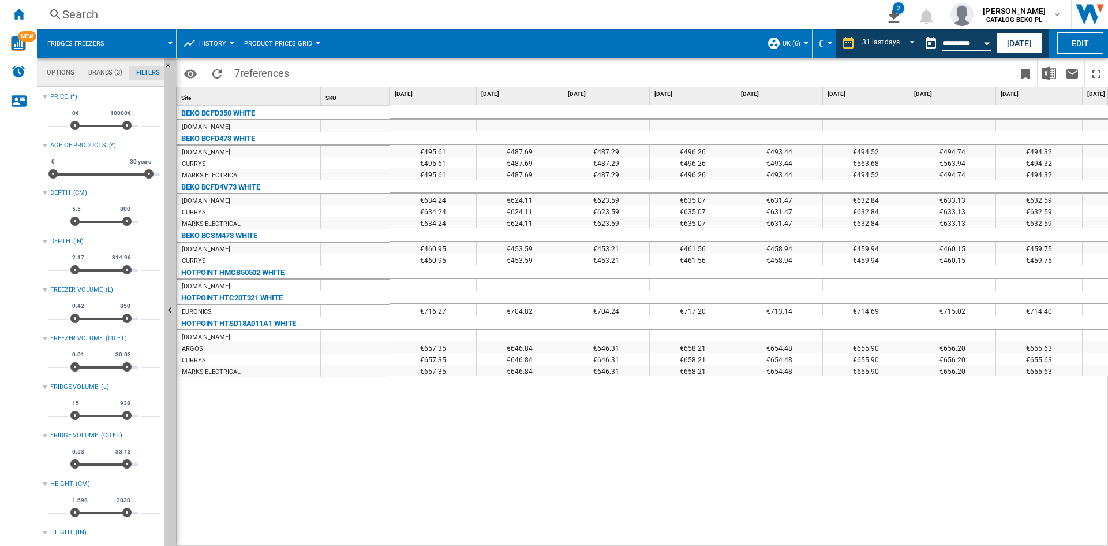
drag, startPoint x: 597, startPoint y: 481, endPoint x: 604, endPoint y: 492, distance: 12.5
click at [597, 481] on div "€495.61 €487.69 €487.29 €496.26 €493.44 €494.52 €494.74 €494.32 €494.37 €494.15…" at bounding box center [749, 325] width 719 height 441
click at [1051, 73] on img "Download in Excel" at bounding box center [1050, 73] width 14 height 14
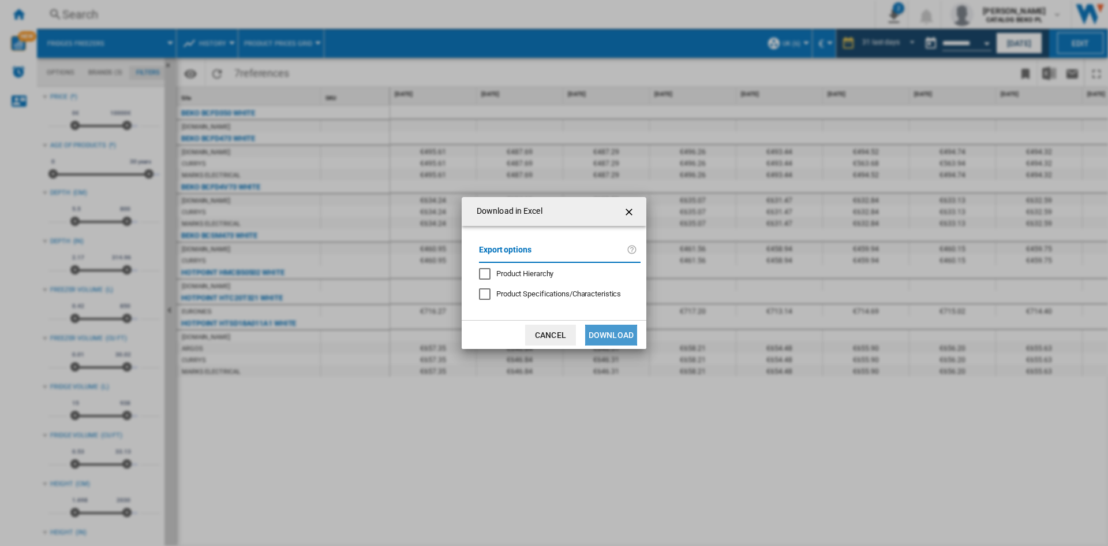
click at [612, 330] on button "Download" at bounding box center [611, 334] width 52 height 21
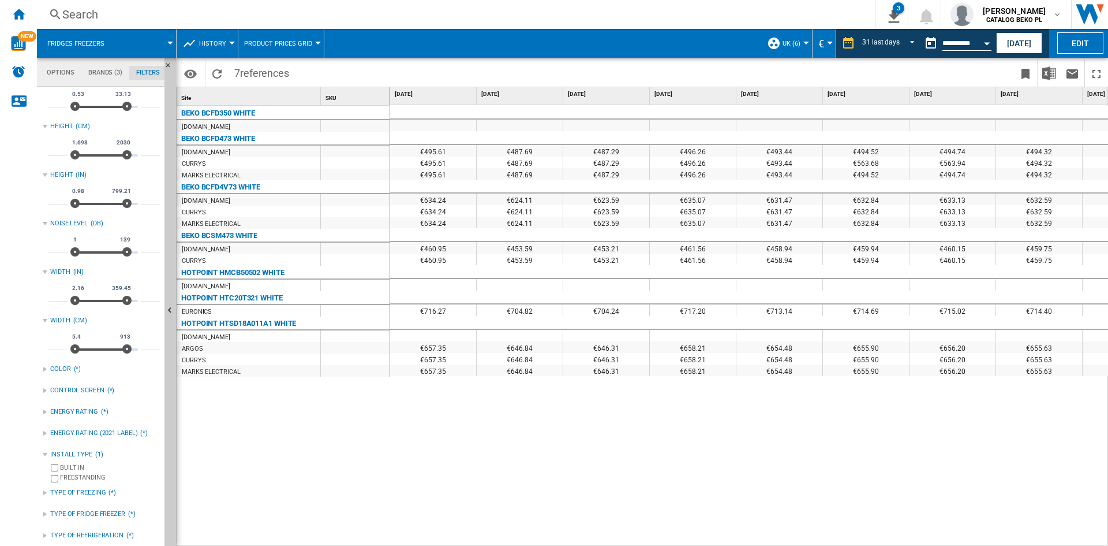
scroll to position [361, 0]
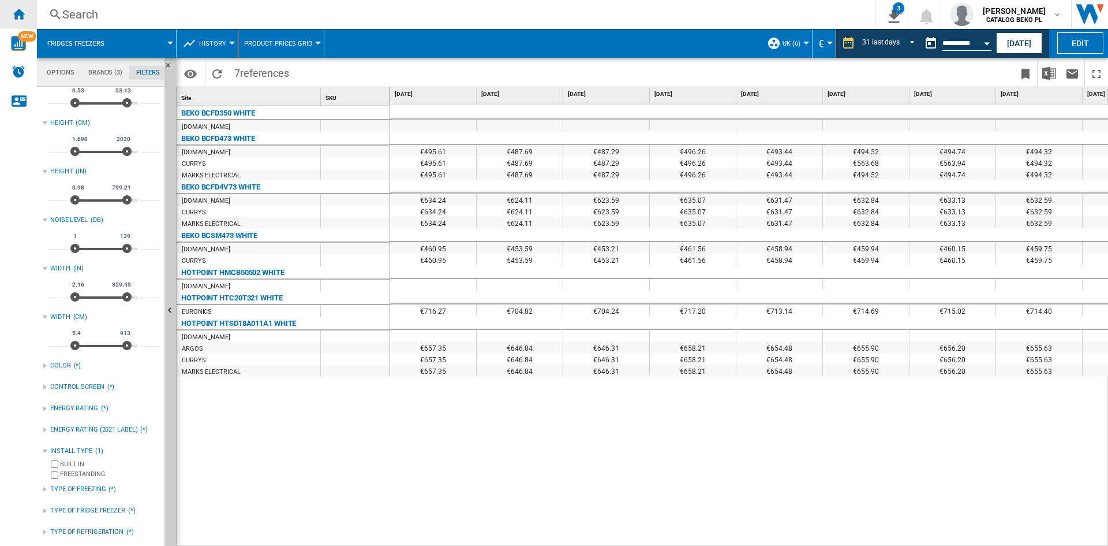
click at [17, 10] on ng-md-icon "Home" at bounding box center [19, 14] width 14 height 14
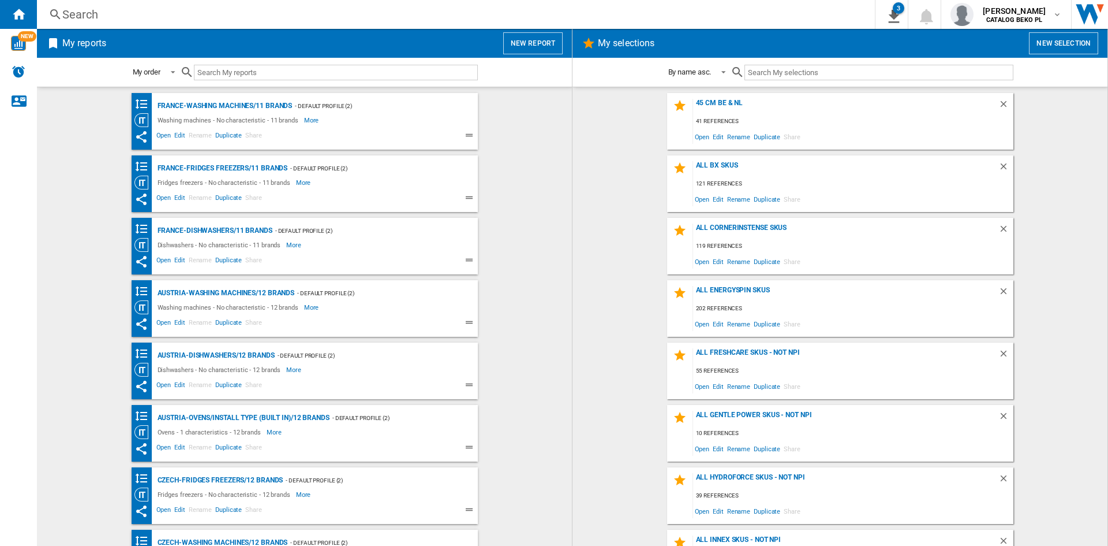
click at [501, 119] on wk-bookmarked-report "France-Washing machines/11 brands - Default profile (2) Washing machines - No c…" at bounding box center [304, 121] width 512 height 57
click at [530, 47] on button "New report" at bounding box center [532, 43] width 59 height 22
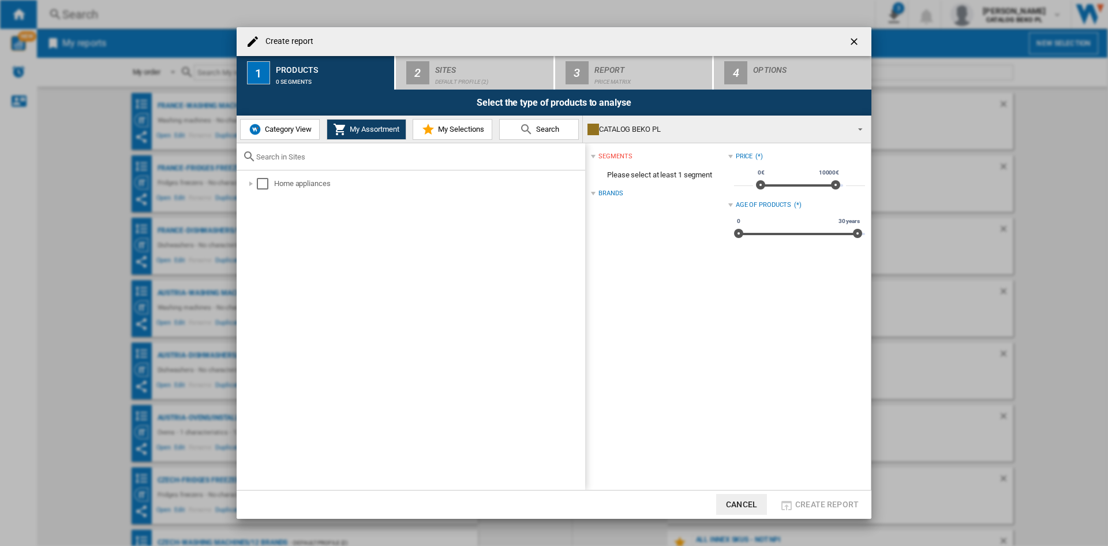
click at [292, 125] on span "Category View" at bounding box center [287, 129] width 50 height 9
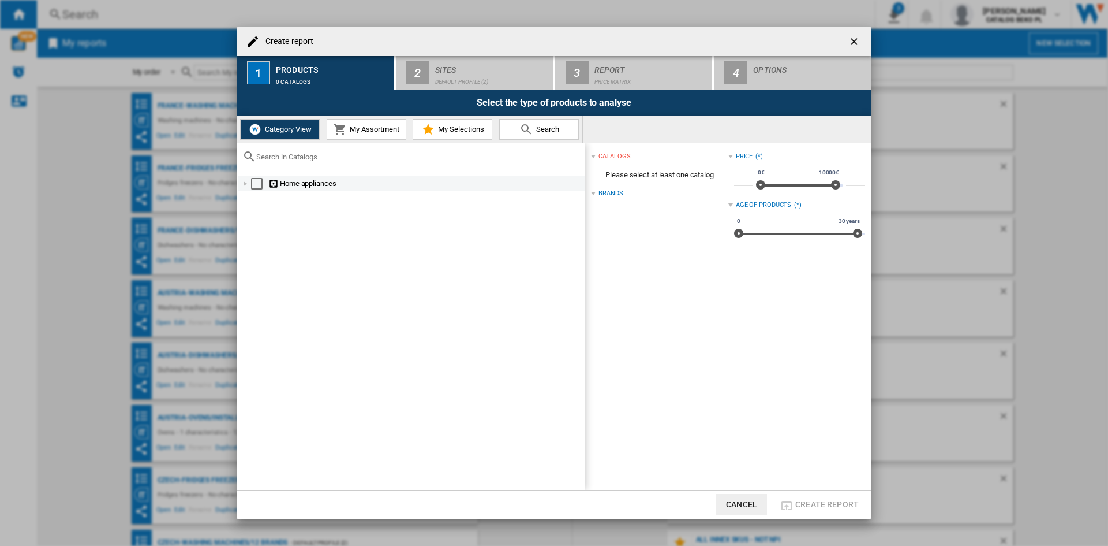
click at [244, 179] on div "Create report ..." at bounding box center [246, 184] width 12 height 12
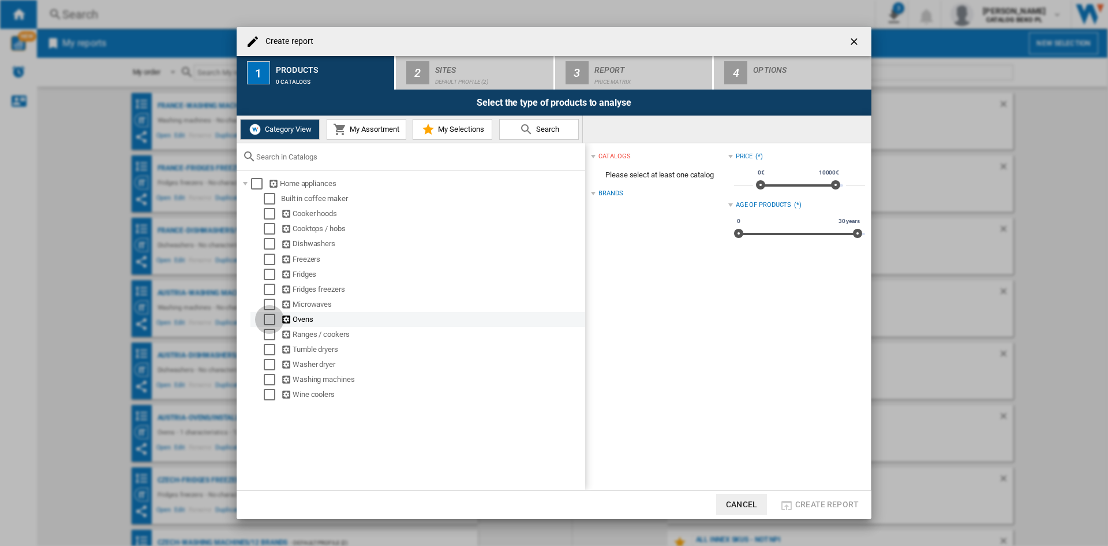
click at [267, 320] on div "Select" at bounding box center [270, 319] width 12 height 12
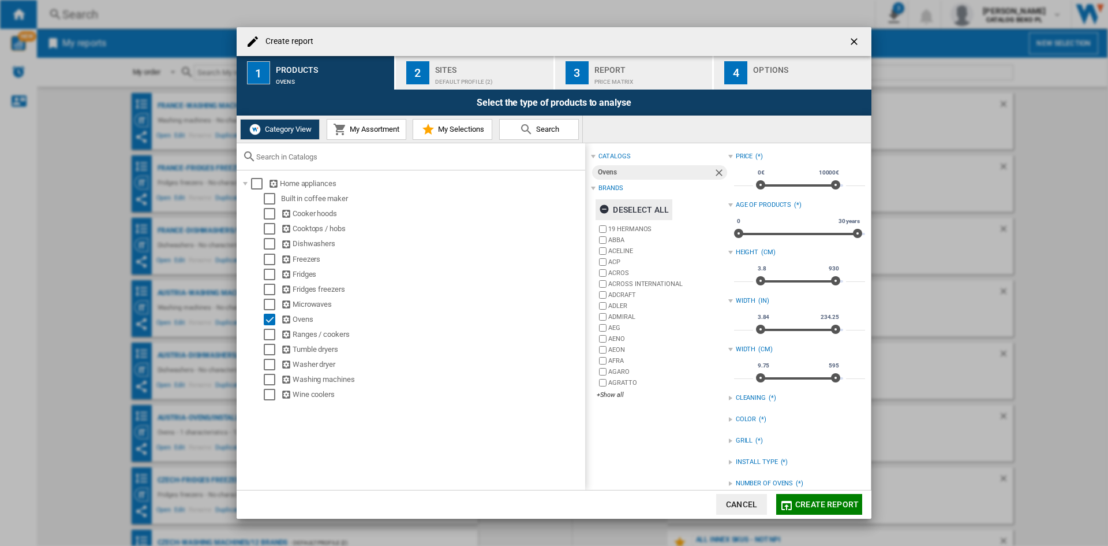
click at [650, 210] on div "Deselect all" at bounding box center [634, 209] width 70 height 21
click at [618, 389] on div "19 HERMANOS ABBA ACELINE ACP ACROS ACROSS INTERNATIONAL ADCRAFT [PERSON_NAME] A…" at bounding box center [662, 312] width 131 height 178
click at [614, 391] on div "+Show all" at bounding box center [662, 394] width 131 height 9
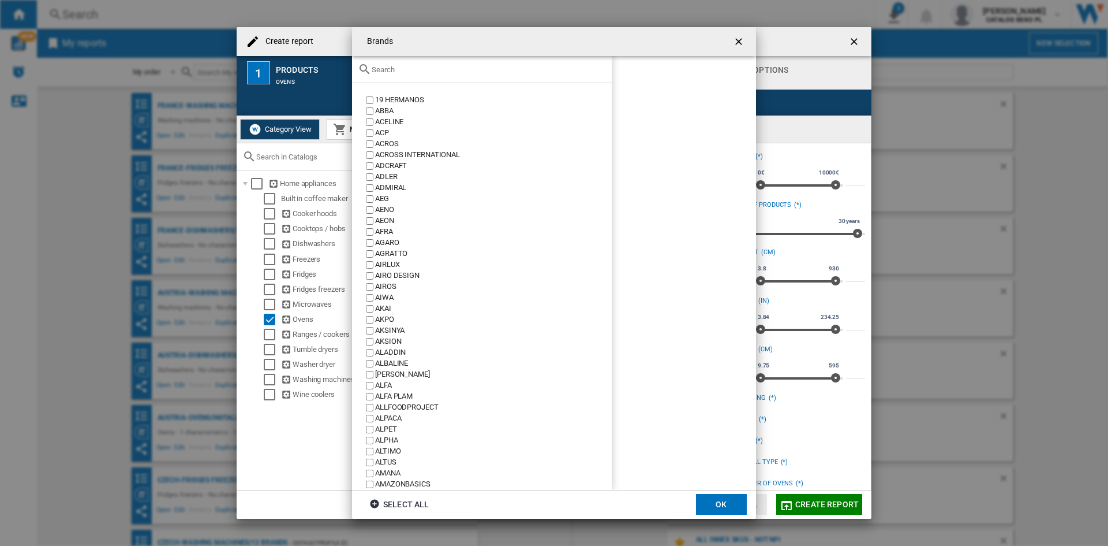
click at [457, 62] on div "Brands 19 ..." at bounding box center [482, 69] width 260 height 27
click at [457, 77] on div "Brands 19 ..." at bounding box center [482, 69] width 260 height 27
click at [459, 73] on input "Brands 19 ..." at bounding box center [489, 69] width 234 height 9
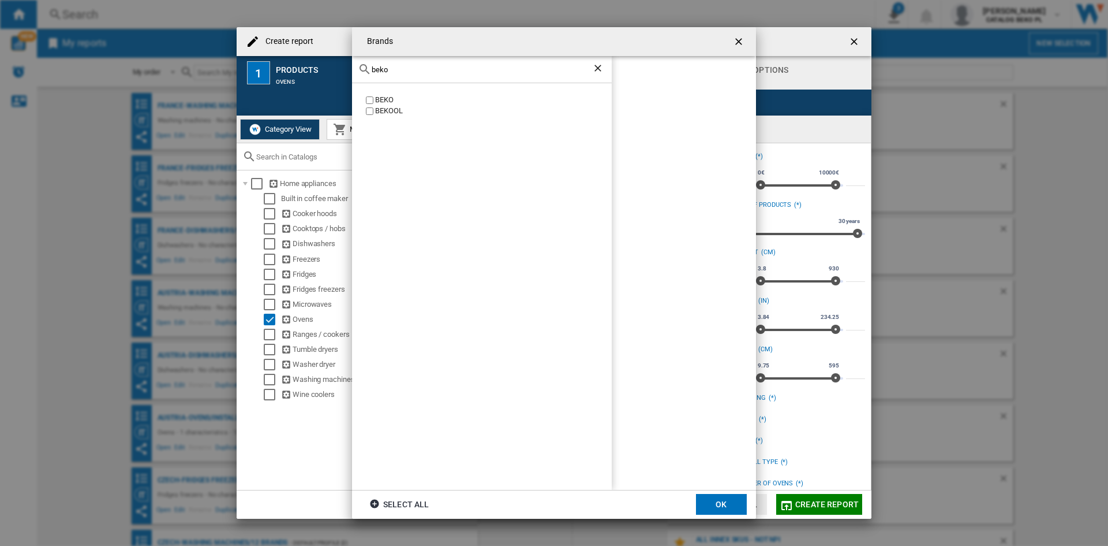
type input "beko"
click at [379, 99] on div "BEKO" at bounding box center [493, 100] width 237 height 11
click at [413, 60] on div "beko" at bounding box center [482, 69] width 260 height 27
click at [408, 70] on input "beko" at bounding box center [482, 69] width 221 height 9
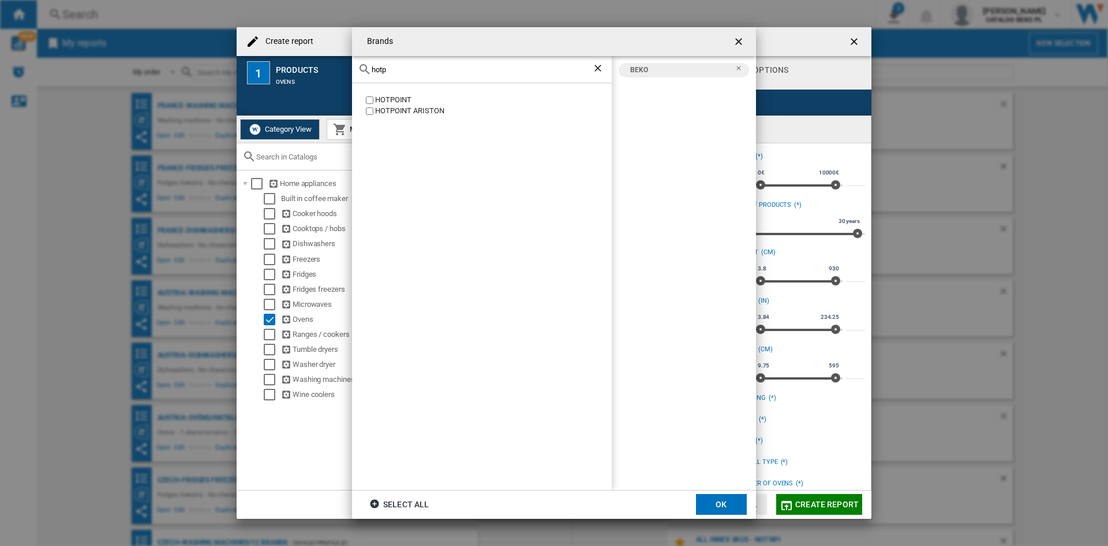
type input "hotp"
click at [391, 96] on div "HOTPOINT" at bounding box center [493, 100] width 237 height 11
click at [394, 107] on div "HOTPOINT ARISTON" at bounding box center [493, 111] width 237 height 11
click at [715, 490] on md-dialog-actions "Select all OK" at bounding box center [554, 504] width 404 height 29
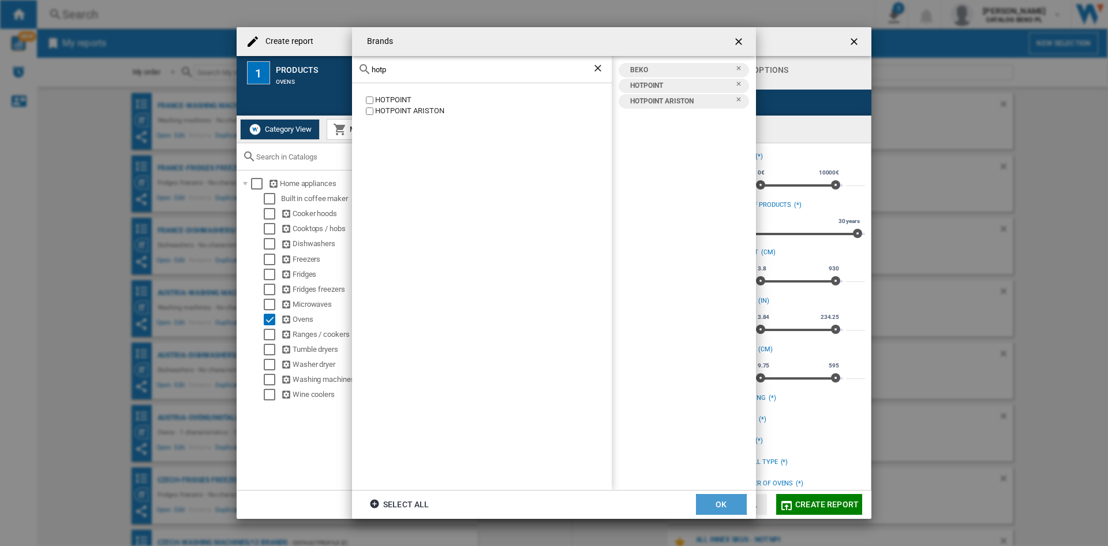
click at [728, 498] on button "OK" at bounding box center [721, 504] width 51 height 21
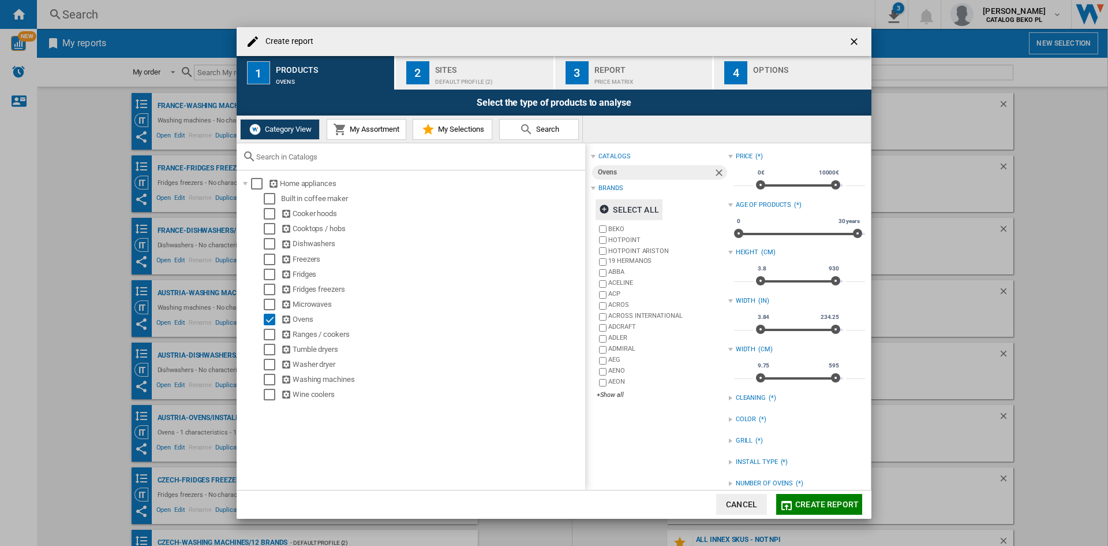
scroll to position [56, 0]
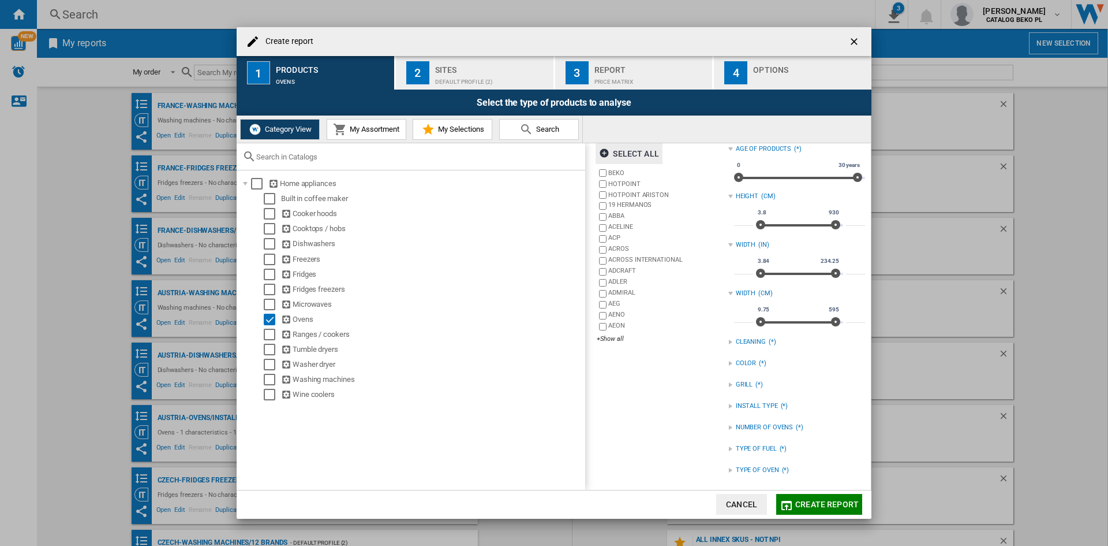
click at [757, 407] on div "INSTALL TYPE" at bounding box center [757, 405] width 42 height 9
click at [767, 420] on div "BUILT IN" at bounding box center [805, 418] width 119 height 11
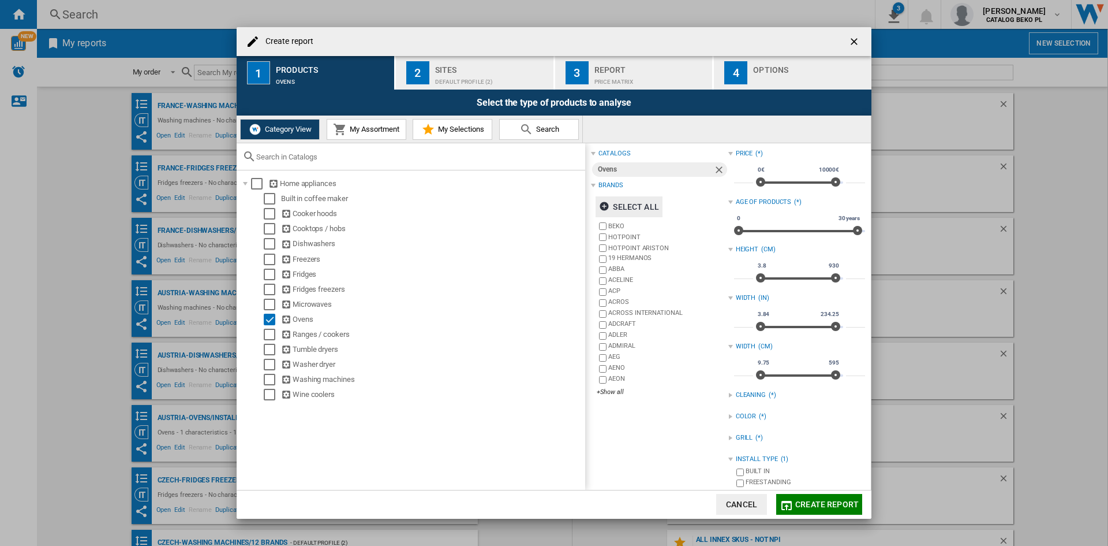
scroll to position [0, 0]
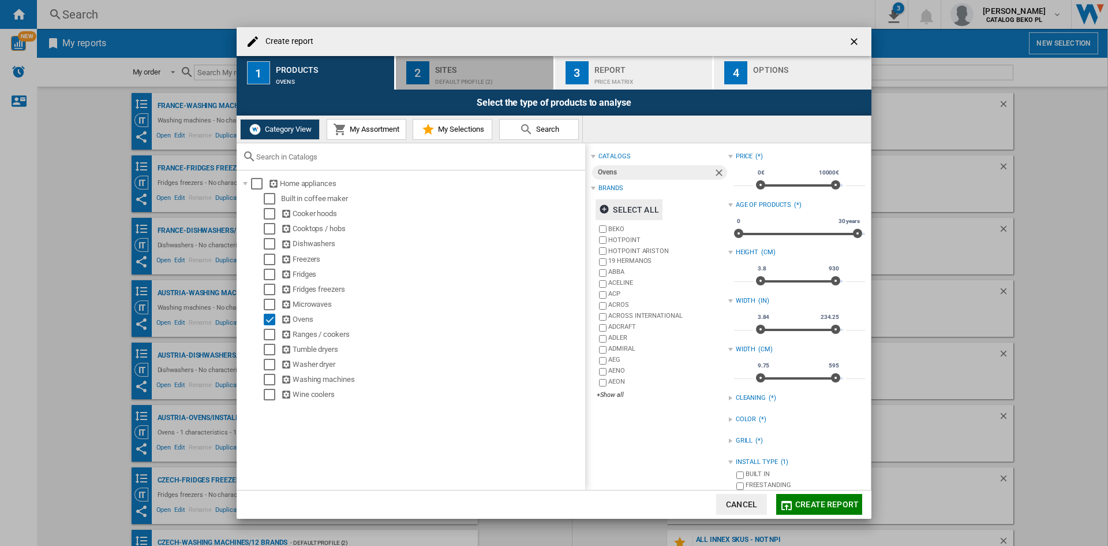
click at [447, 76] on div "Default profile (2)" at bounding box center [492, 79] width 114 height 12
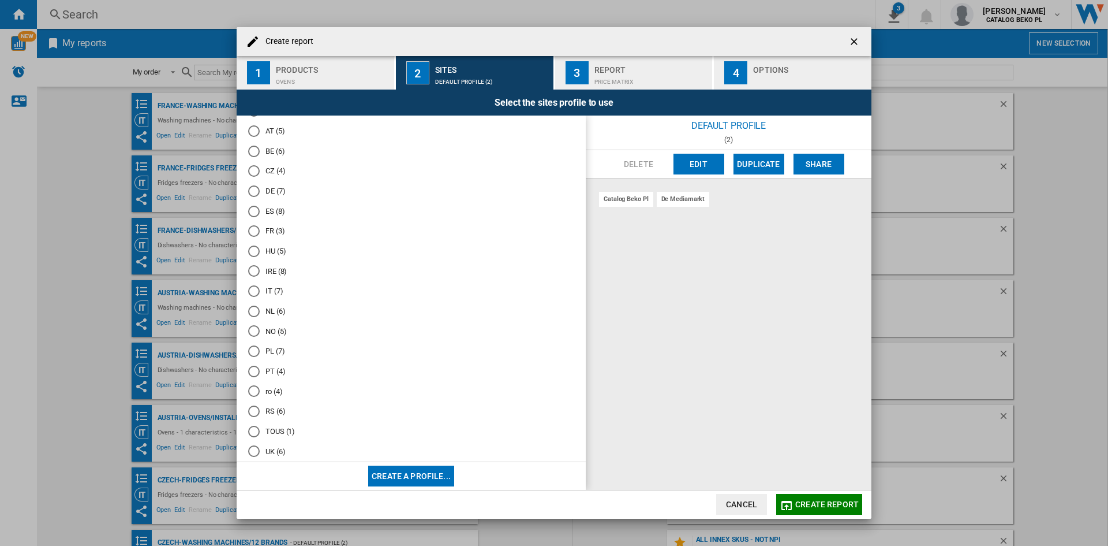
scroll to position [57, 0]
click at [272, 433] on md-radio-button "UK (6)" at bounding box center [411, 435] width 326 height 11
click at [774, 70] on div "Options" at bounding box center [810, 67] width 114 height 12
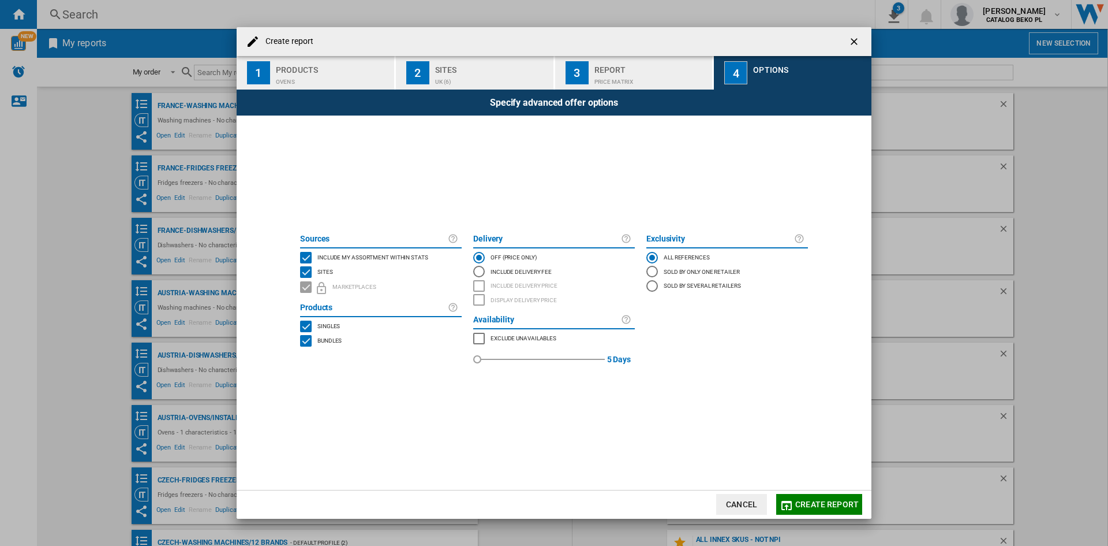
click at [417, 259] on span "Include my assortment within stats" at bounding box center [372, 256] width 111 height 8
click at [839, 499] on span "Create report" at bounding box center [826, 503] width 63 height 9
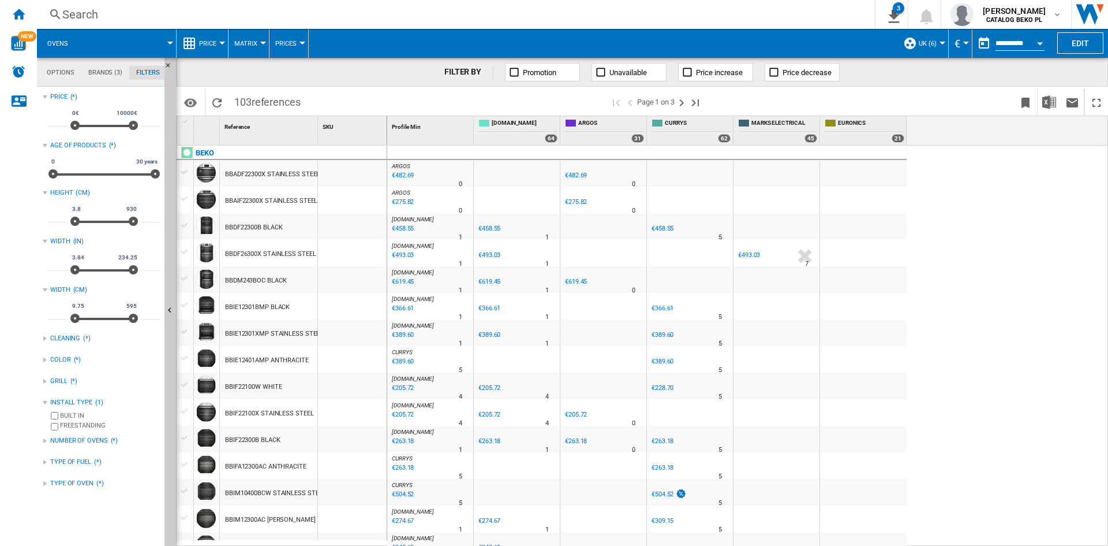
click at [203, 44] on span "Price" at bounding box center [207, 44] width 17 height 8
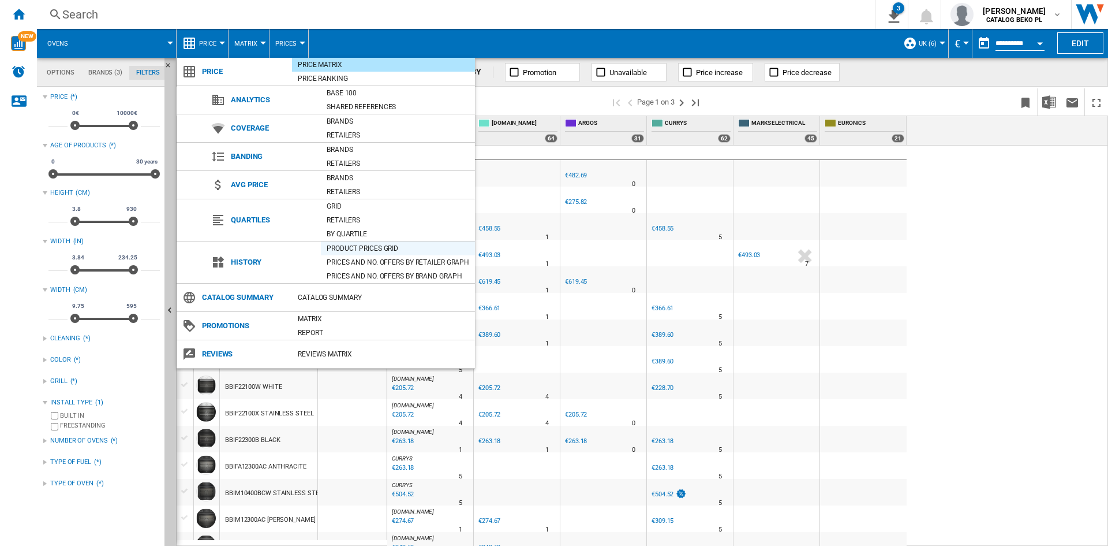
click at [343, 242] on div "Product prices grid" at bounding box center [398, 248] width 154 height 12
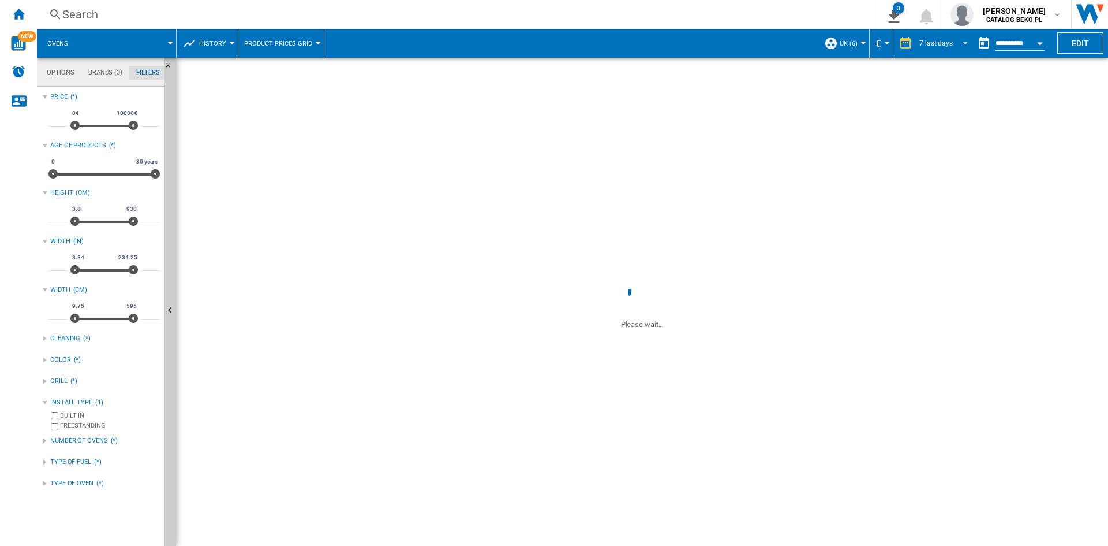
click at [931, 45] on div "7 last days" at bounding box center [936, 43] width 33 height 8
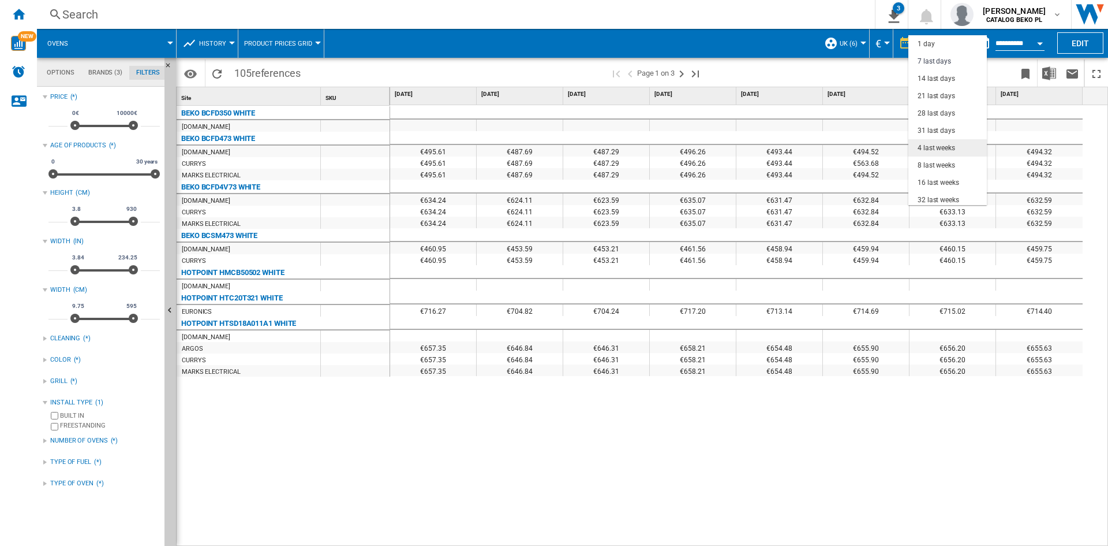
scroll to position [17, 0]
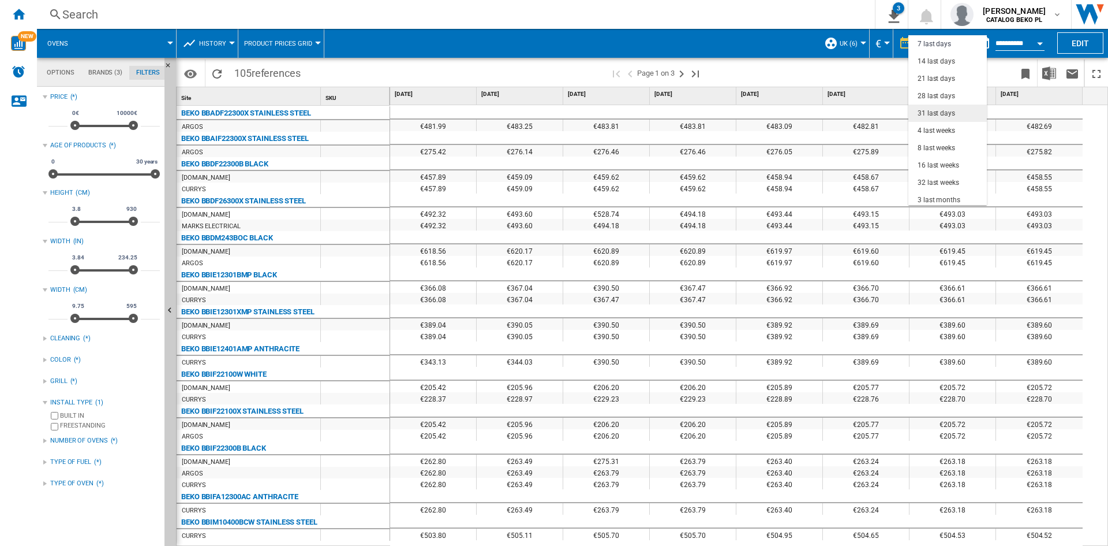
click at [941, 117] on div "31 last days" at bounding box center [937, 114] width 38 height 10
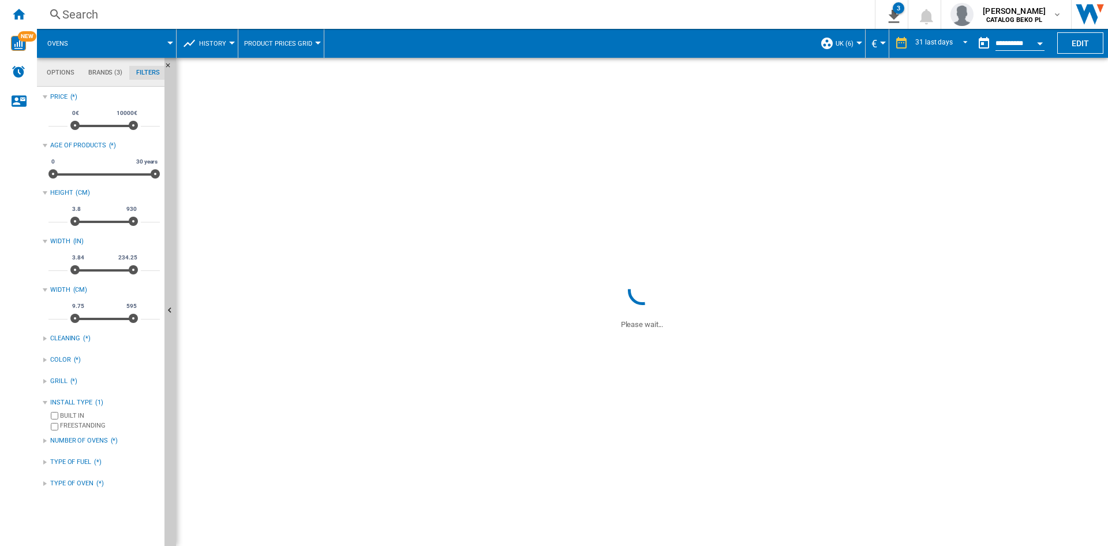
click at [1044, 35] on button "Open calendar" at bounding box center [1040, 41] width 21 height 21
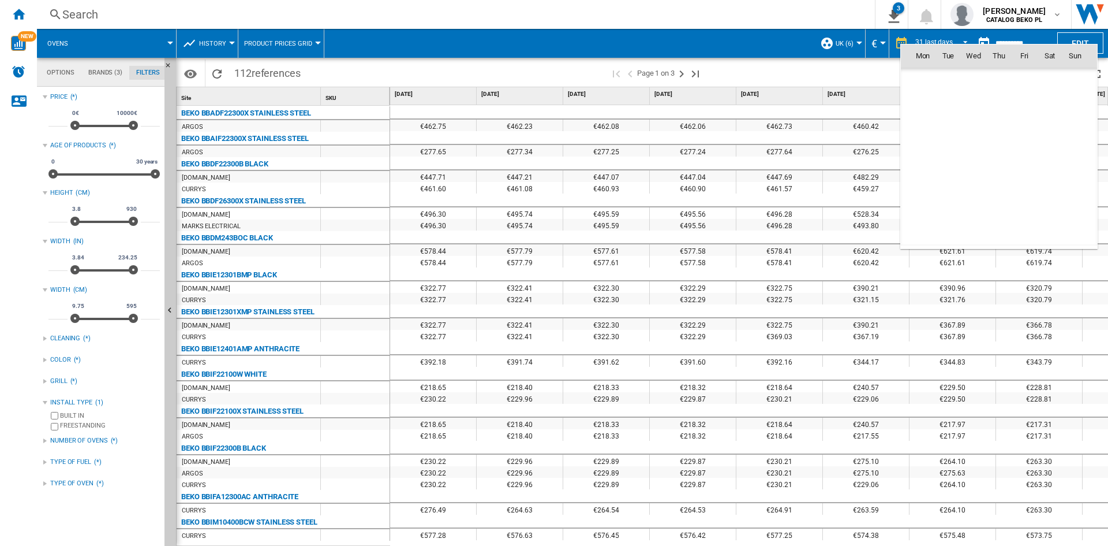
scroll to position [5449, 0]
click at [944, 114] on span "30" at bounding box center [948, 112] width 23 height 23
type input "**********"
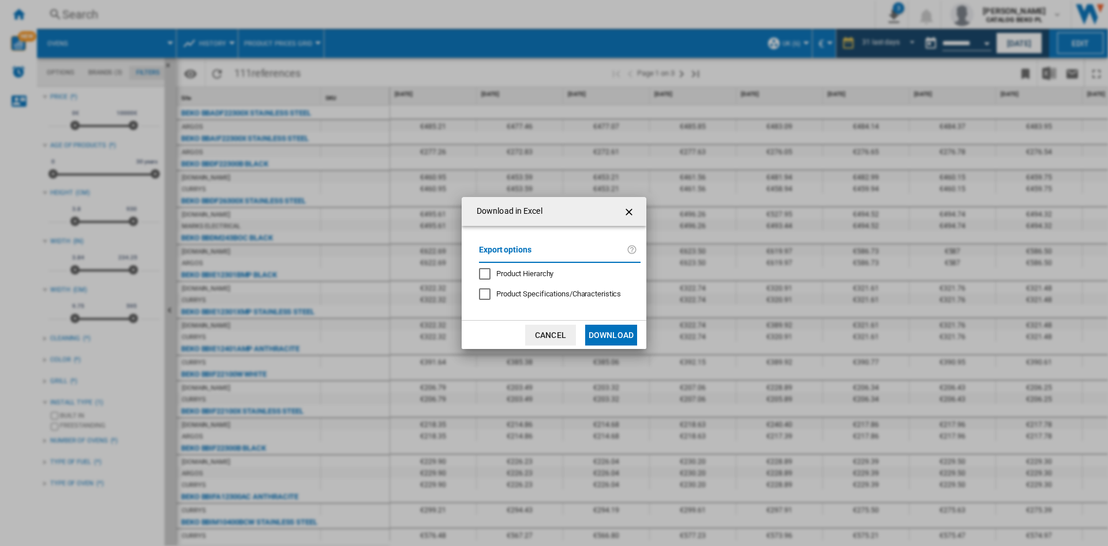
click at [612, 332] on button "Download" at bounding box center [611, 334] width 52 height 21
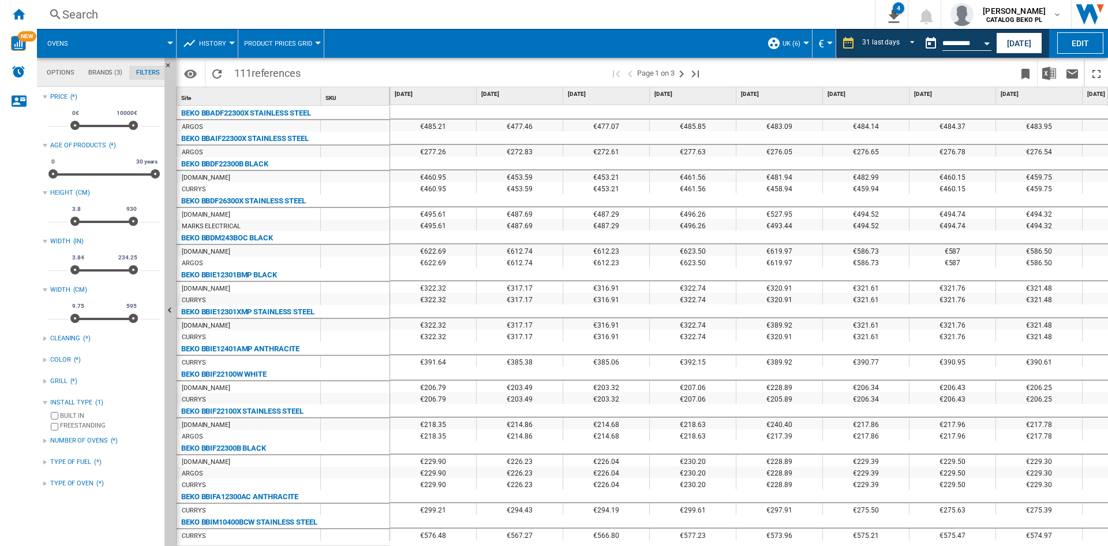
click at [12, 16] on div at bounding box center [554, 273] width 1108 height 546
click at [28, 21] on div "Home" at bounding box center [18, 14] width 37 height 29
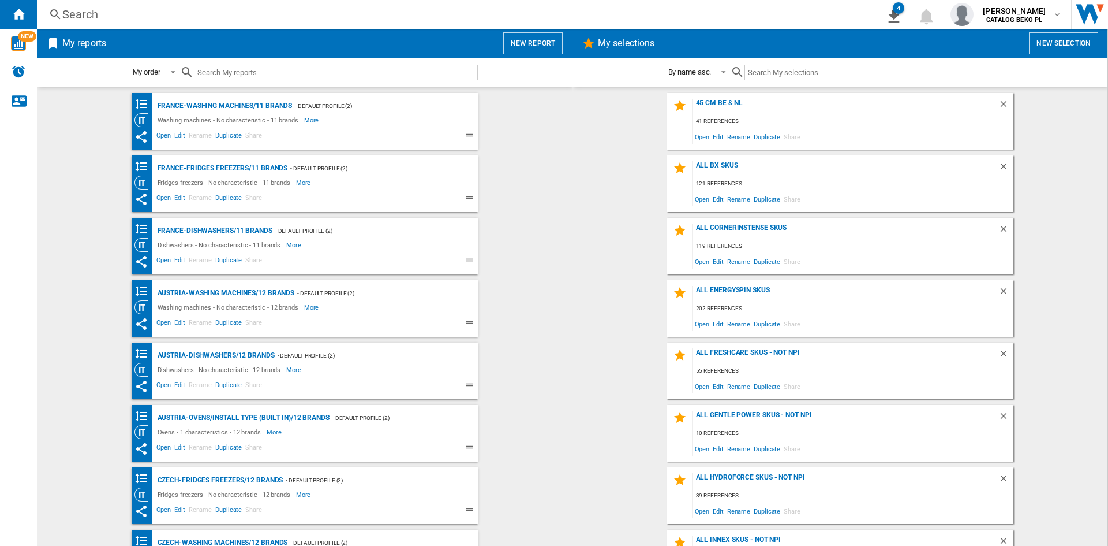
click at [517, 48] on button "New report" at bounding box center [532, 43] width 59 height 22
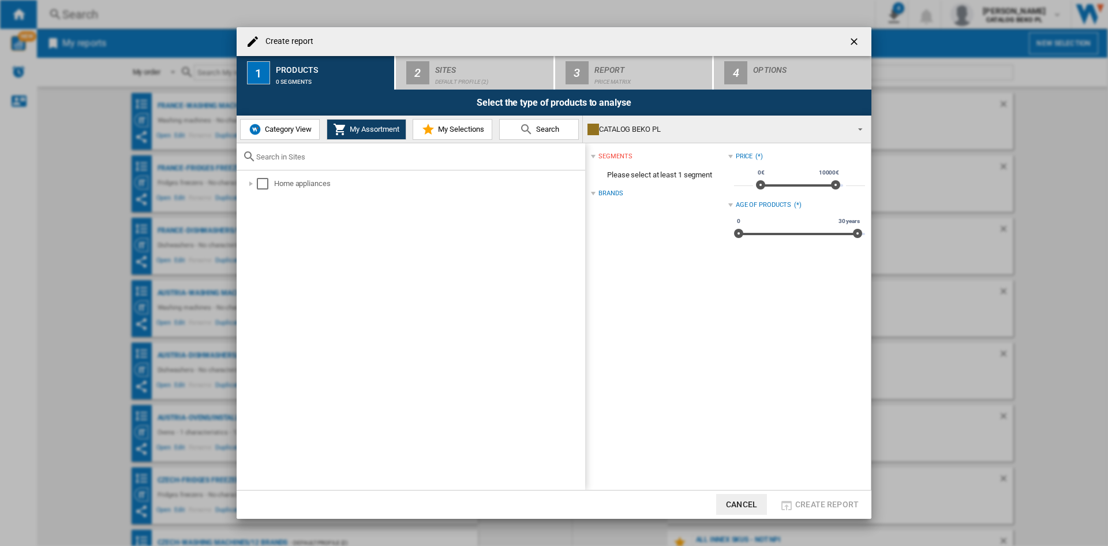
click at [289, 135] on button "Category View" at bounding box center [280, 129] width 80 height 21
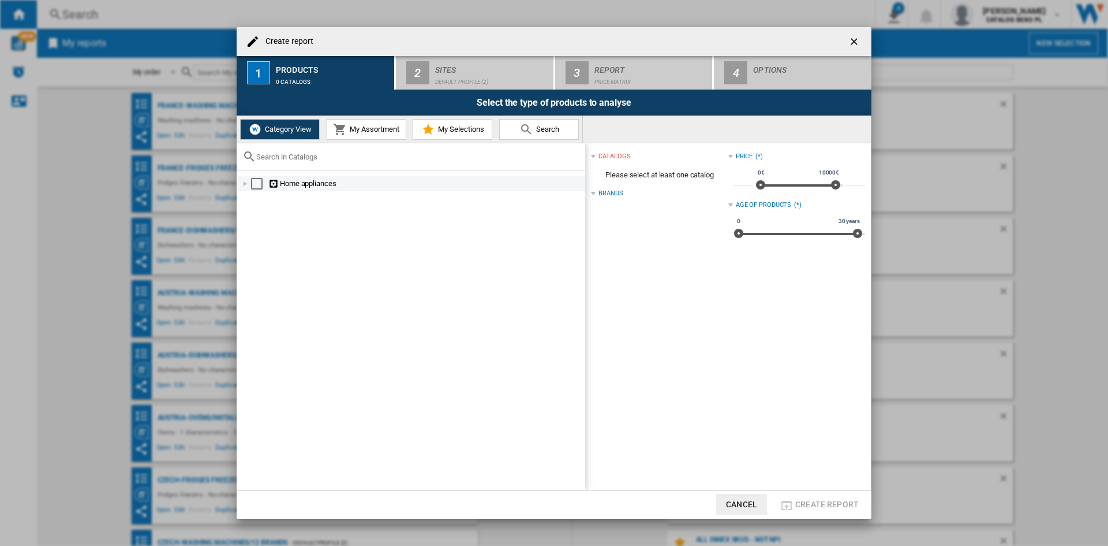
click at [246, 189] on div "Create report ..." at bounding box center [246, 184] width 12 height 12
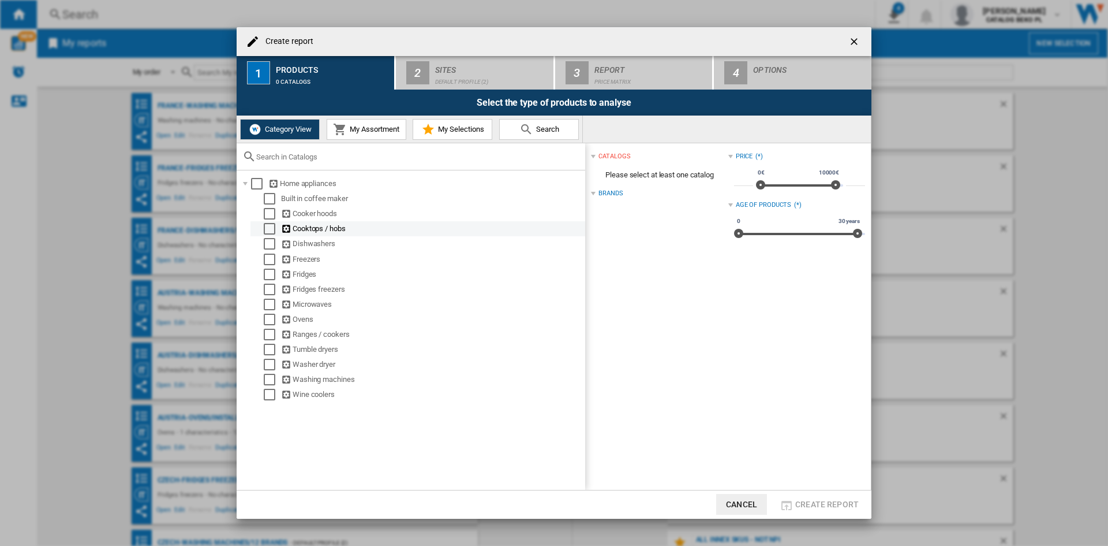
click at [267, 232] on div "Select" at bounding box center [270, 229] width 12 height 12
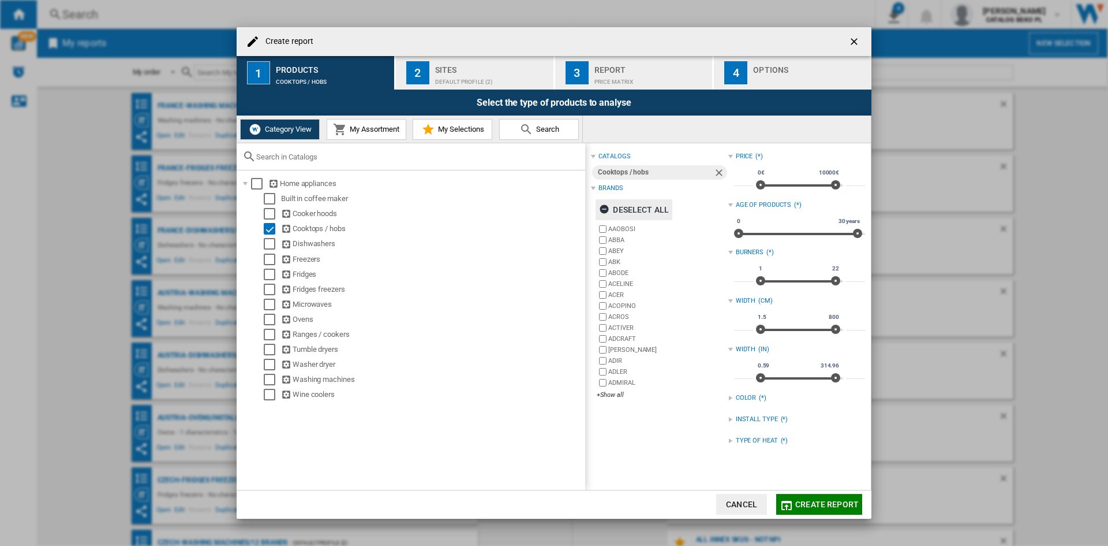
click at [648, 204] on div "Deselect all" at bounding box center [634, 209] width 70 height 21
click at [612, 393] on div "+Show all" at bounding box center [662, 394] width 131 height 9
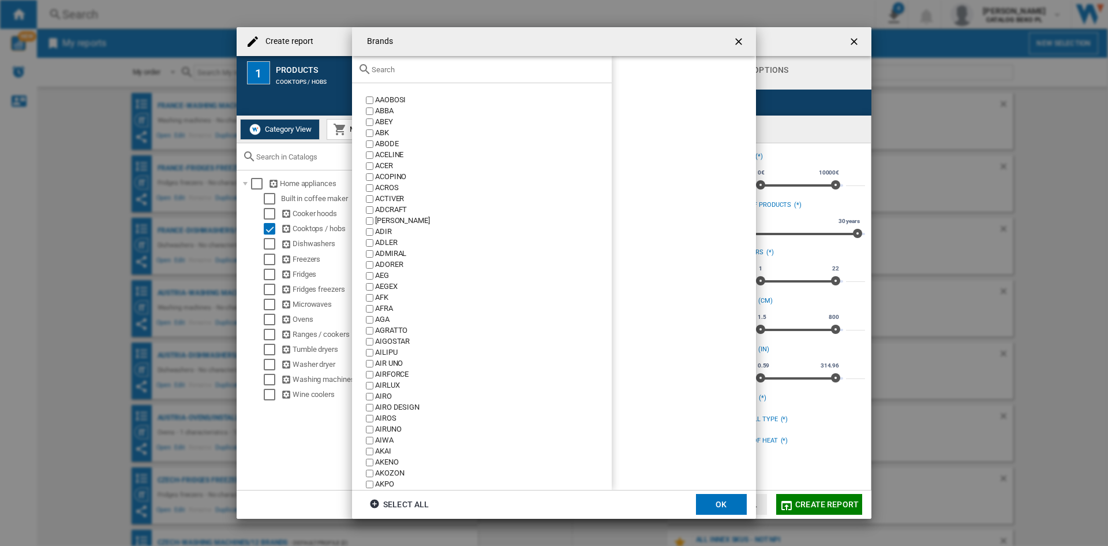
click at [431, 69] on input "Brands AAOBOSI ..." at bounding box center [489, 69] width 234 height 9
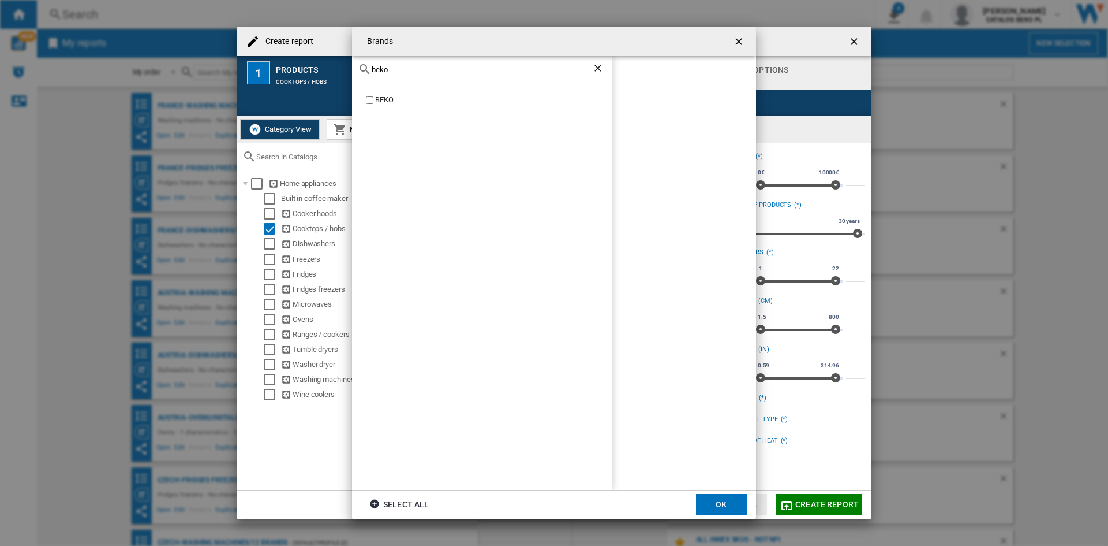
click at [386, 94] on div "BEKO" at bounding box center [482, 286] width 260 height 406
click at [374, 101] on label "BEKO" at bounding box center [488, 100] width 248 height 11
click at [395, 68] on input "beko" at bounding box center [482, 69] width 221 height 9
drag, startPoint x: 395, startPoint y: 68, endPoint x: 416, endPoint y: 63, distance: 20.9
click at [416, 63] on div "beko" at bounding box center [482, 69] width 260 height 27
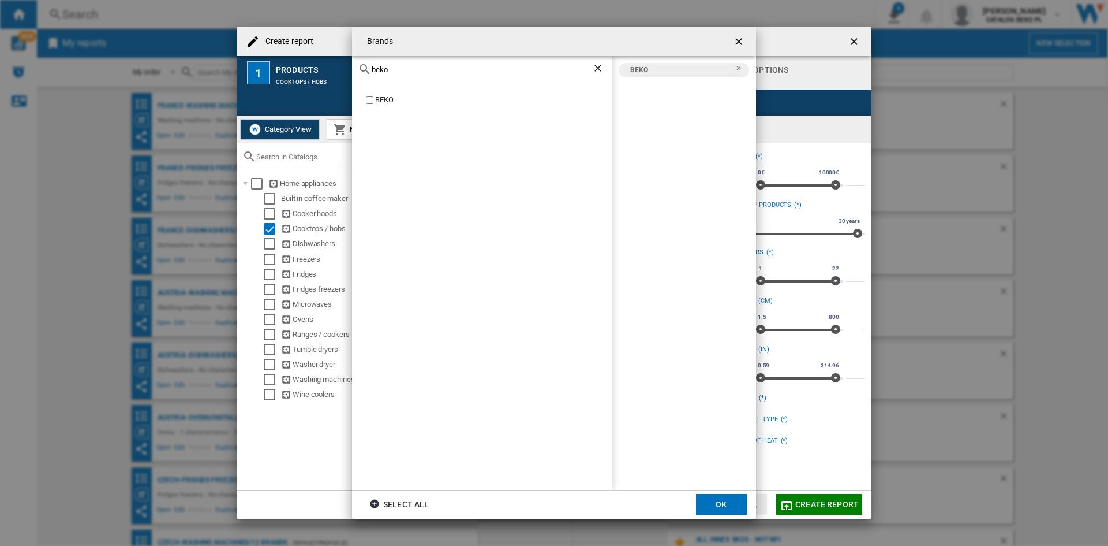
drag, startPoint x: 416, startPoint y: 63, endPoint x: 416, endPoint y: 73, distance: 10.4
click at [416, 73] on div "beko" at bounding box center [482, 69] width 260 height 27
click at [416, 73] on input "beko" at bounding box center [482, 69] width 221 height 9
type input "hotp"
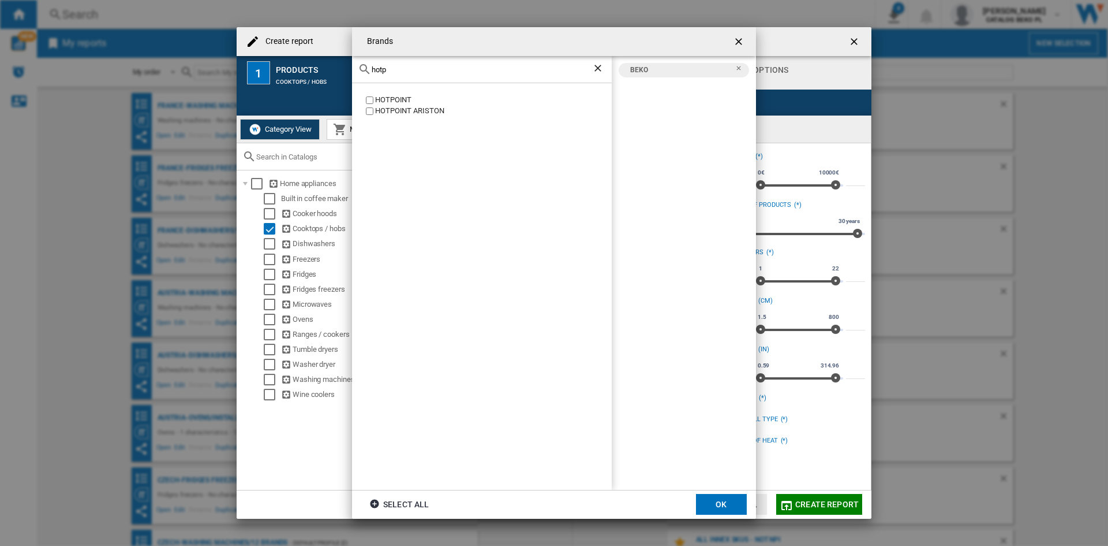
click at [392, 98] on div "HOTPOINT" at bounding box center [493, 100] width 237 height 11
click at [391, 113] on div "HOTPOINT ARISTON" at bounding box center [493, 111] width 237 height 11
click at [711, 494] on button "OK" at bounding box center [721, 504] width 51 height 21
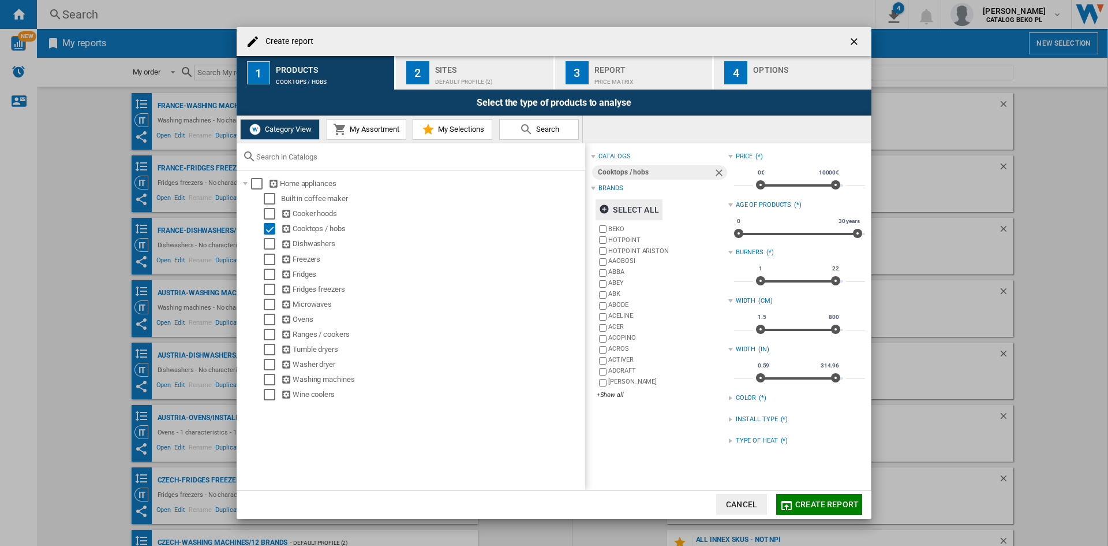
click at [743, 436] on div "TYPE OF HEAT" at bounding box center [757, 440] width 42 height 9
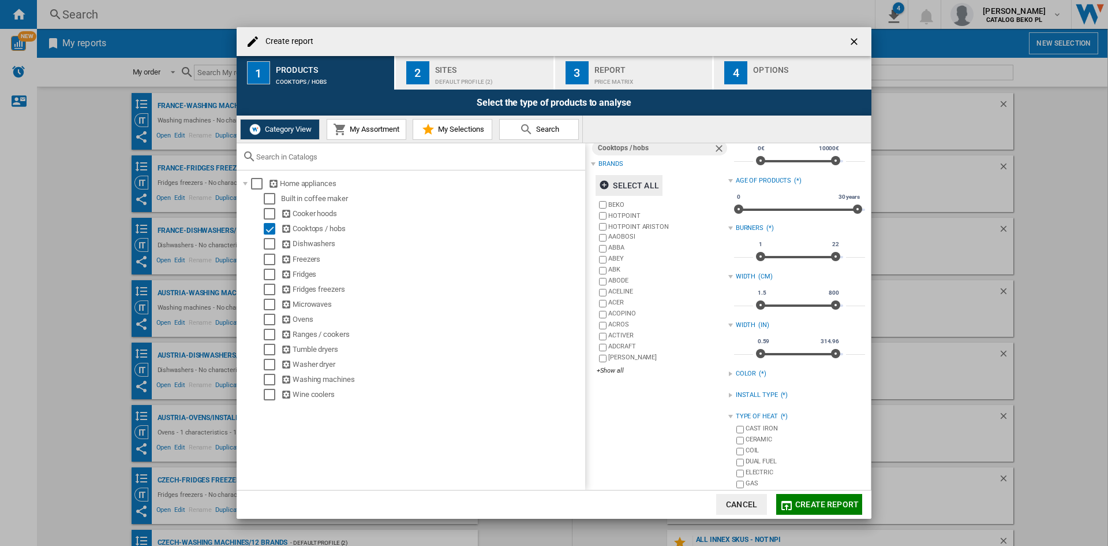
scroll to position [42, 0]
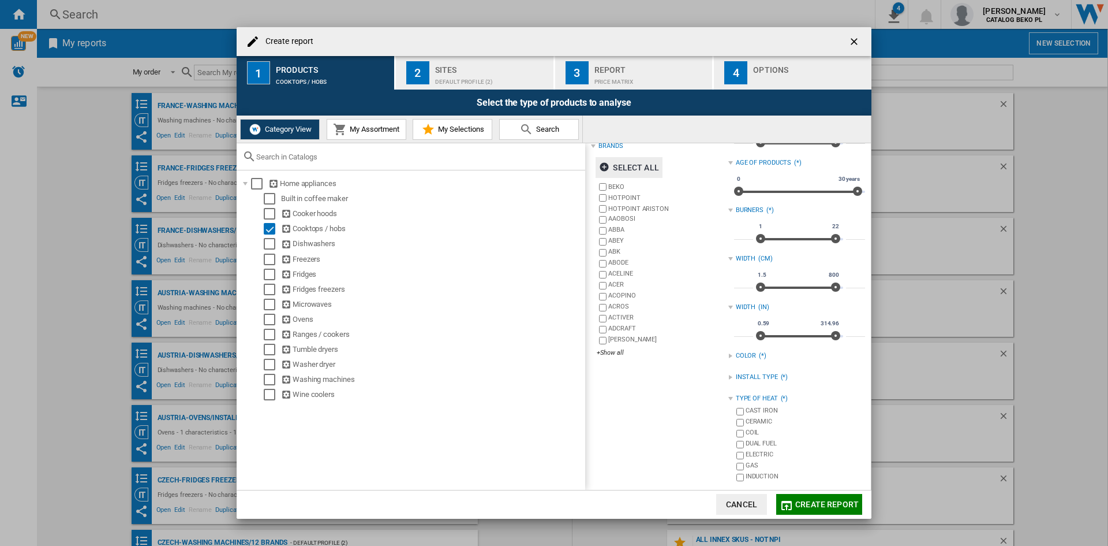
click at [752, 479] on div "INDUCTION" at bounding box center [805, 477] width 119 height 11
click at [754, 382] on div "INSTALL TYPE" at bounding box center [757, 376] width 42 height 9
click at [753, 404] on div "FREESTANDING" at bounding box center [805, 400] width 119 height 11
click at [754, 395] on div "BUILT IN" at bounding box center [805, 389] width 119 height 11
click at [754, 399] on div "FREESTANDING" at bounding box center [805, 400] width 119 height 11
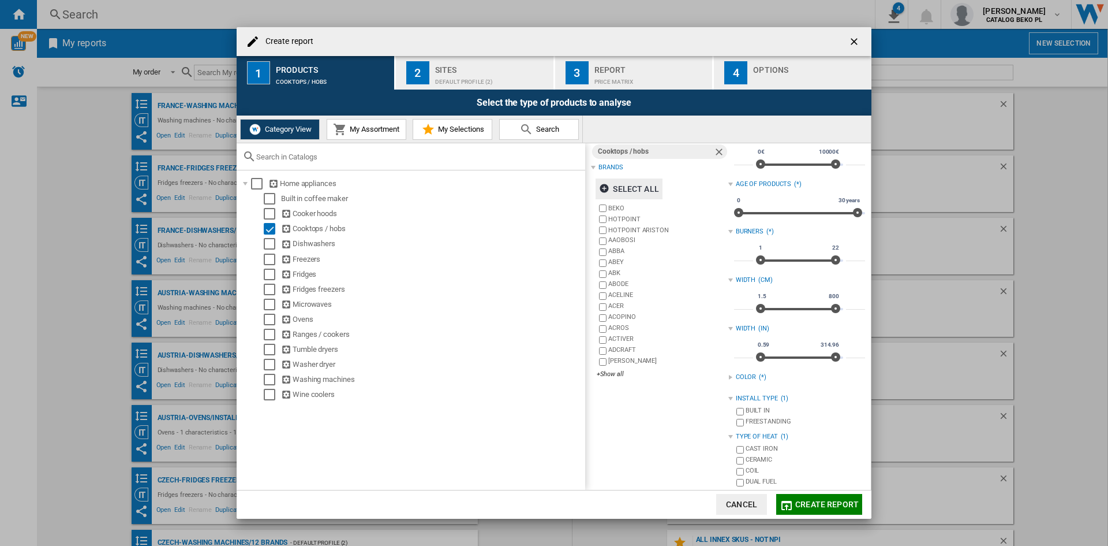
scroll to position [0, 0]
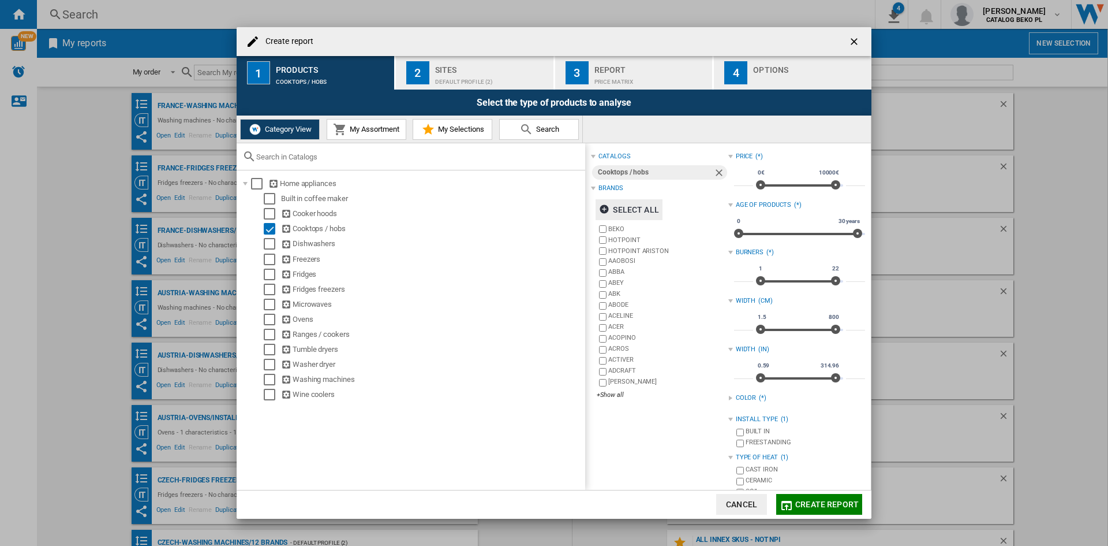
click at [451, 73] on div "Default profile (2)" at bounding box center [492, 79] width 114 height 12
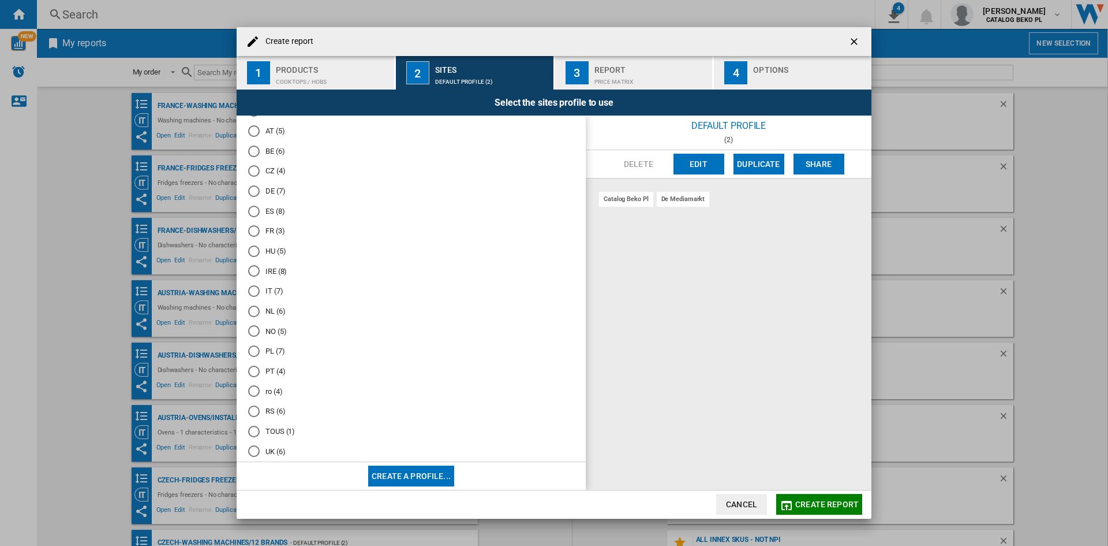
scroll to position [57, 0]
click at [274, 433] on md-radio-button "UK (6)" at bounding box center [411, 435] width 326 height 11
click at [783, 70] on div "Options" at bounding box center [810, 67] width 114 height 12
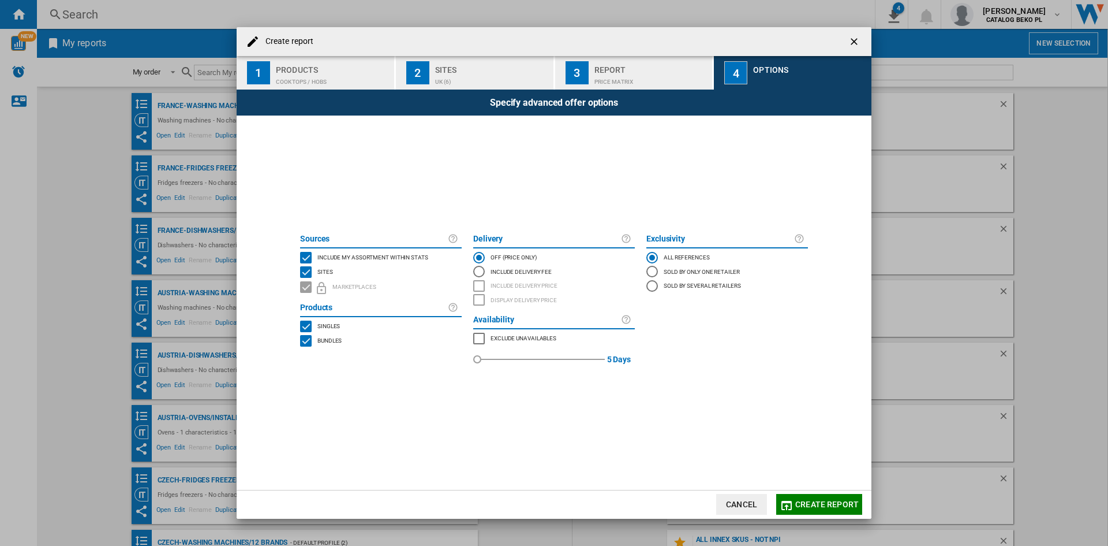
click at [387, 252] on span "Include my assortment within stats" at bounding box center [372, 256] width 111 height 8
click at [799, 499] on span "Create report" at bounding box center [826, 503] width 63 height 9
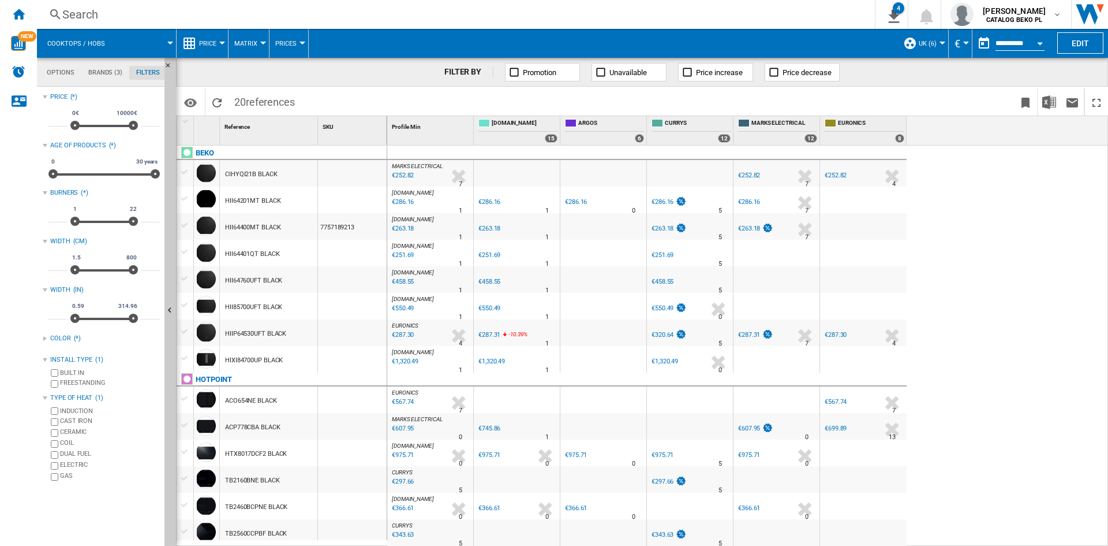
click at [221, 40] on button "Price" at bounding box center [210, 43] width 23 height 29
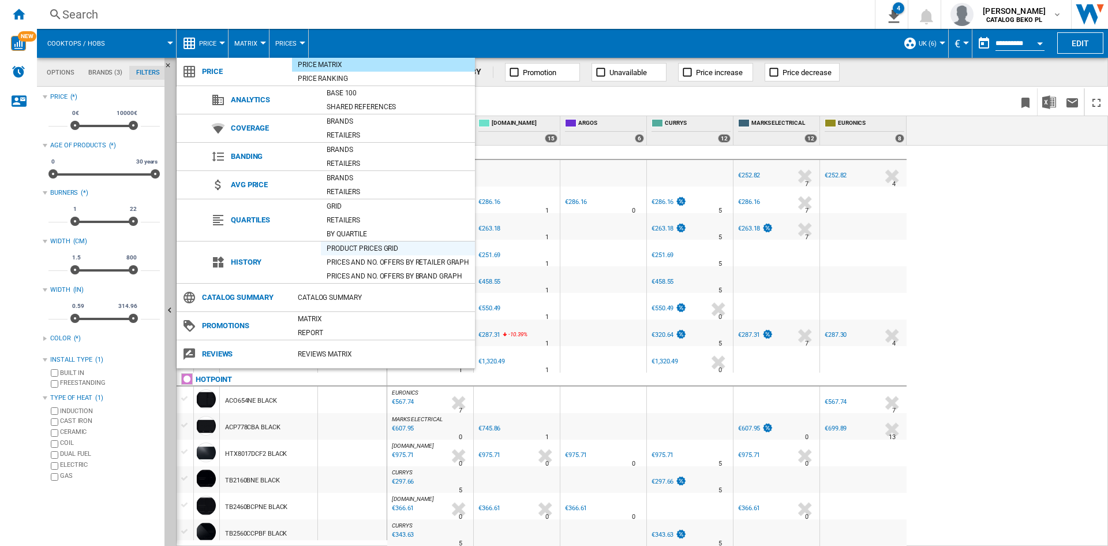
click at [363, 247] on div "Product prices grid" at bounding box center [398, 248] width 154 height 12
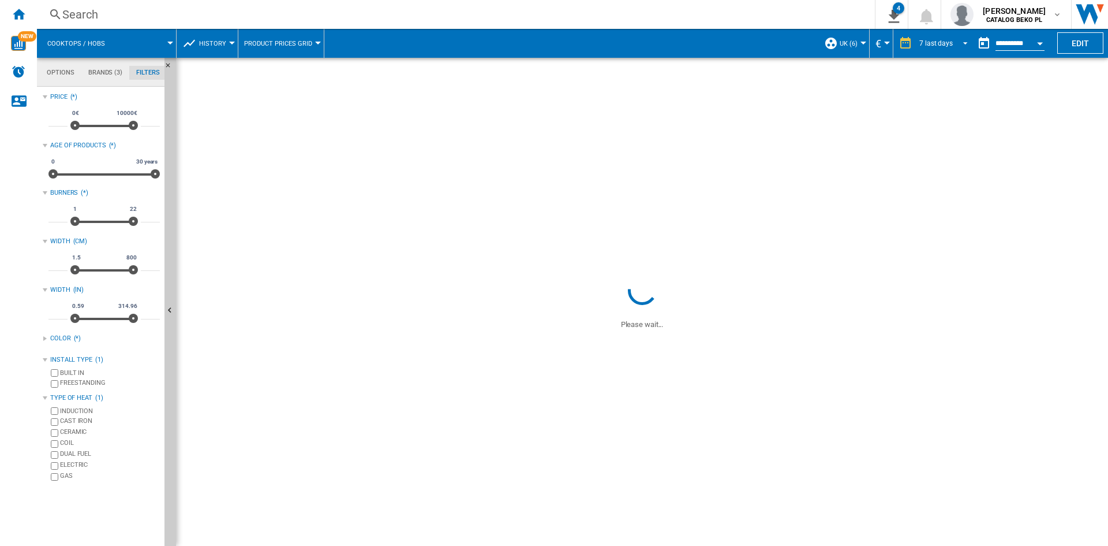
click at [939, 43] on div "7 last days" at bounding box center [936, 43] width 33 height 8
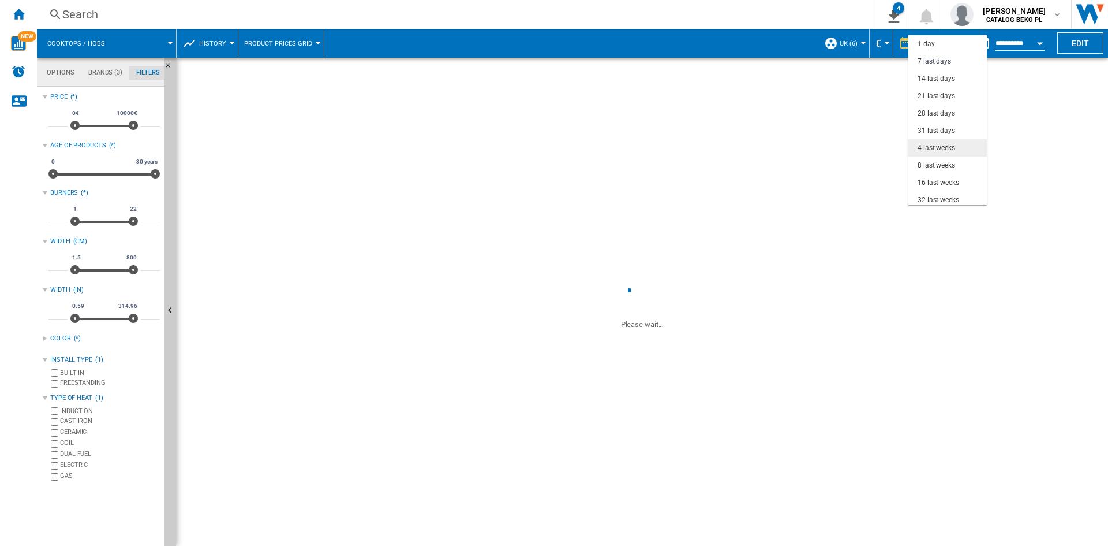
scroll to position [17, 0]
click at [935, 109] on div "31 last days" at bounding box center [937, 114] width 38 height 10
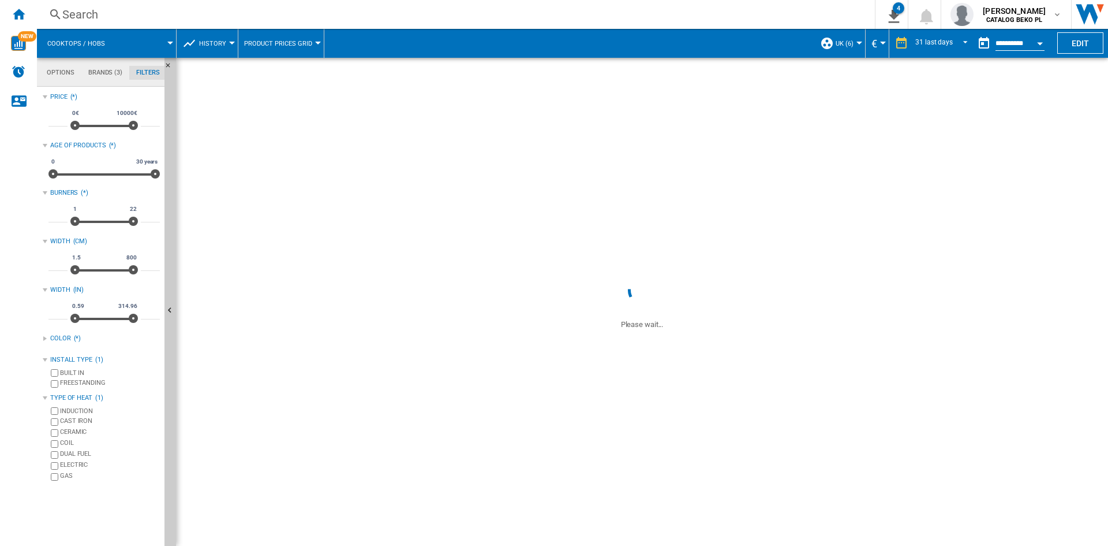
click at [1038, 46] on button "Open calendar" at bounding box center [1040, 41] width 21 height 21
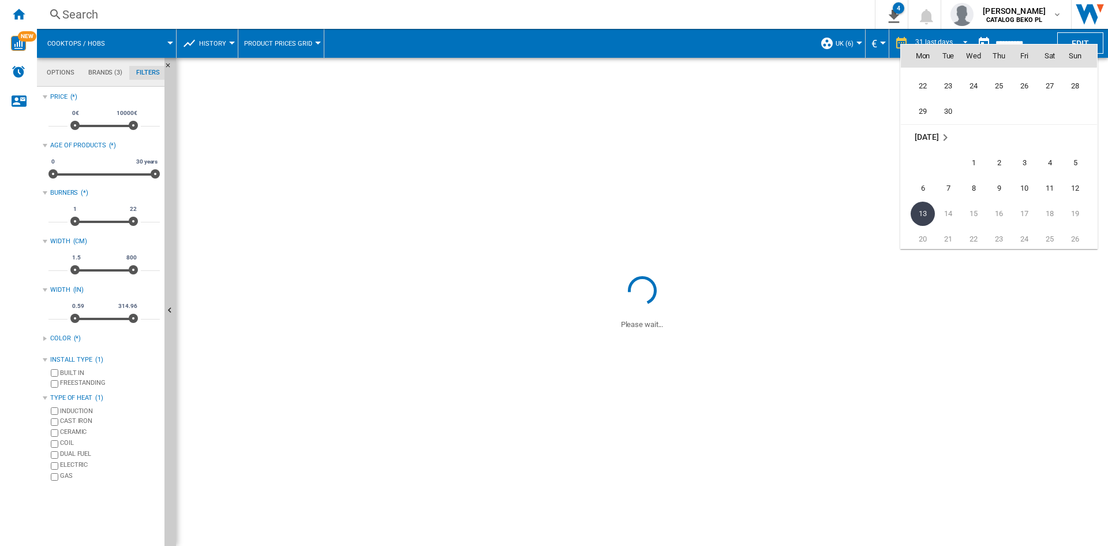
scroll to position [5449, 0]
click at [941, 111] on span "30" at bounding box center [948, 112] width 23 height 23
type input "**********"
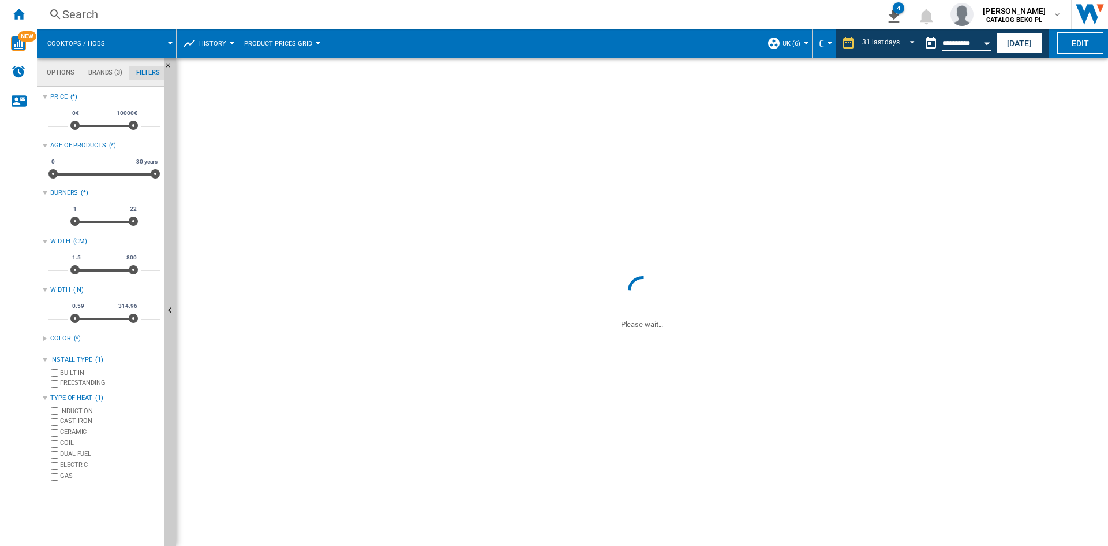
drag, startPoint x: 596, startPoint y: 28, endPoint x: 593, endPoint y: 33, distance: 5.9
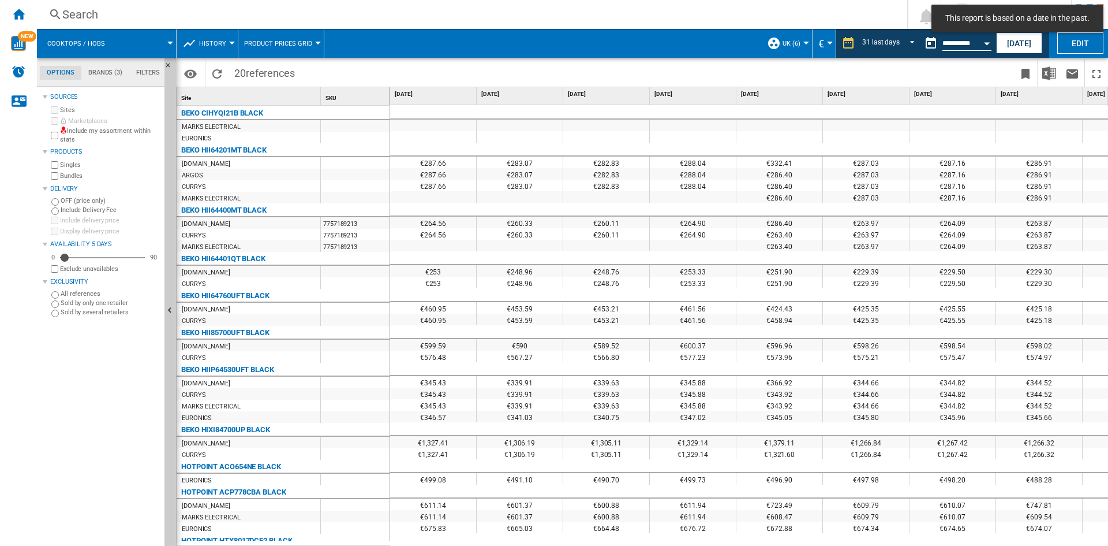
click at [114, 74] on md-tab-item "Brands (3)" at bounding box center [105, 73] width 48 height 14
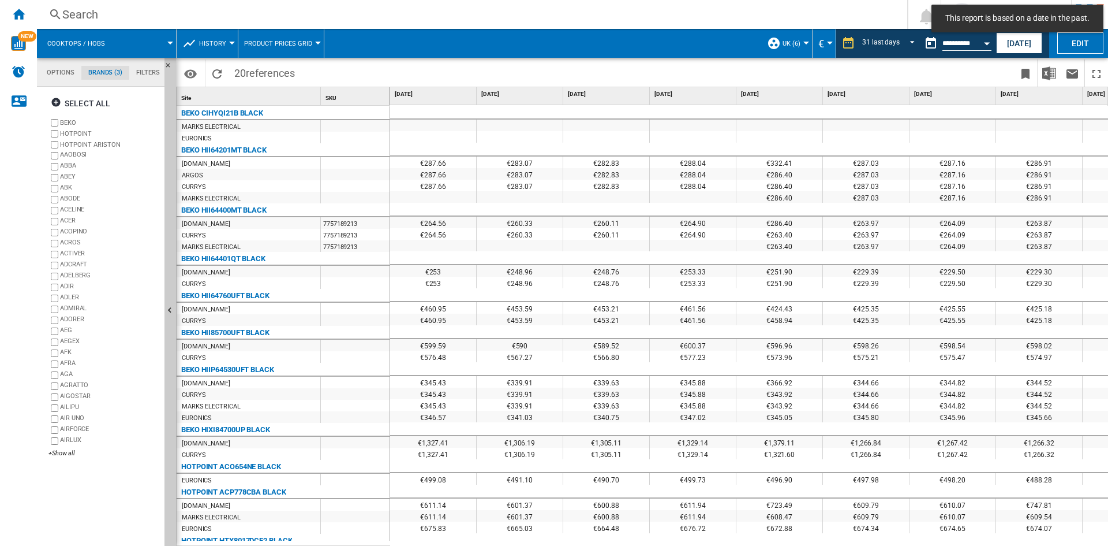
click at [138, 72] on md-tab-item "Filters" at bounding box center [148, 73] width 38 height 14
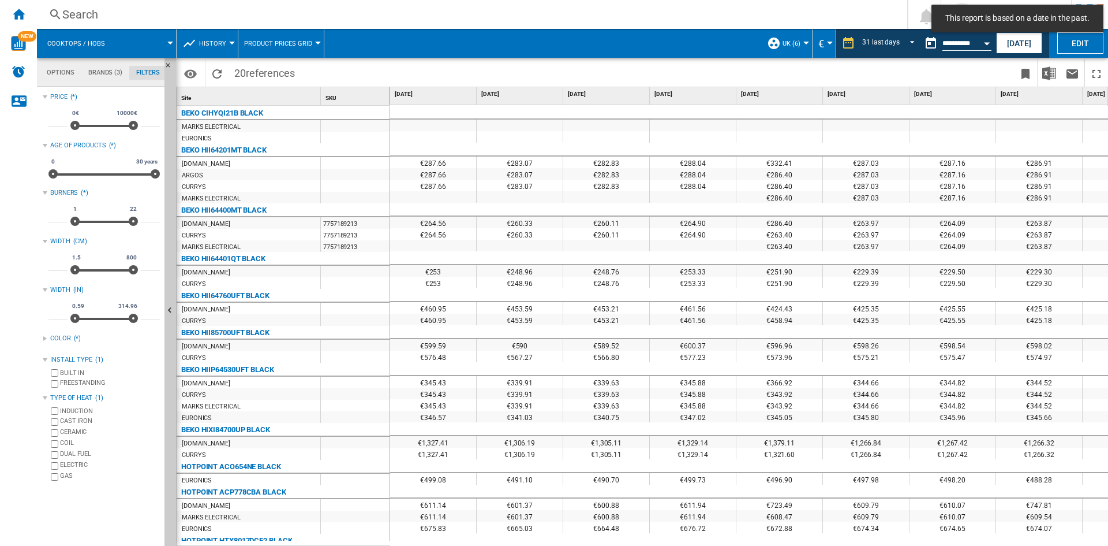
scroll to position [75, 0]
click at [229, 57] on button "History" at bounding box center [215, 43] width 33 height 29
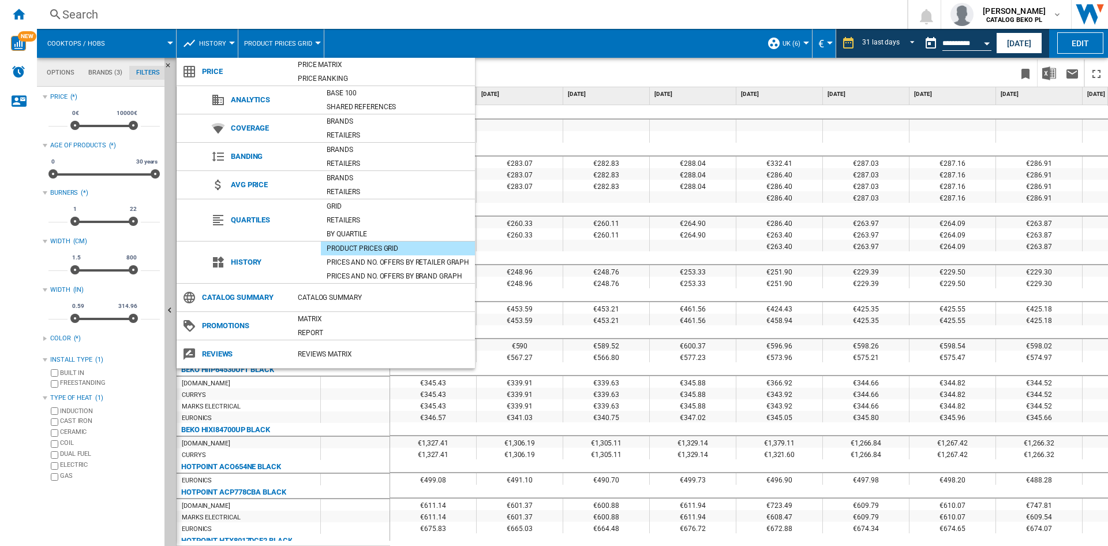
click at [788, 72] on md-backdrop at bounding box center [554, 273] width 1108 height 546
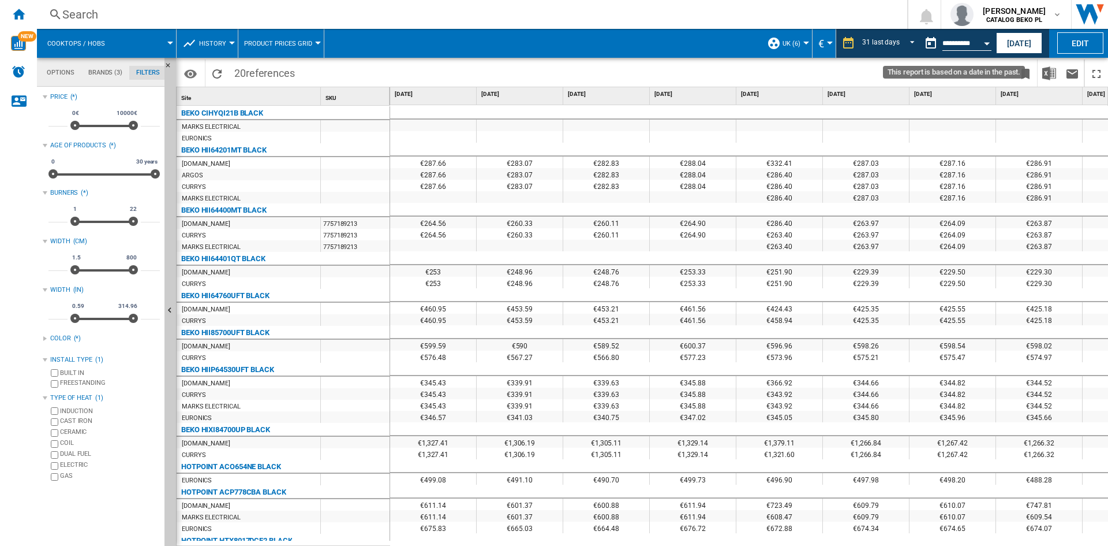
click at [987, 39] on button "Open calendar" at bounding box center [987, 41] width 21 height 21
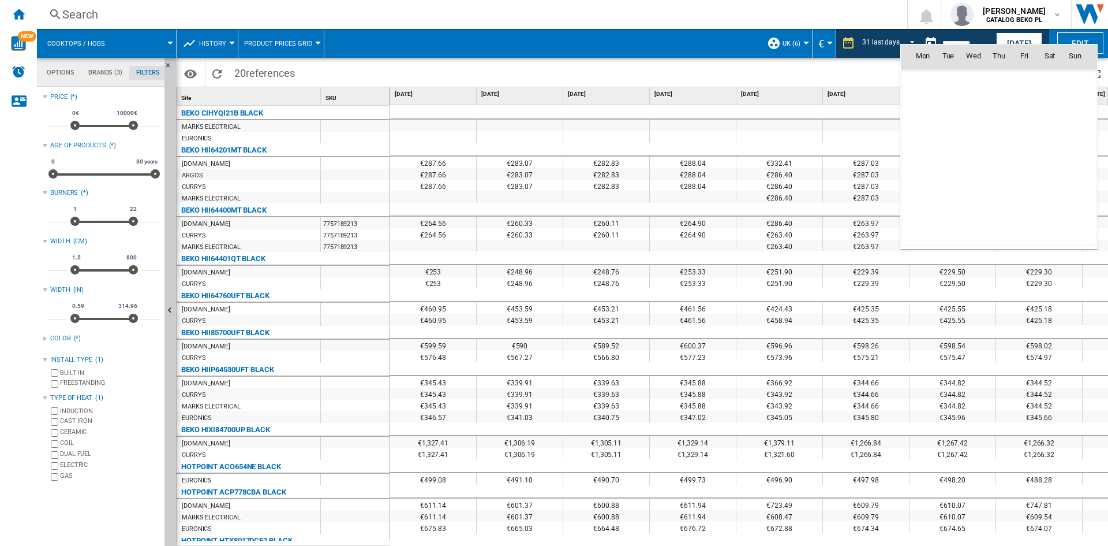
scroll to position [5354, 0]
click at [522, 57] on div at bounding box center [554, 273] width 1108 height 546
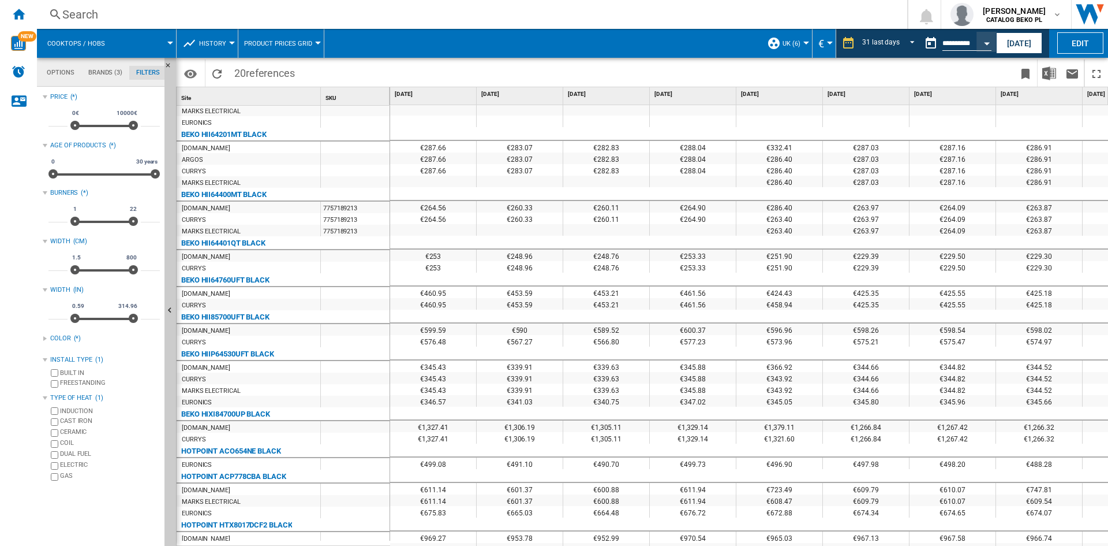
scroll to position [0, 0]
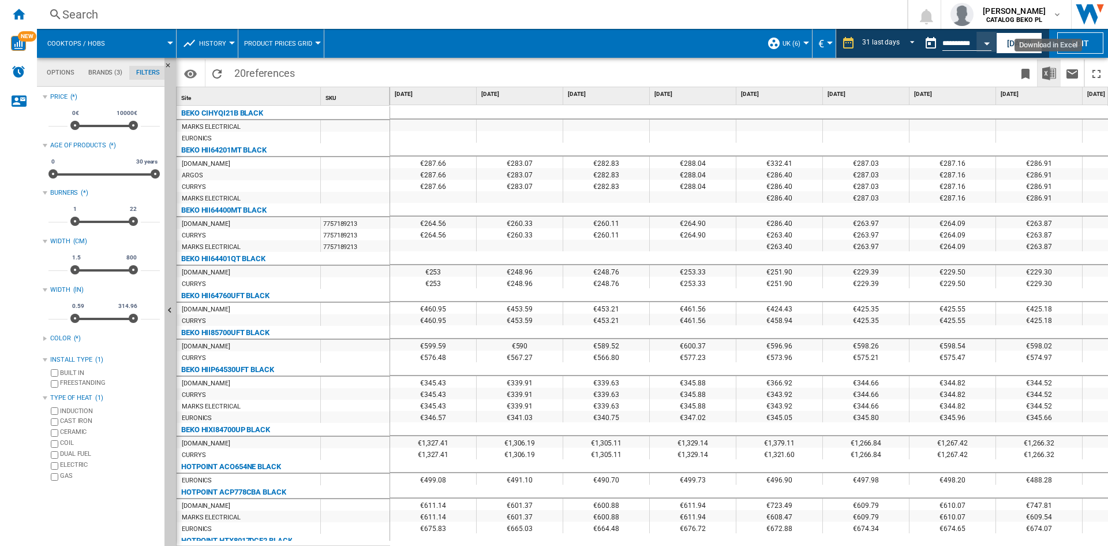
click at [1047, 74] on img "Download in Excel" at bounding box center [1050, 73] width 14 height 14
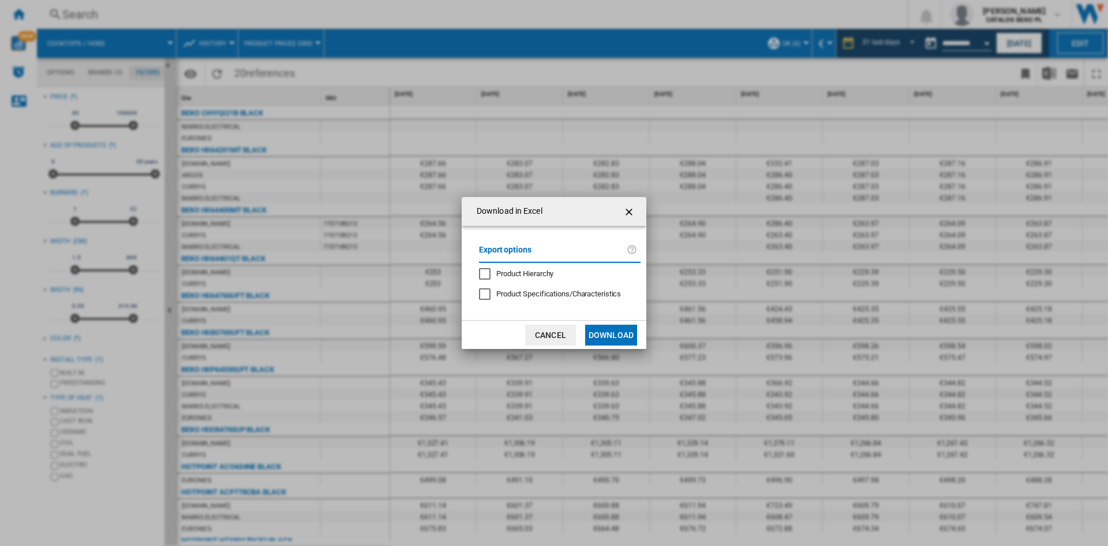
click at [626, 326] on button "Download" at bounding box center [611, 334] width 52 height 21
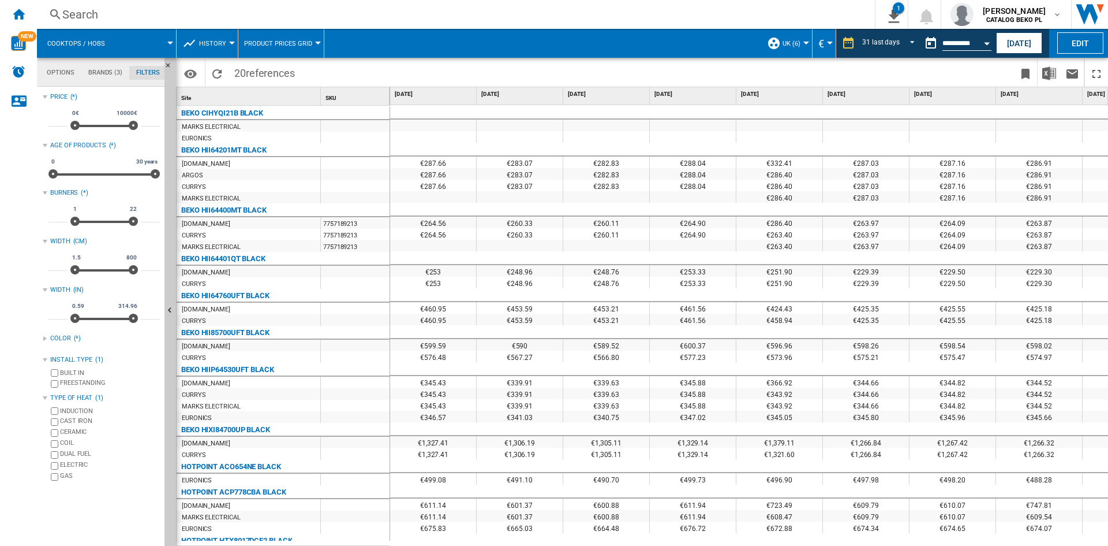
drag, startPoint x: 610, startPoint y: 326, endPoint x: 601, endPoint y: 319, distance: 11.2
drag, startPoint x: 601, startPoint y: 319, endPoint x: 576, endPoint y: 324, distance: 25.4
drag, startPoint x: 576, startPoint y: 324, endPoint x: 556, endPoint y: 314, distance: 22.7
